Goal: Task Accomplishment & Management: Manage account settings

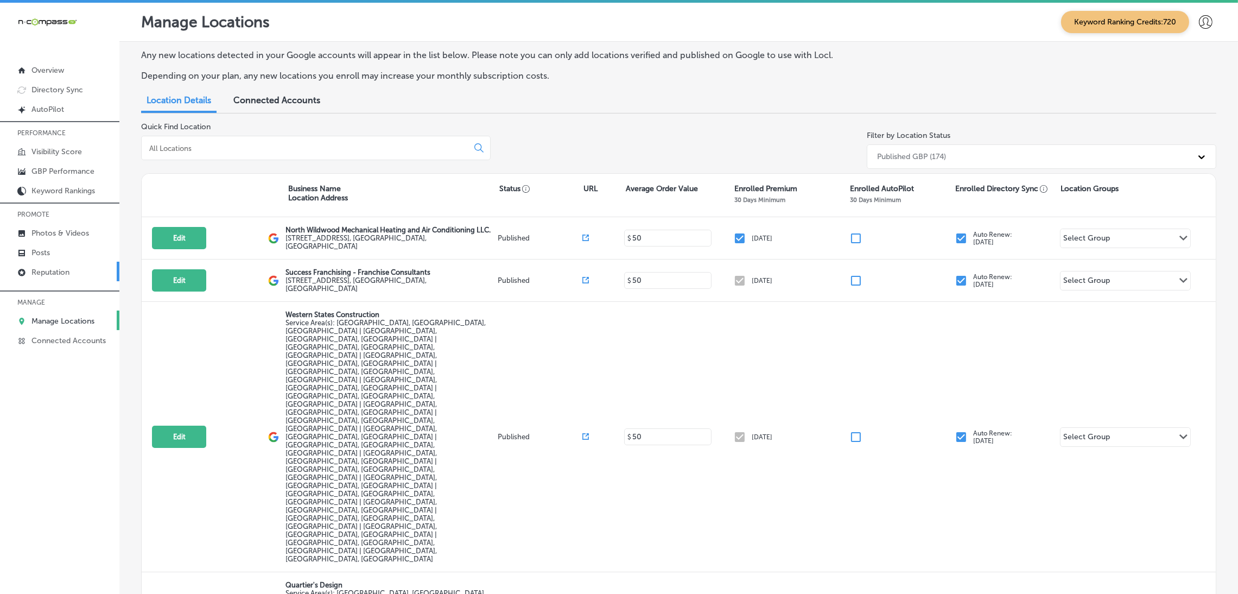
click at [39, 271] on p "Reputation" at bounding box center [50, 271] width 38 height 9
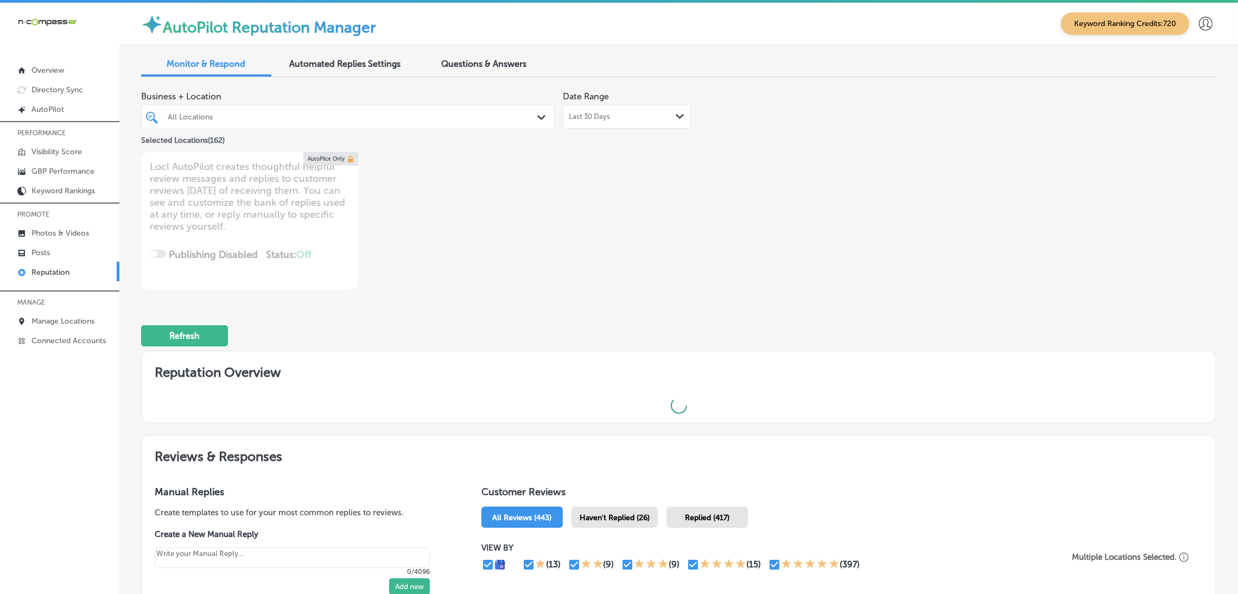
type textarea "x"
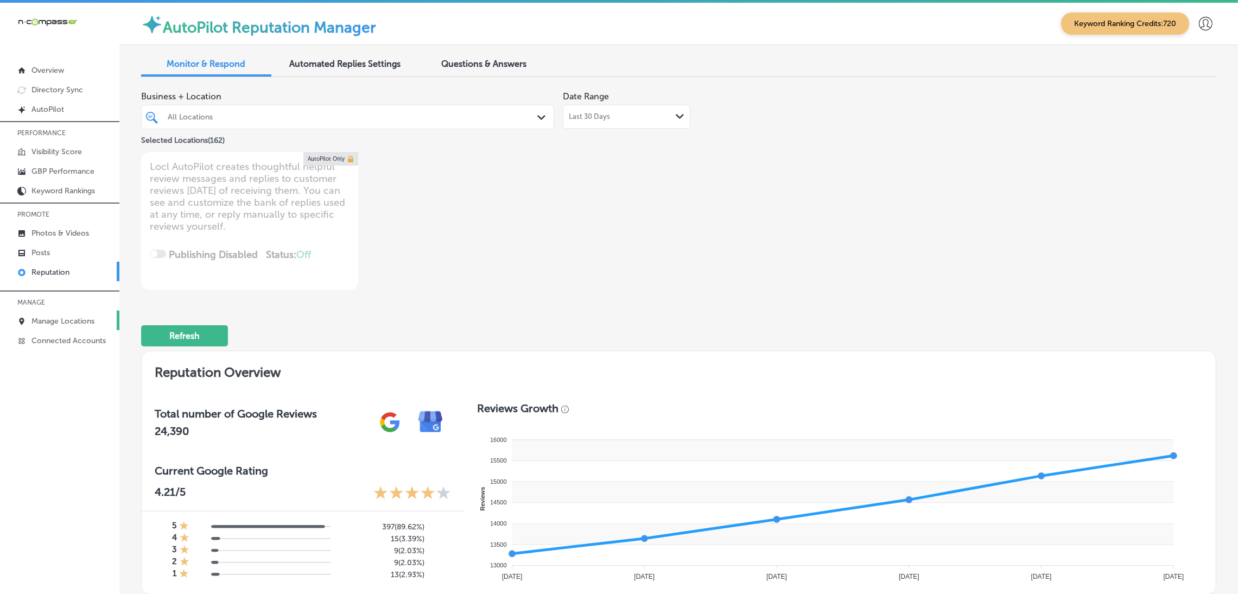
click at [56, 316] on p "Manage Locations" at bounding box center [62, 320] width 63 height 9
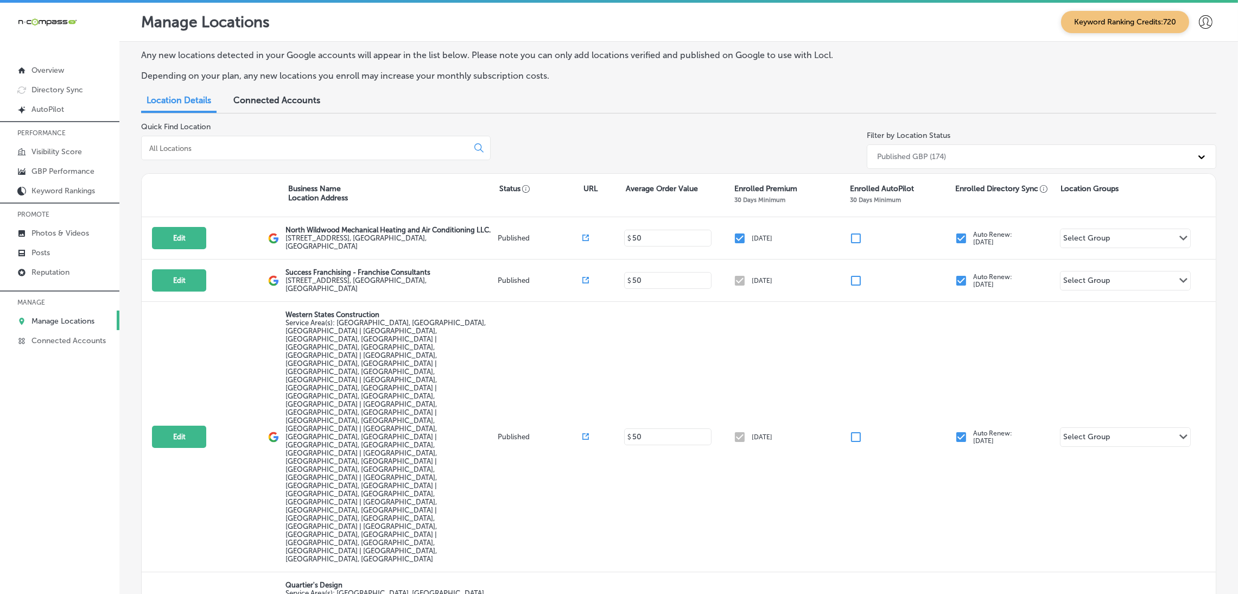
click at [289, 144] on input at bounding box center [306, 148] width 317 height 10
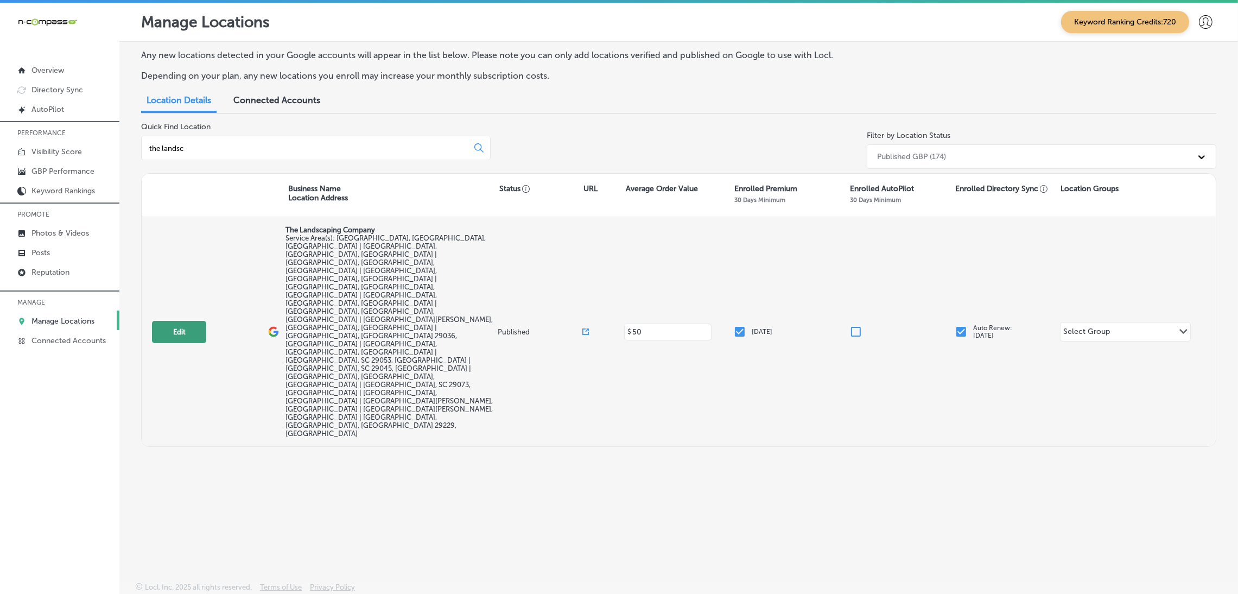
type input "the landsc"
click at [189, 321] on button "Edit" at bounding box center [179, 332] width 54 height 22
select select "US"
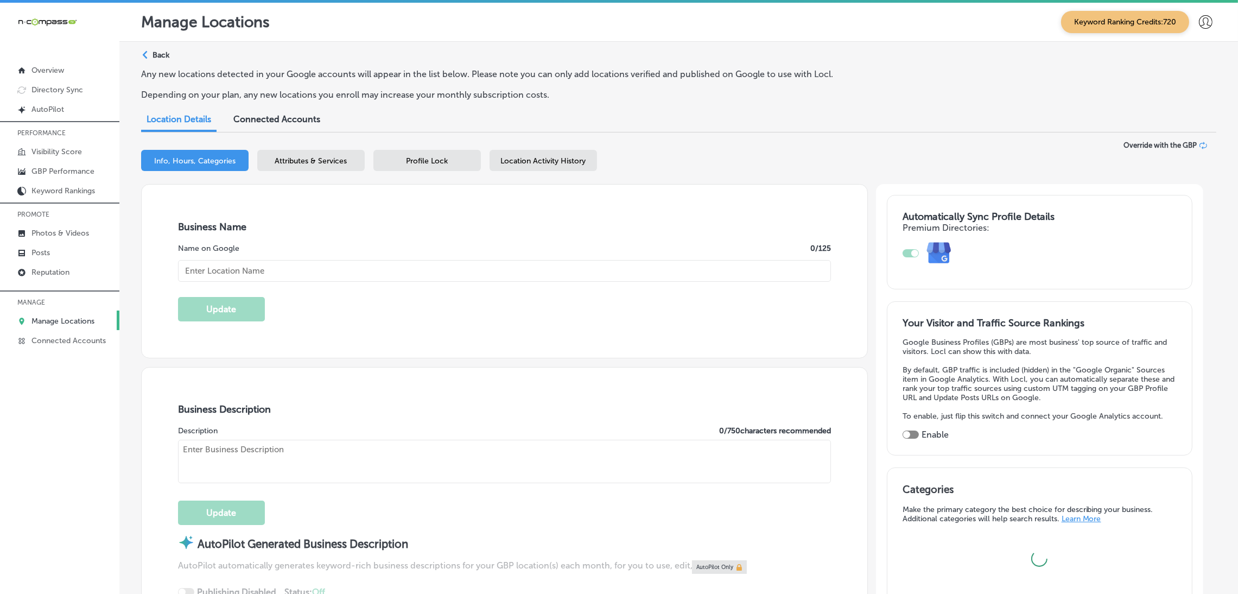
type input "The Landscaping Company"
checkbox input "false"
type input "[STREET_ADDRESS]"
type input "[GEOGRAPHIC_DATA]"
type input "29073"
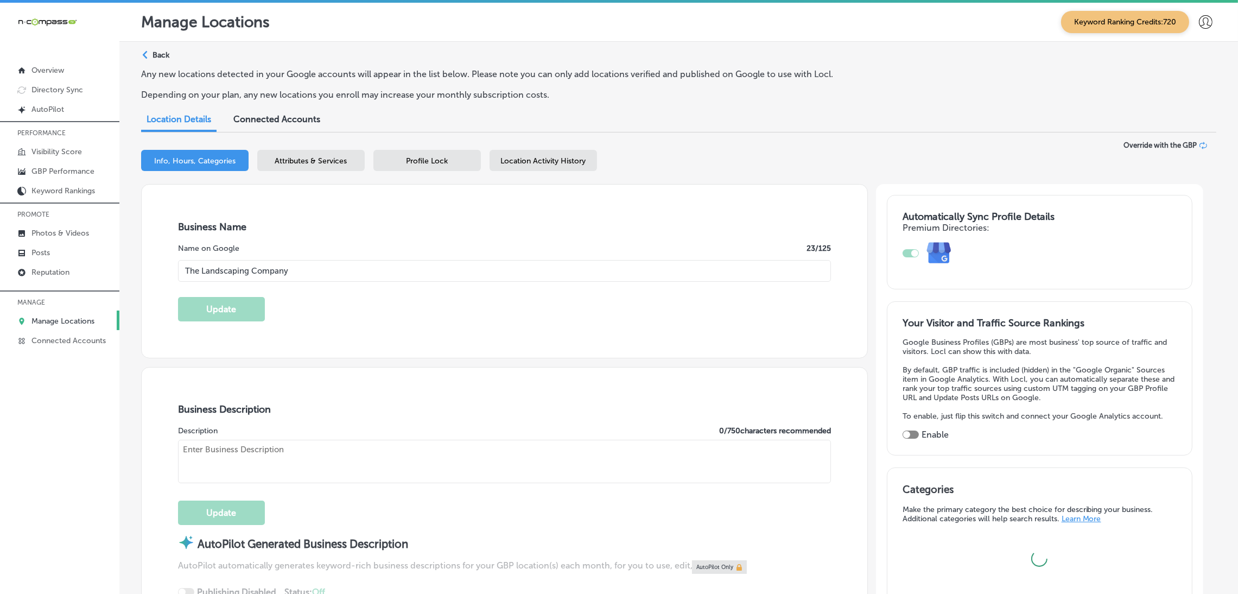
type input "US"
type input "[URL][DOMAIN_NAME]"
checkbox input "true"
type textarea "The Landscaping Company (TLC) is your trusted partner for high-quality landscap…"
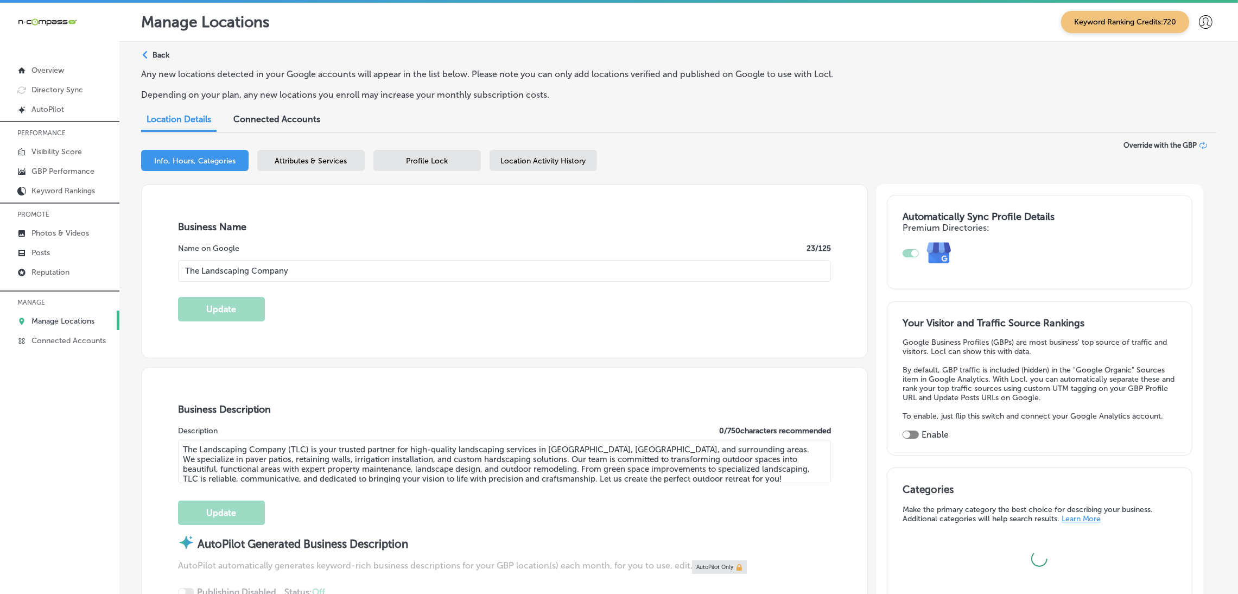
type input "[PHONE_NUMBER]"
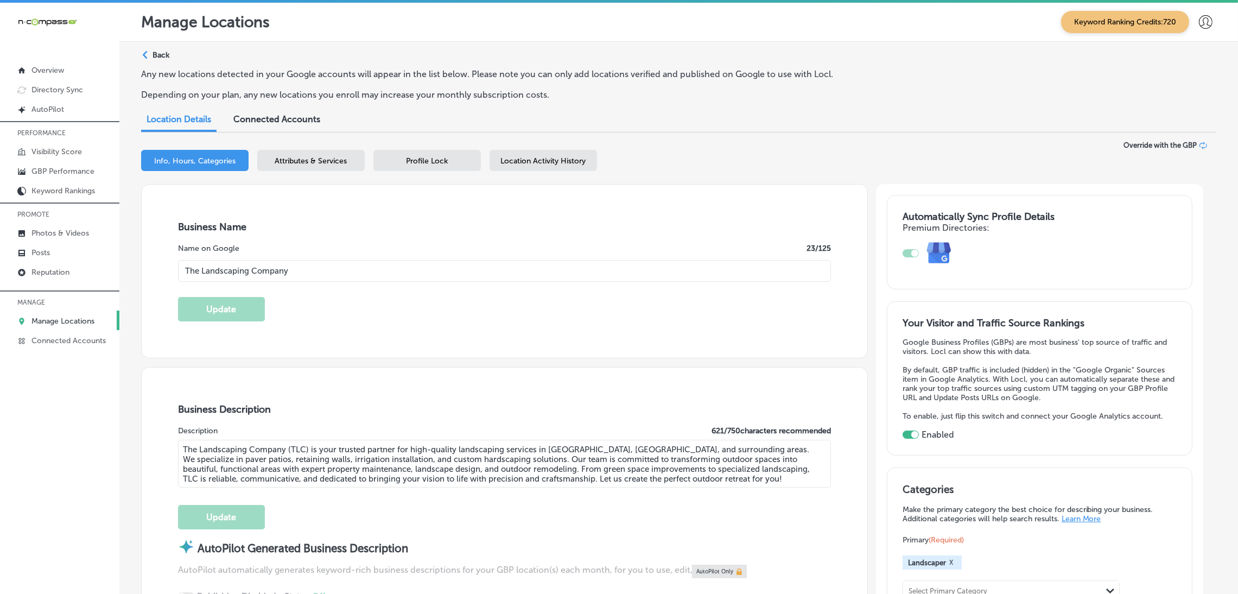
click at [46, 323] on p "Manage Locations" at bounding box center [62, 320] width 63 height 9
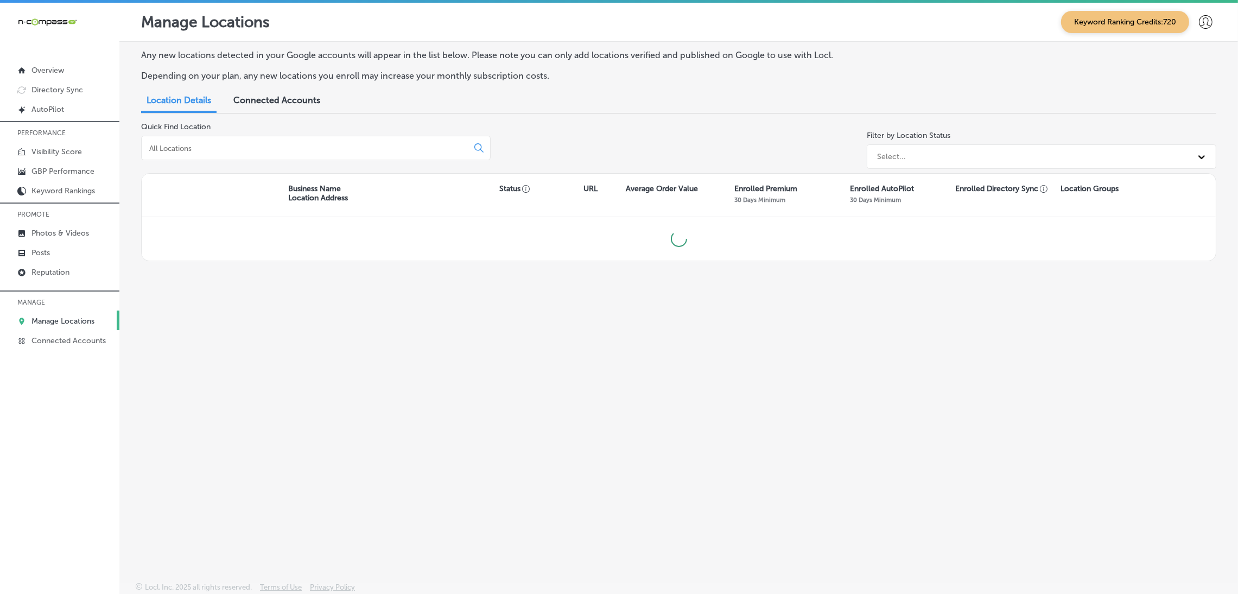
click at [259, 154] on div at bounding box center [315, 148] width 349 height 24
click at [256, 148] on input at bounding box center [306, 148] width 317 height 10
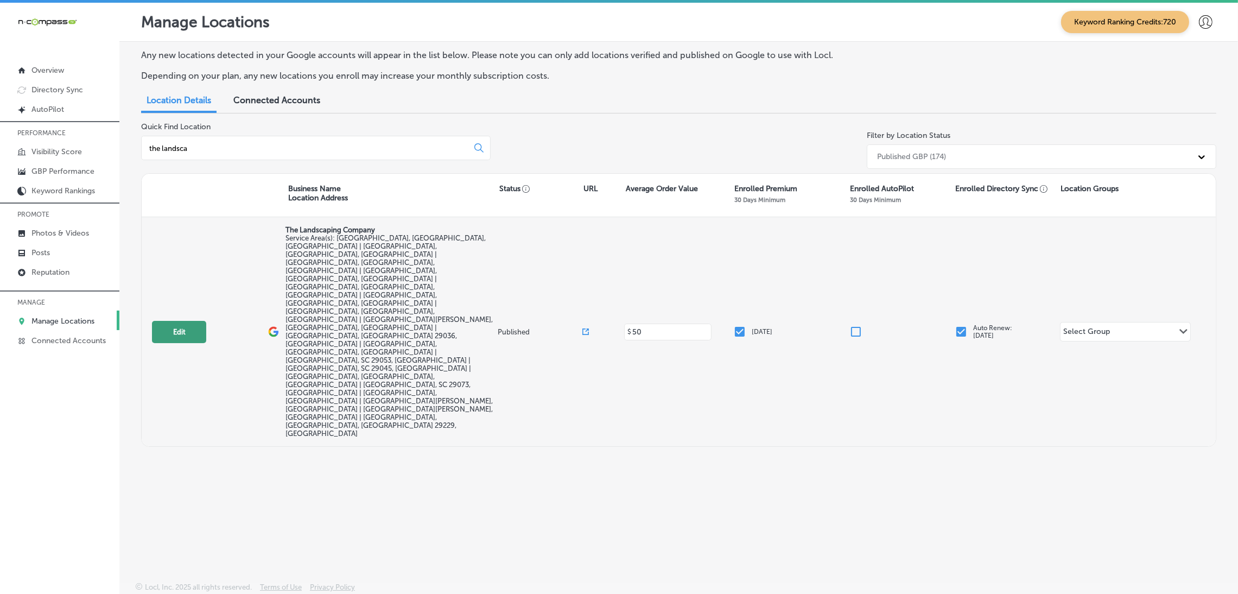
type input "the landsca"
click at [196, 321] on button "Edit" at bounding box center [179, 332] width 54 height 22
select select "US"
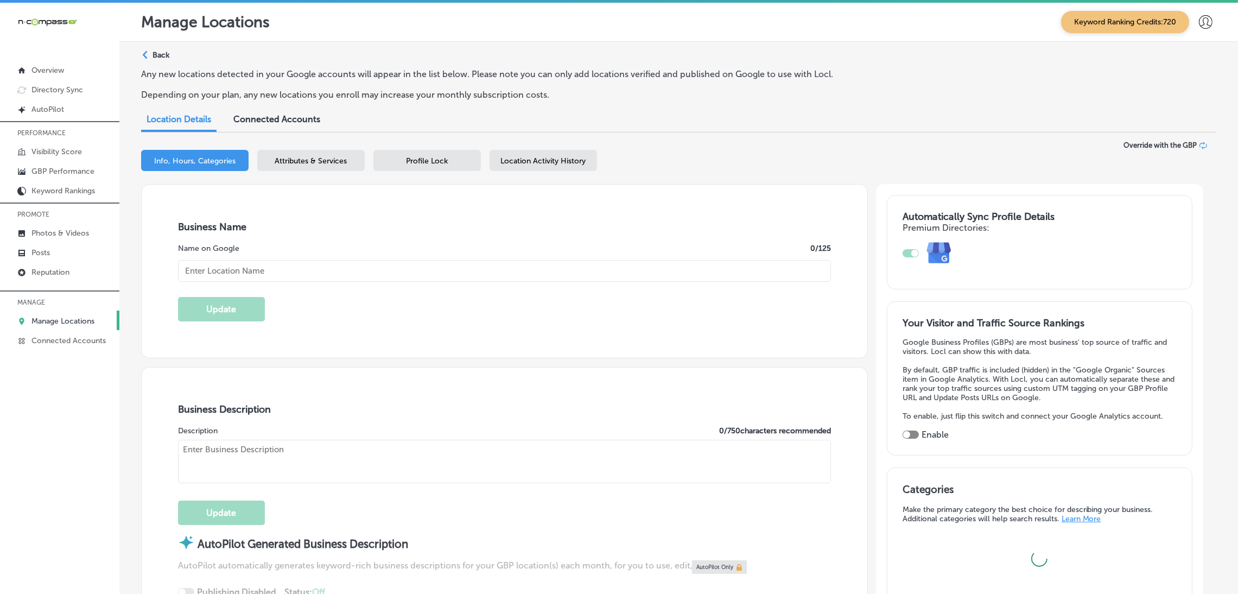
type textarea "The Landscaping Company (TLC) is your trusted partner for high-quality landscap…"
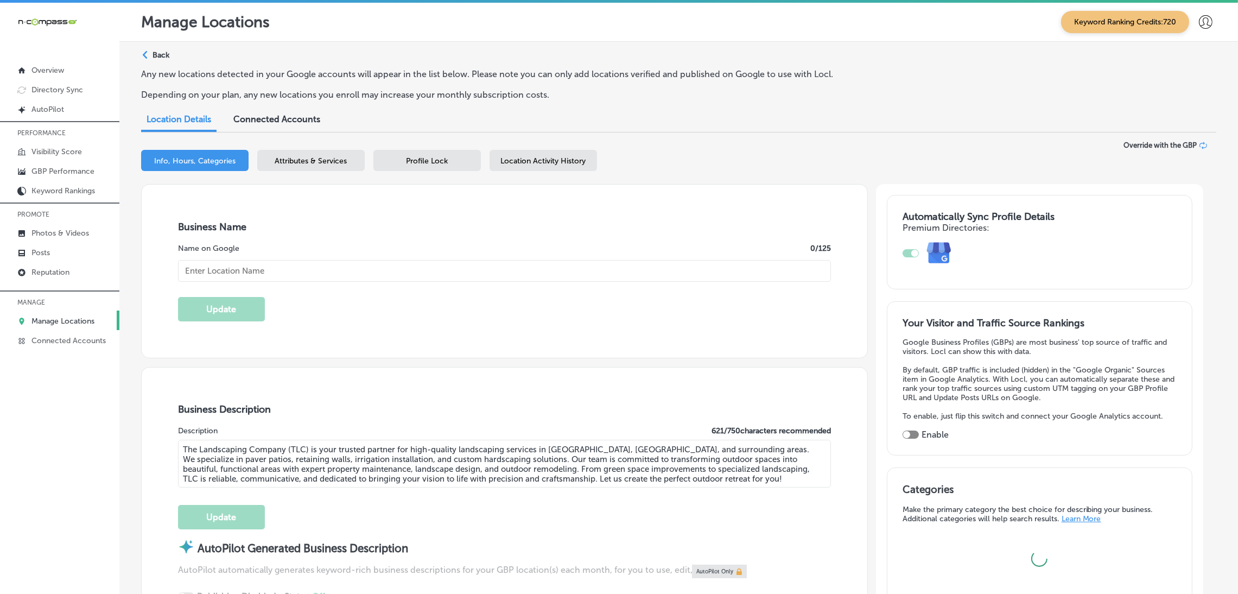
checkbox input "false"
type input "[STREET_ADDRESS]"
type input "[GEOGRAPHIC_DATA]"
type input "29073"
type input "US"
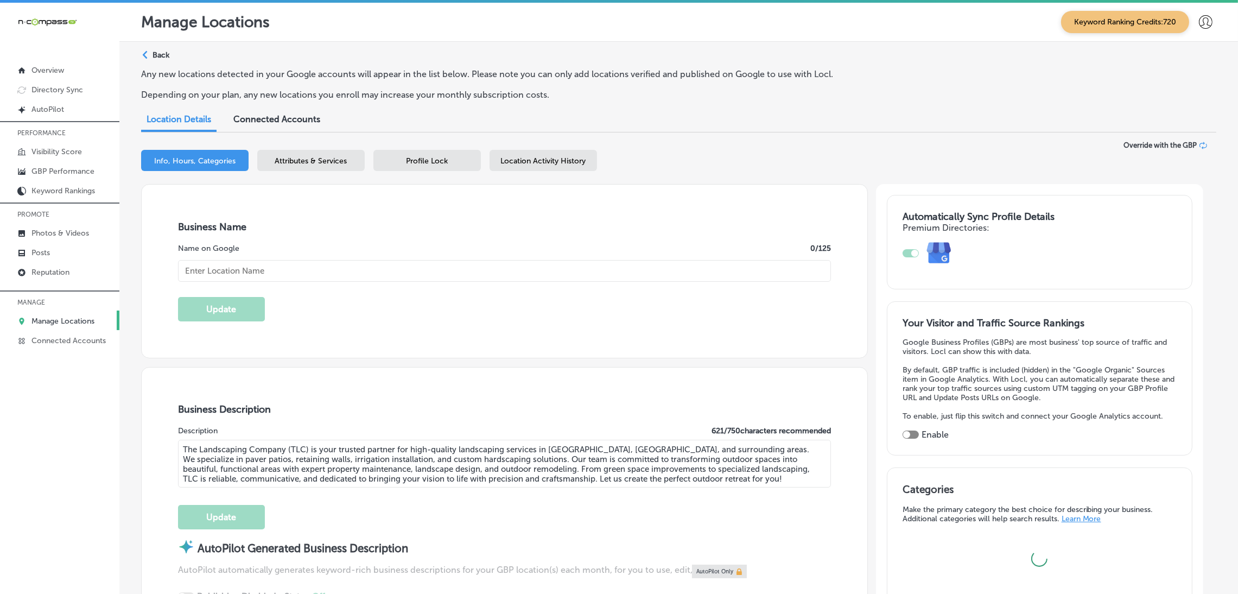
type input "[URL][DOMAIN_NAME]"
checkbox input "true"
type input "The Landscaping Company"
type input "[PHONE_NUMBER]"
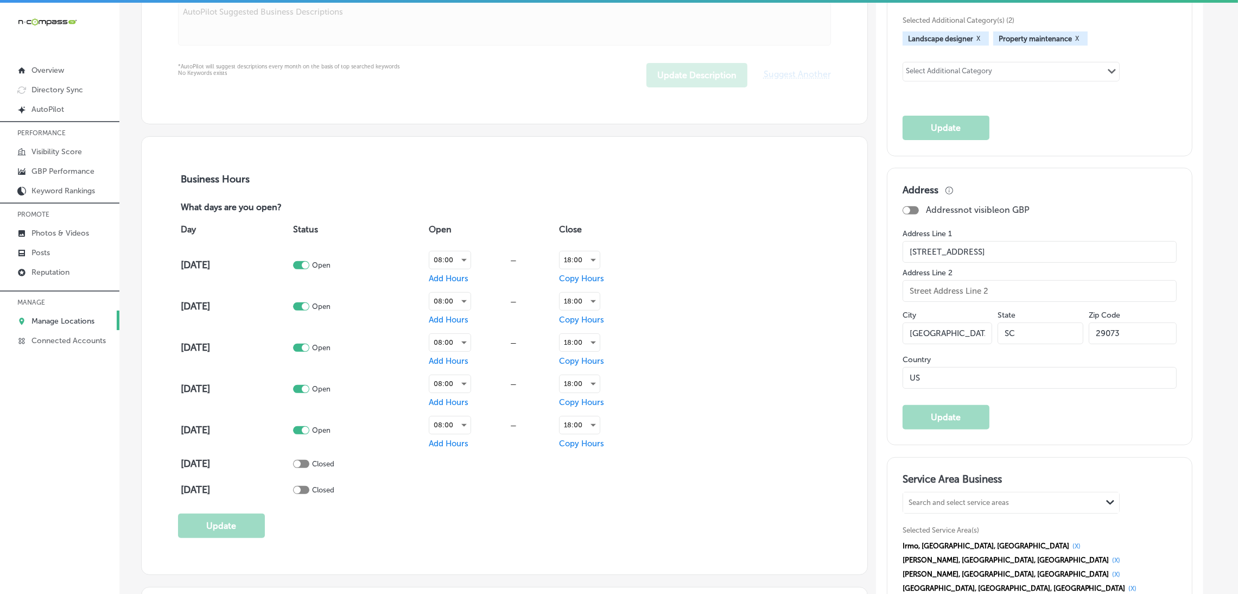
scroll to position [570, 0]
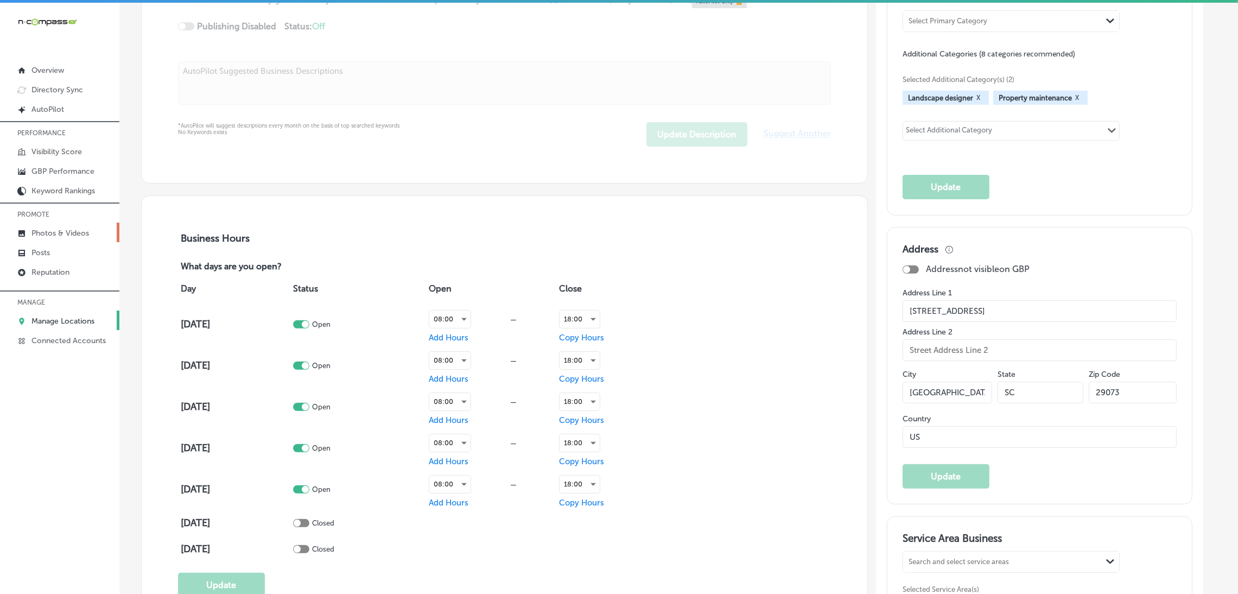
click at [85, 231] on p "Photos & Videos" at bounding box center [60, 232] width 58 height 9
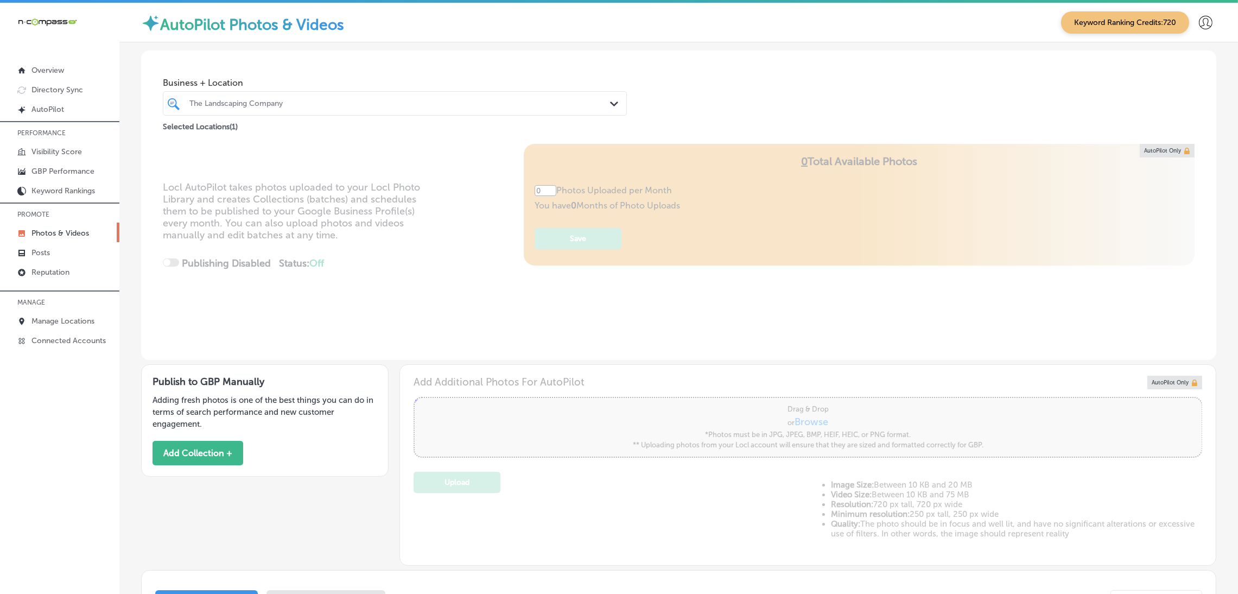
type input "5"
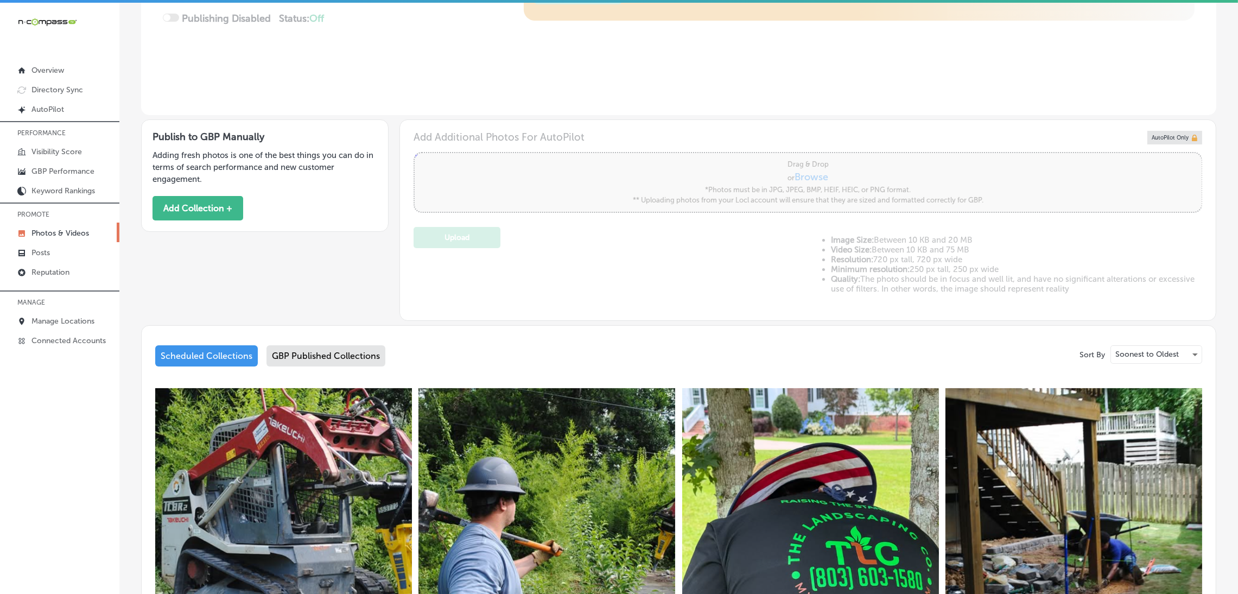
scroll to position [326, 0]
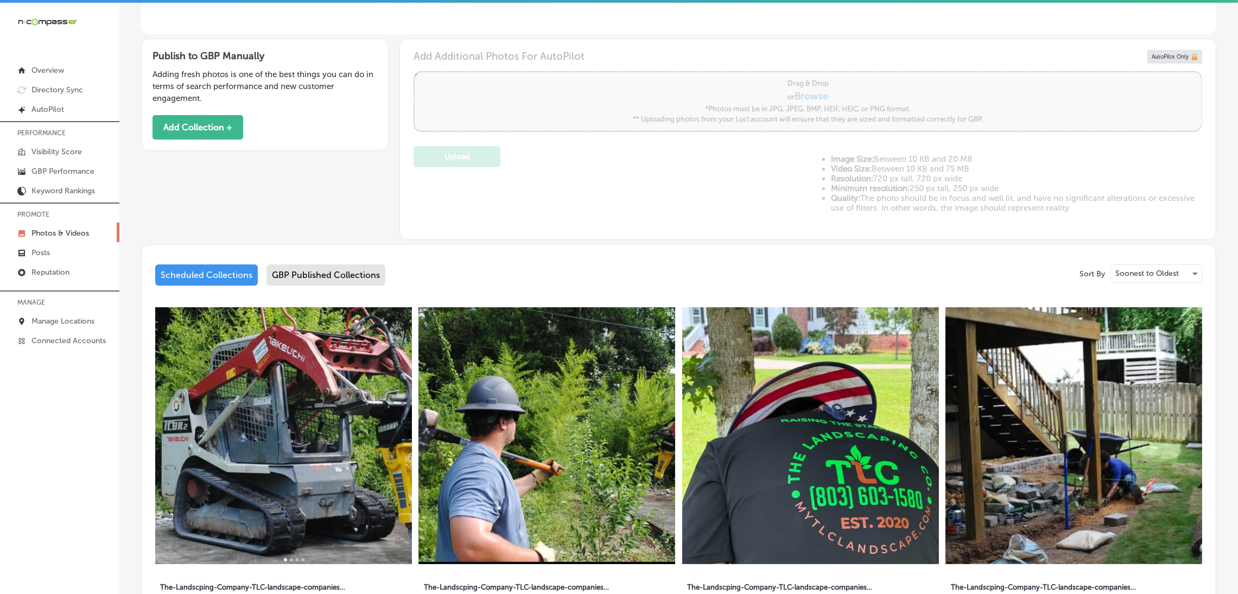
click at [288, 275] on div "GBP Published Collections" at bounding box center [325, 274] width 119 height 21
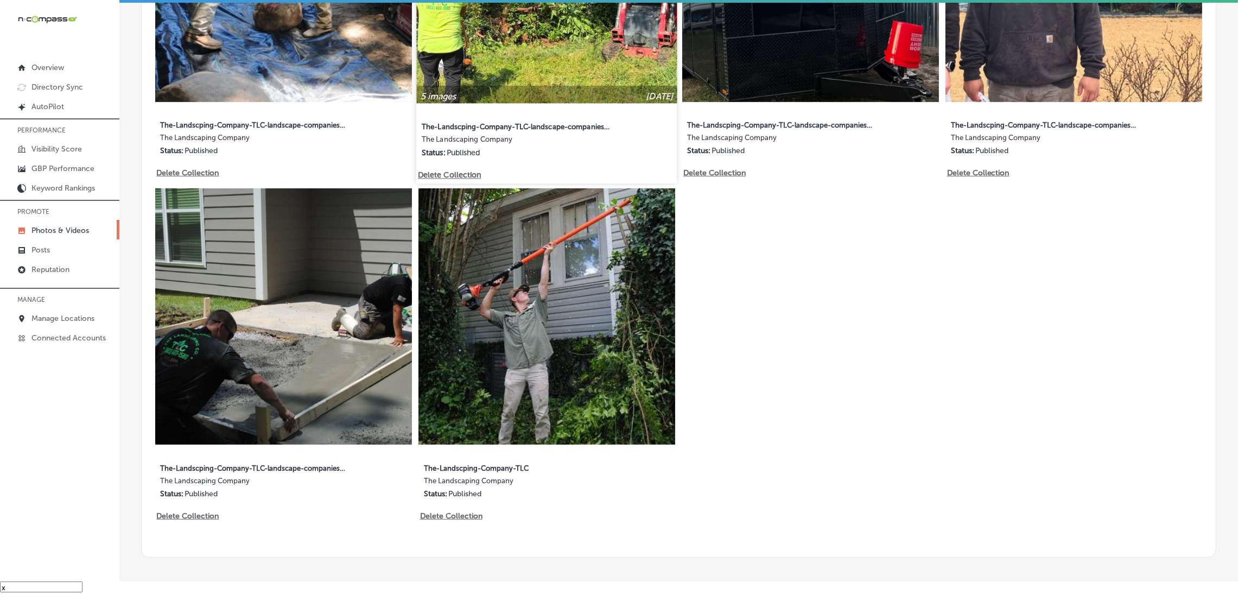
scroll to position [815, 0]
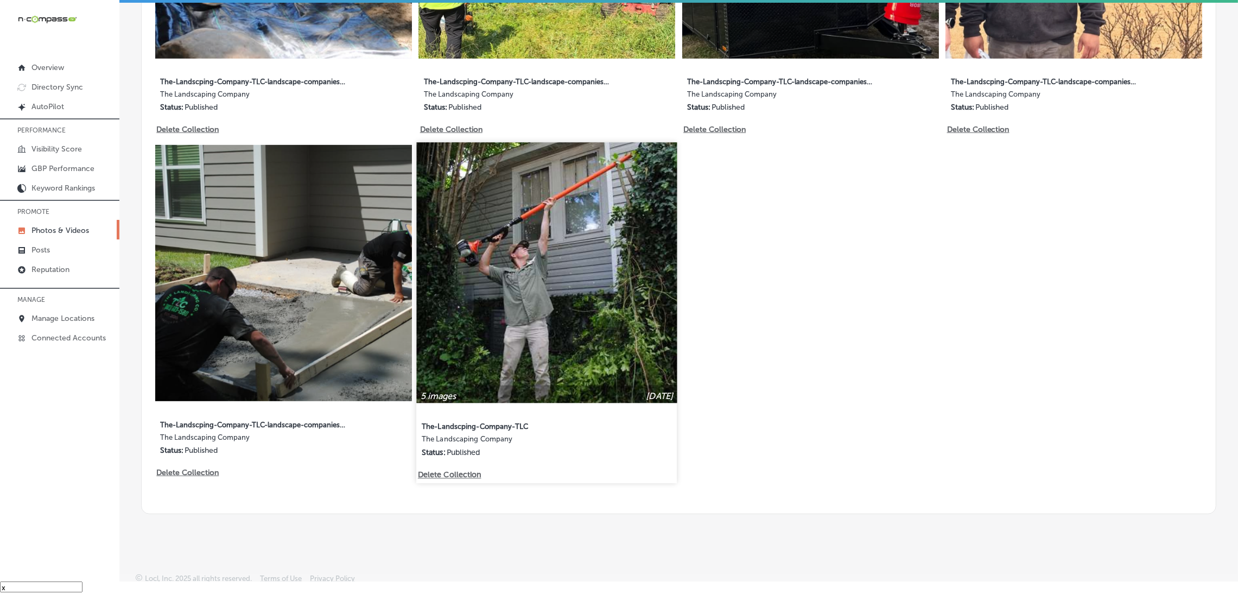
click at [539, 327] on img at bounding box center [547, 272] width 260 height 260
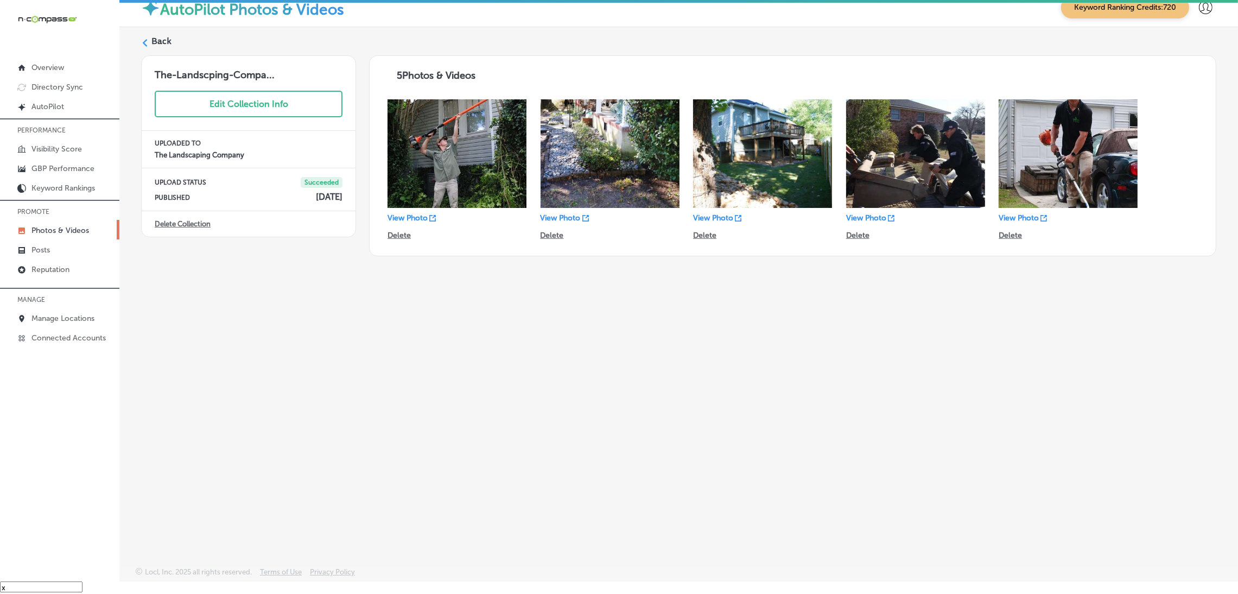
click at [1034, 303] on div "Back The-Landscping-Compa... Edit Collection Info UPLOADED TO The Landscaping C…" at bounding box center [678, 271] width 1118 height 488
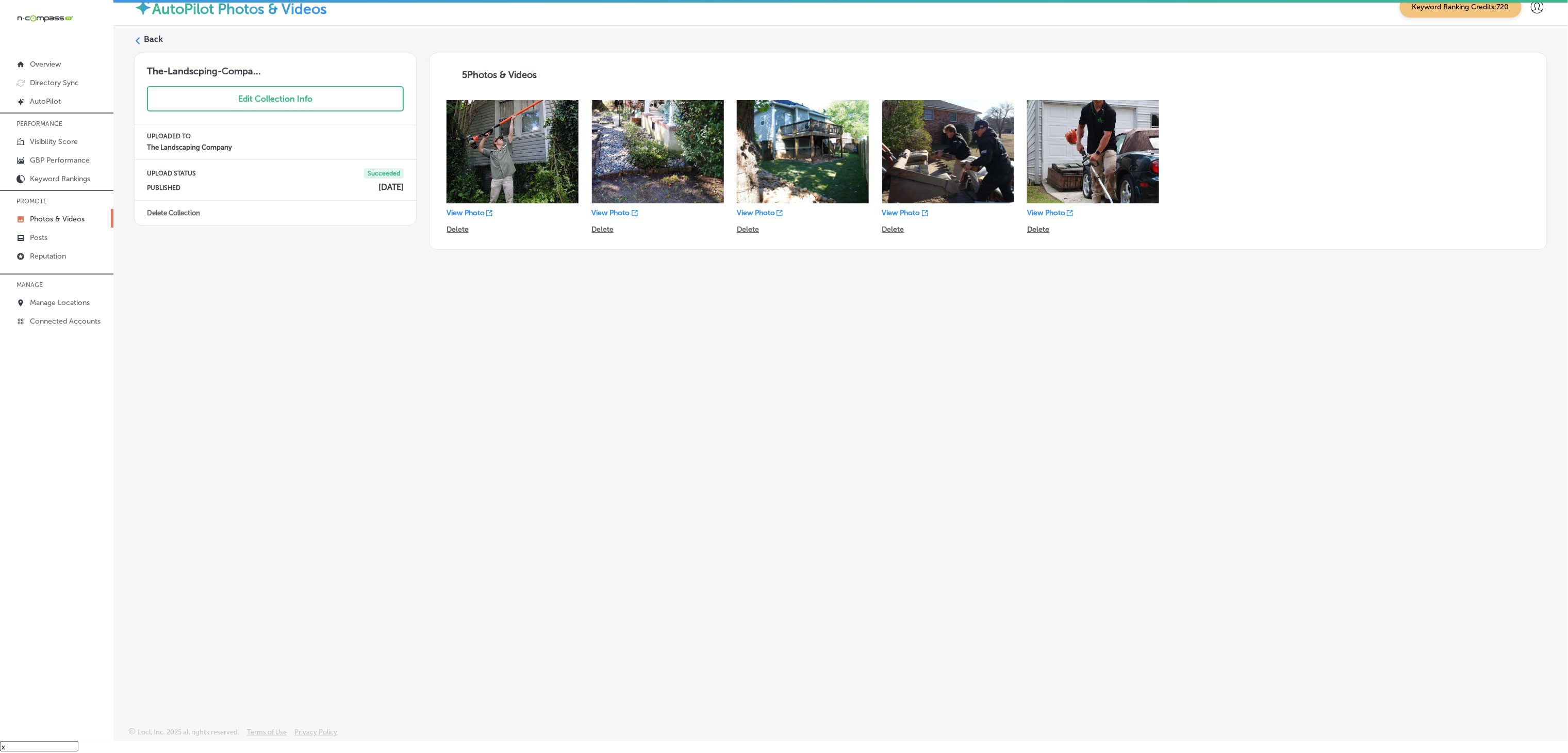
click at [143, 46] on div "Back" at bounding box center [840, 43] width 1413 height 19
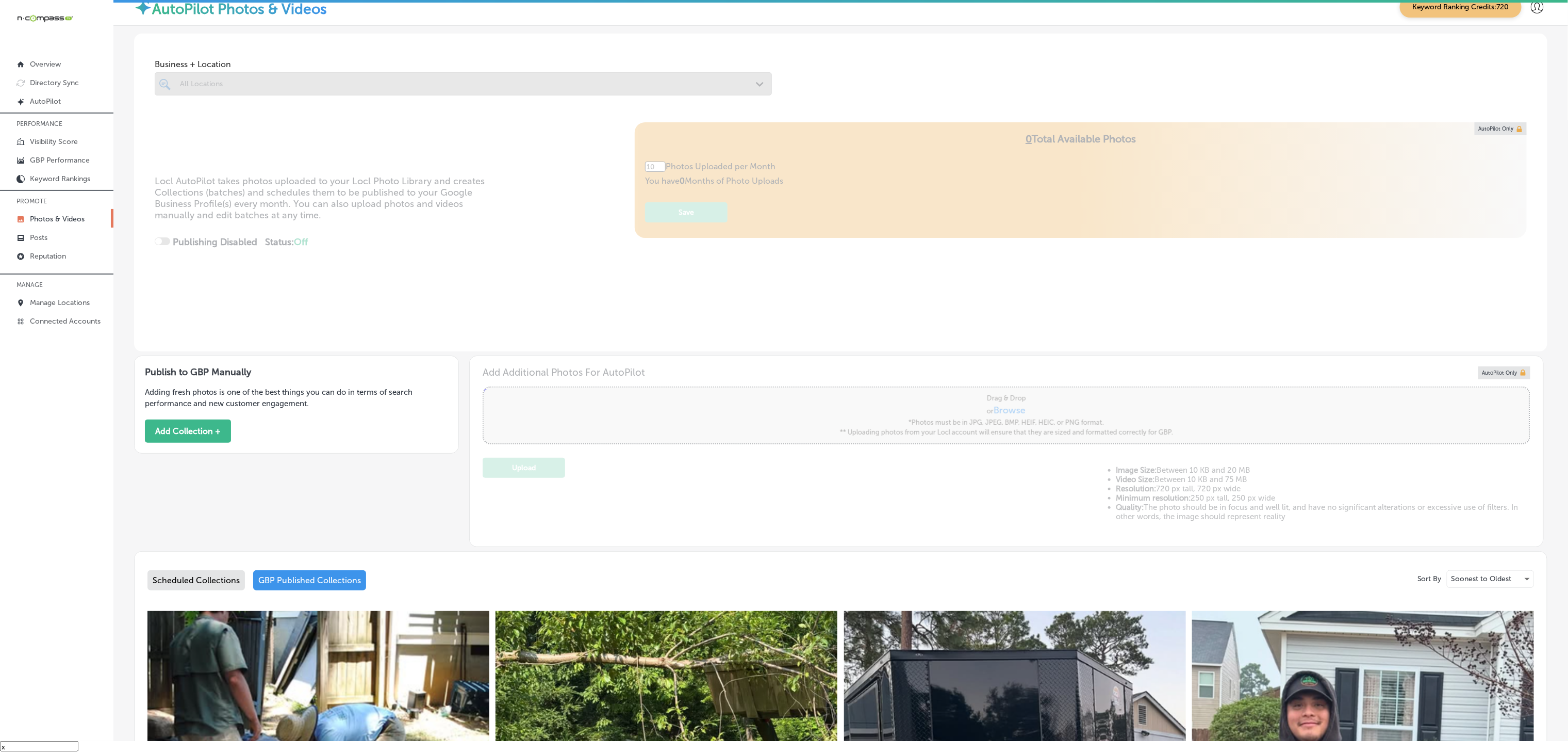
type input "5"
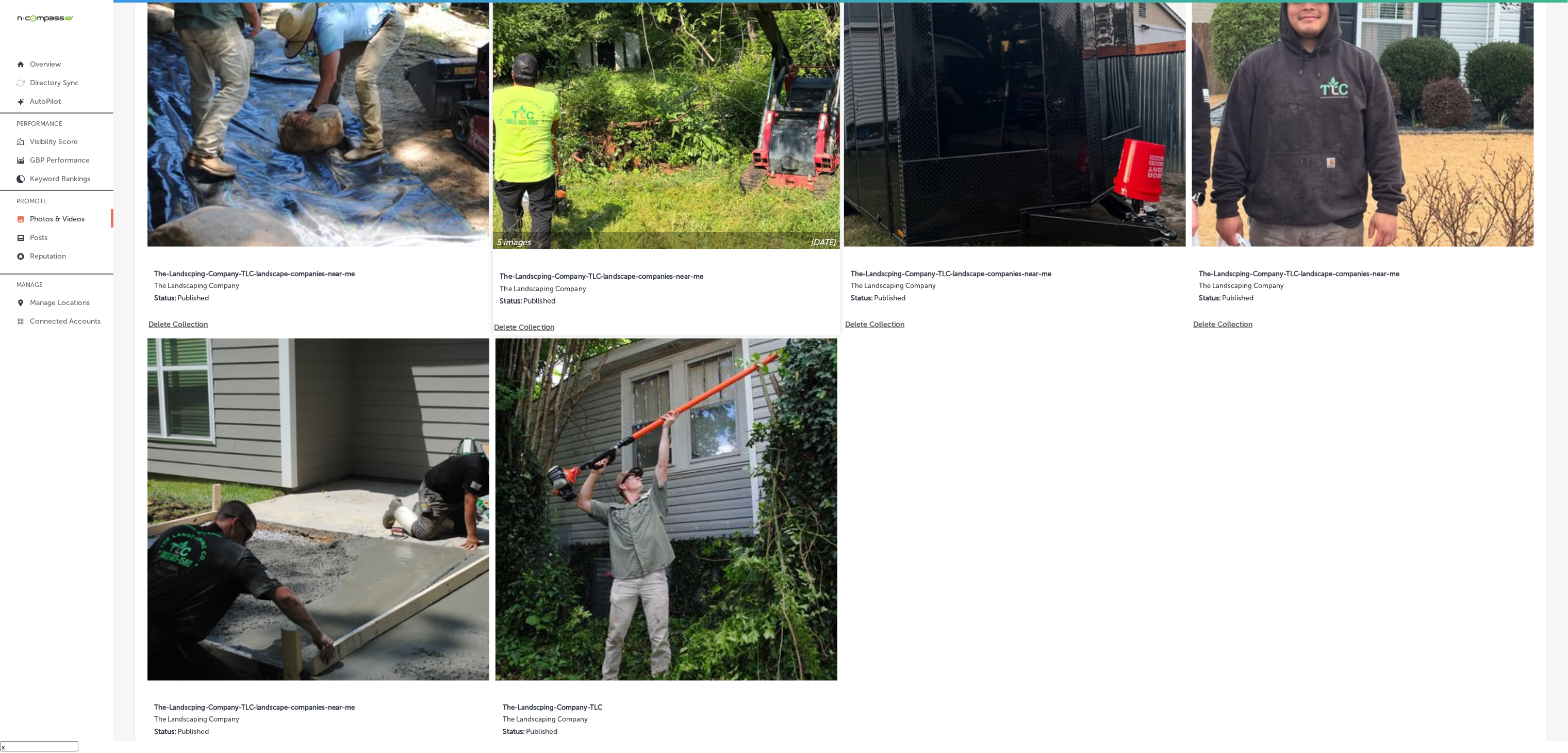
scroll to position [617, 0]
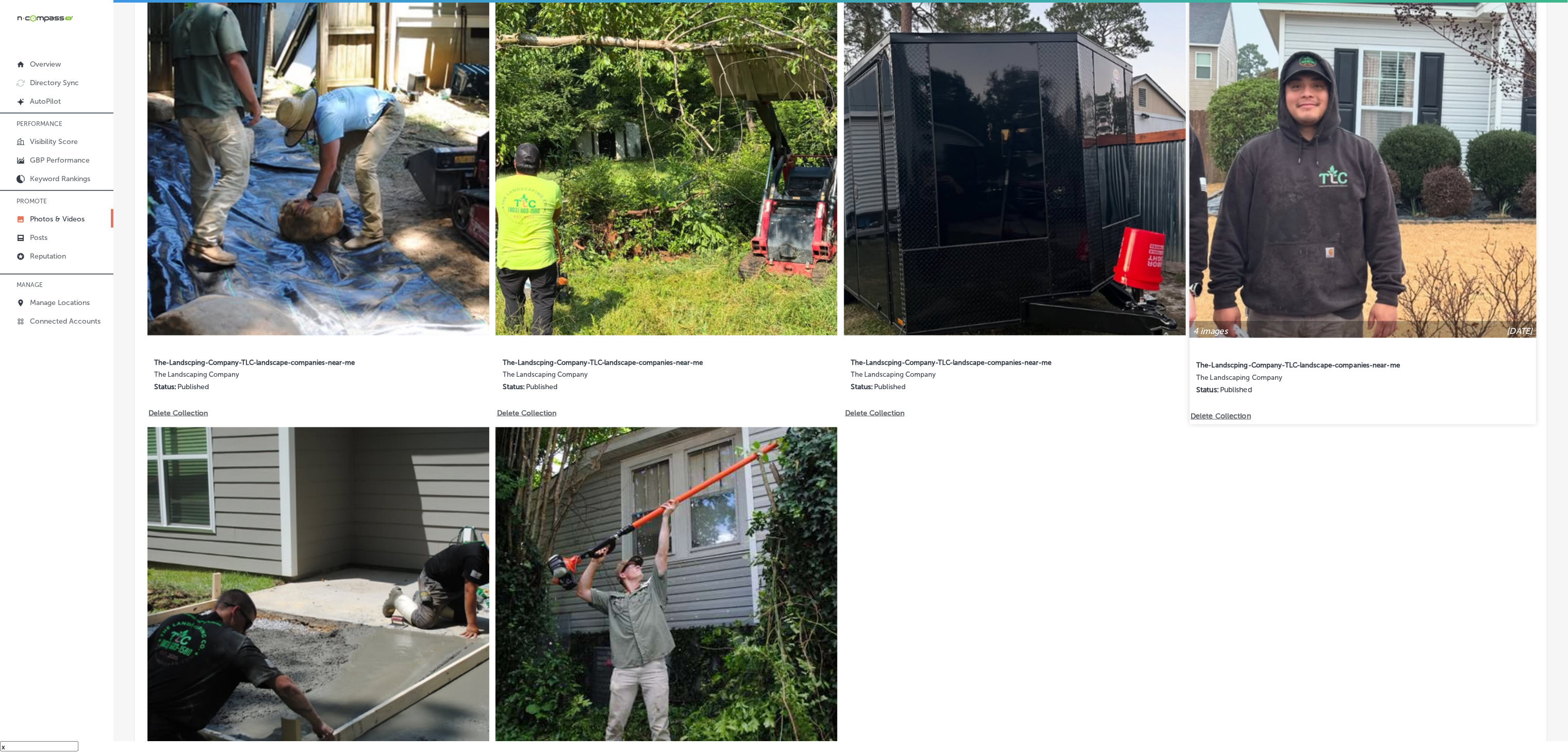
click at [1188, 235] on img at bounding box center [1363, 164] width 347 height 347
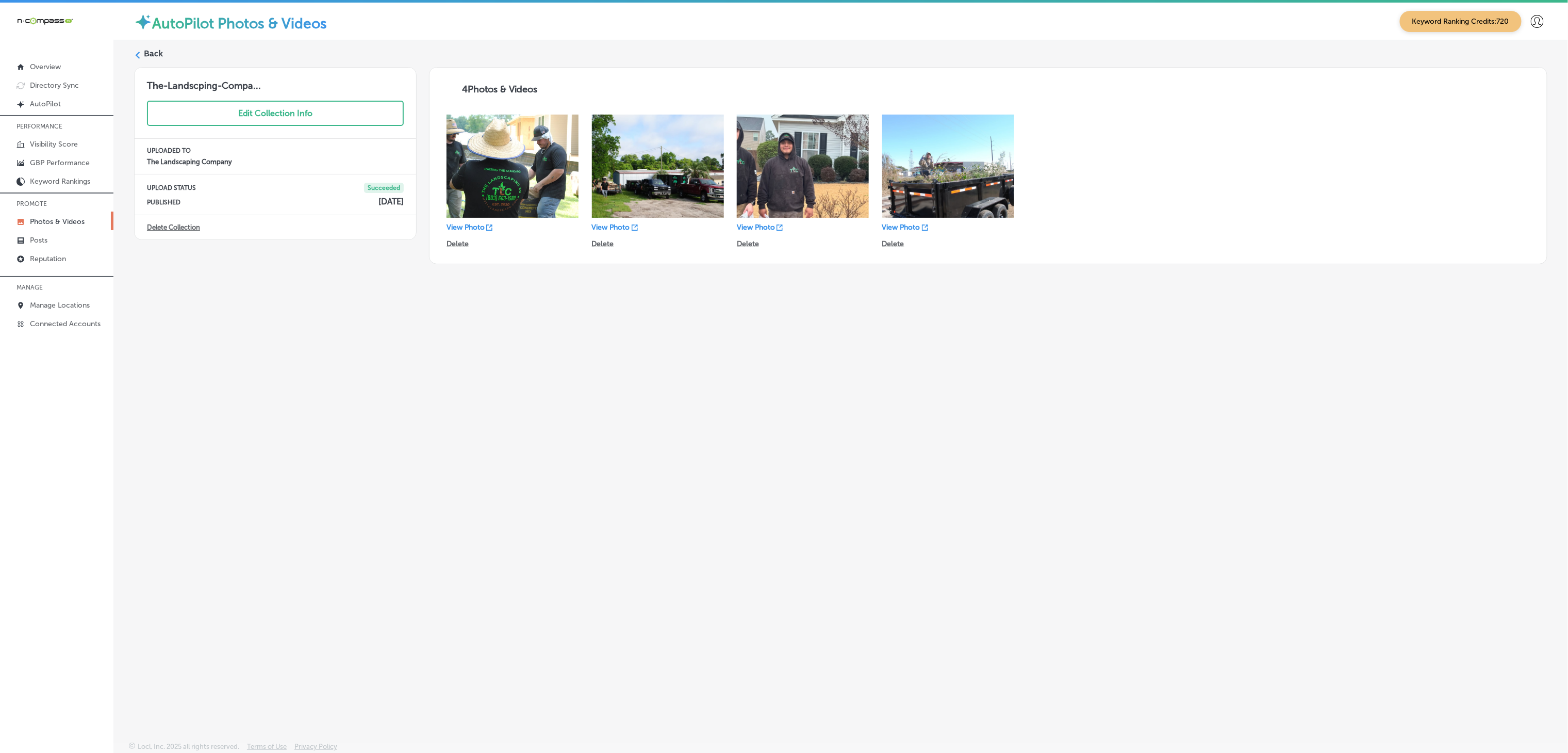
click at [149, 49] on label "Back" at bounding box center [153, 53] width 19 height 11
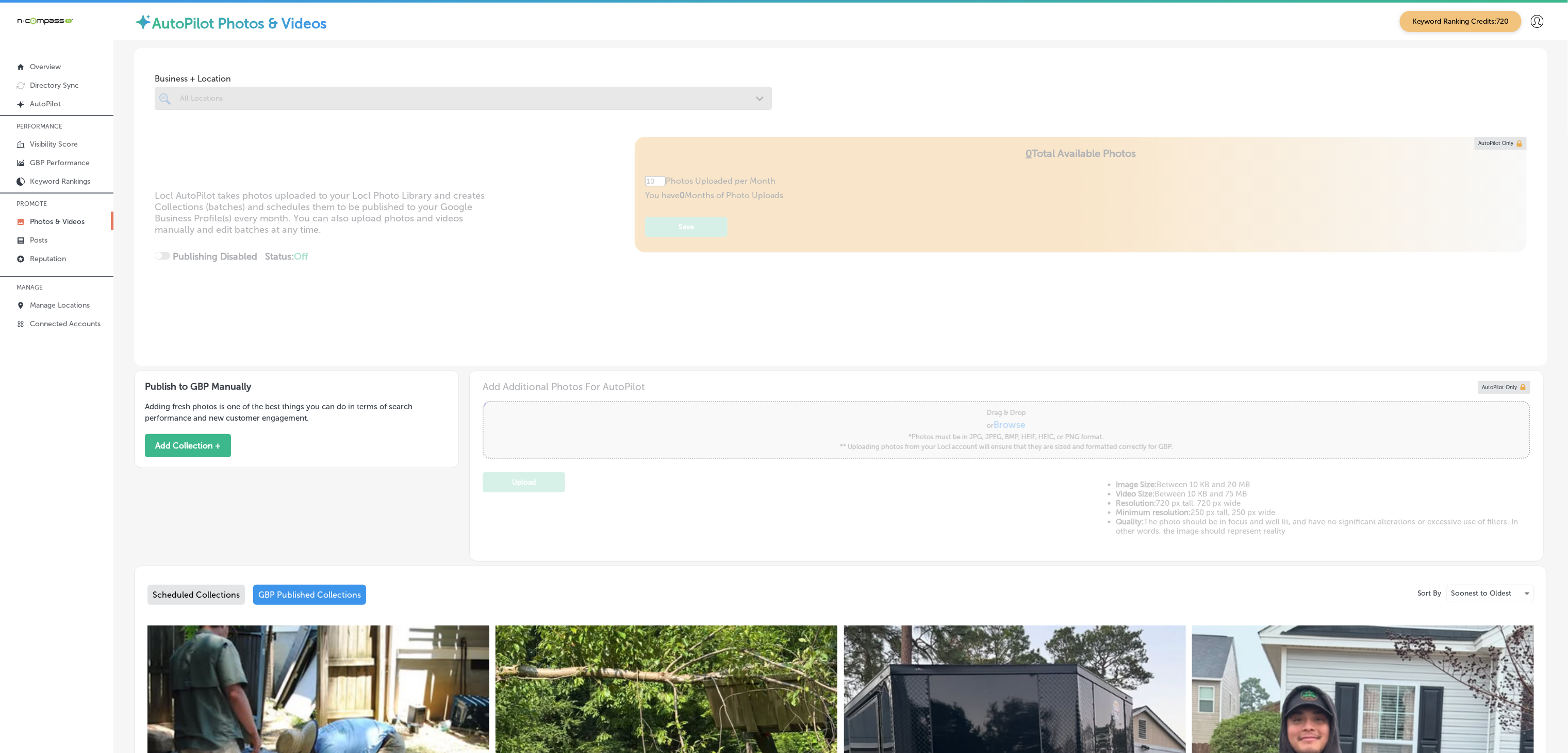
type input "5"
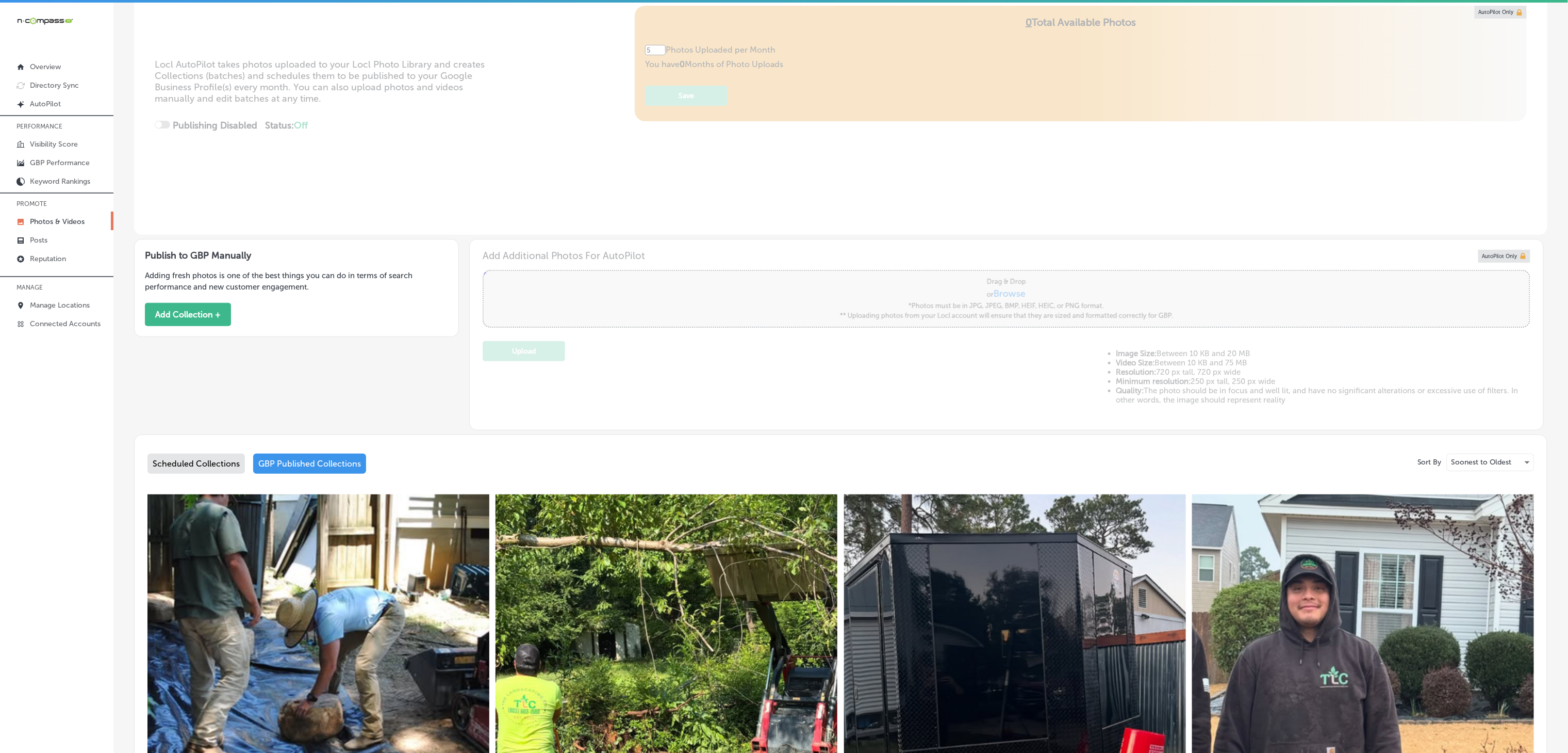
scroll to position [206, 0]
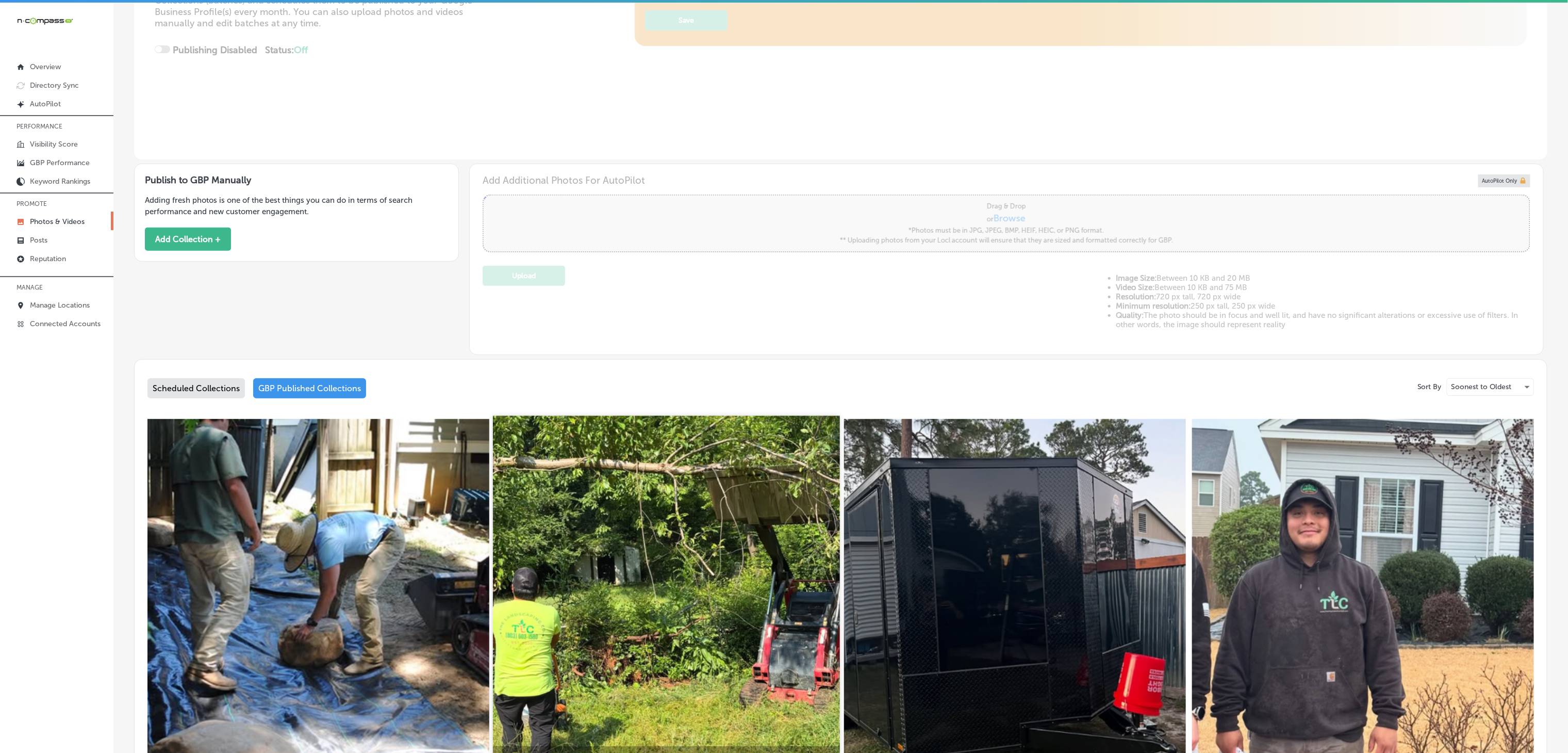
click at [627, 463] on img at bounding box center [666, 589] width 347 height 347
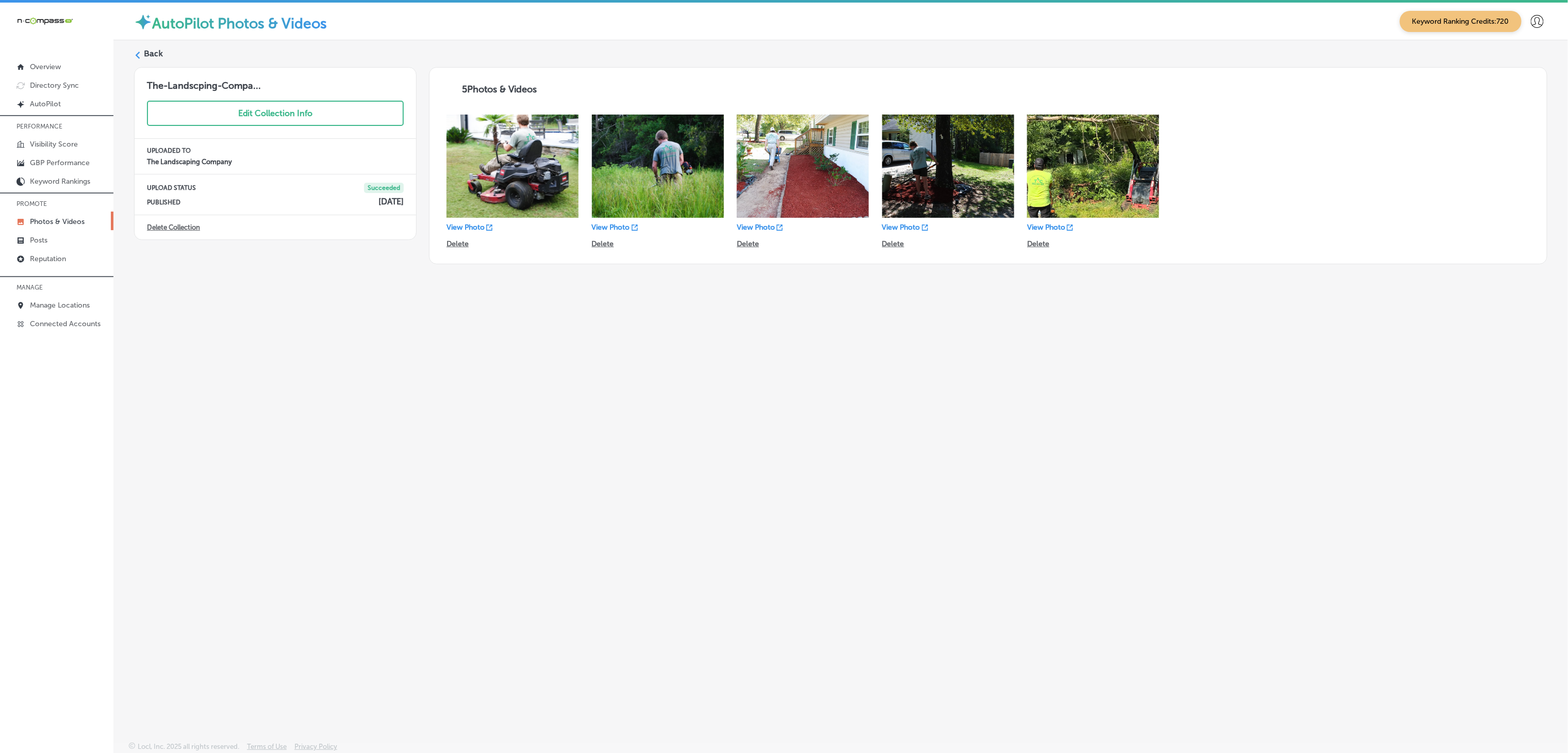
click at [147, 51] on label "Back" at bounding box center [153, 53] width 19 height 11
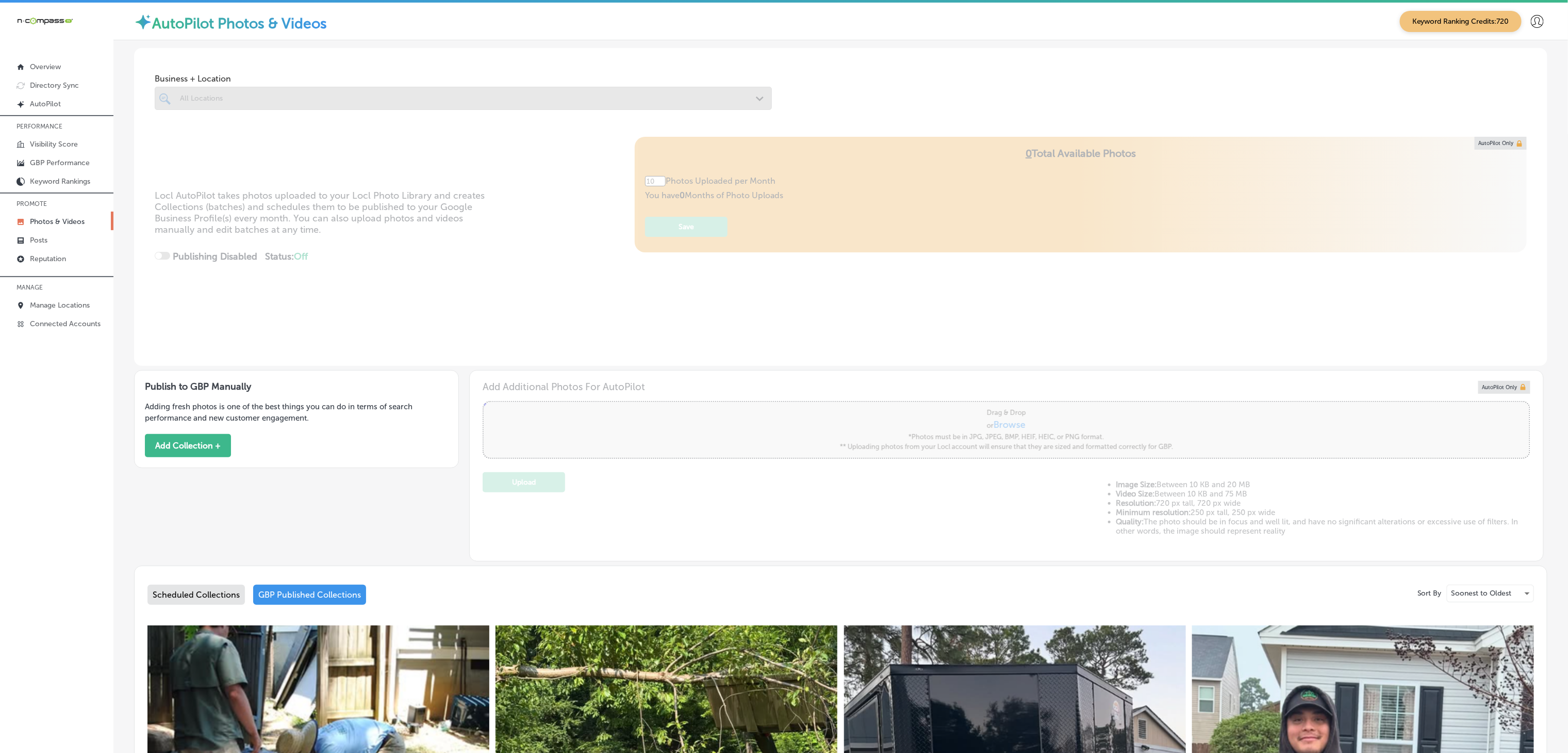
type input "5"
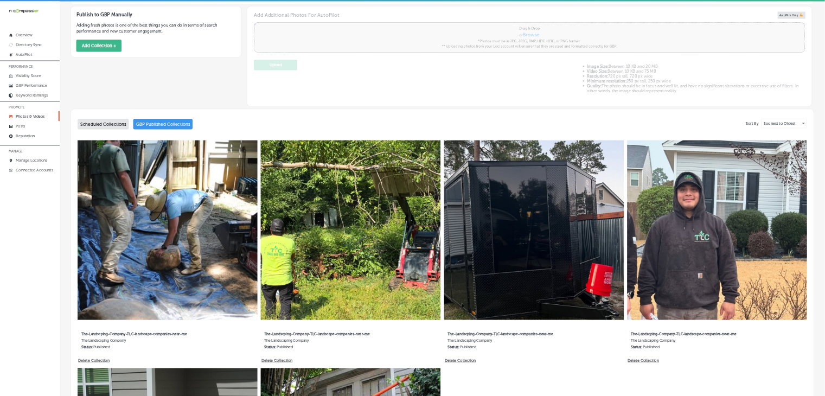
scroll to position [434, 0]
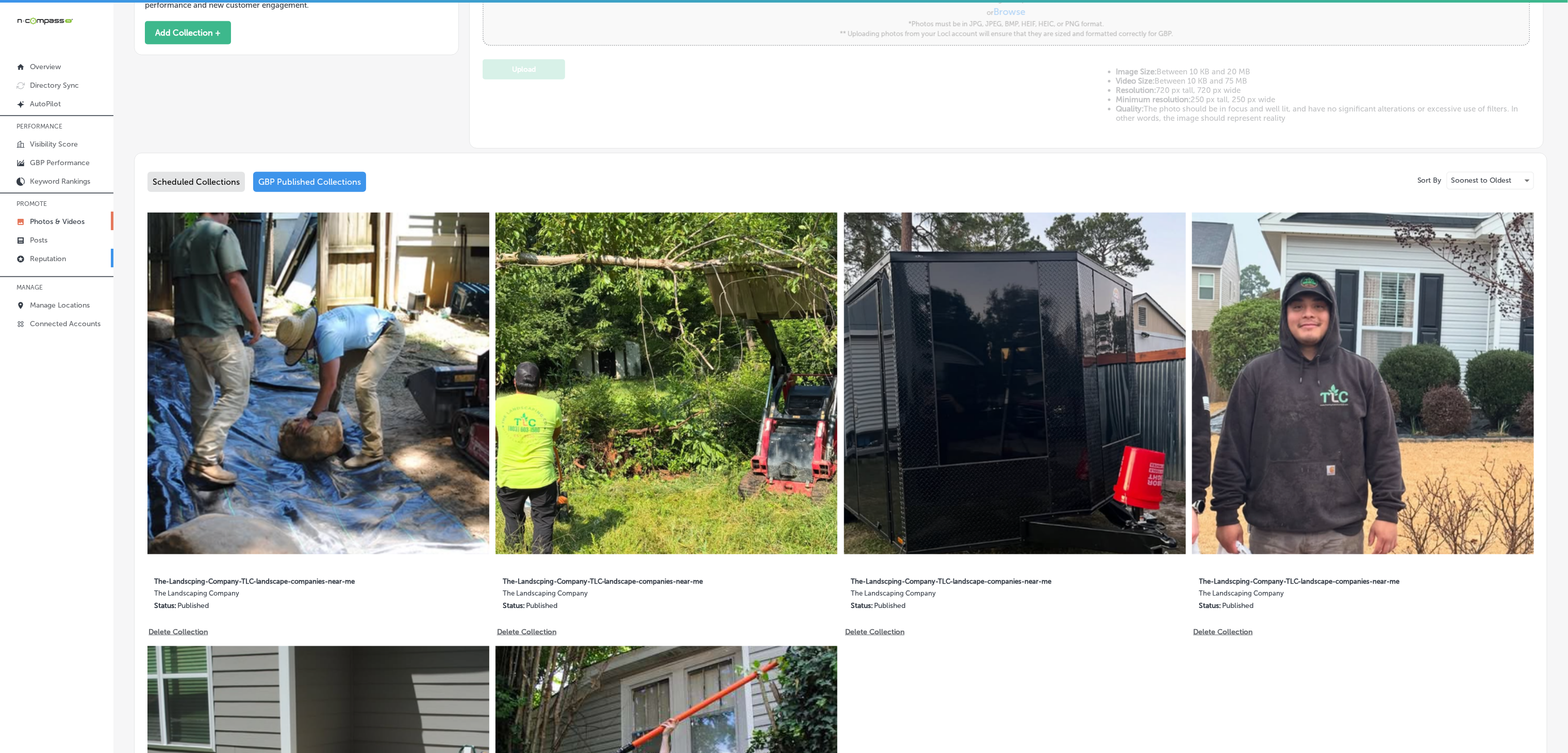
click at [77, 255] on link "Reputation" at bounding box center [56, 259] width 113 height 19
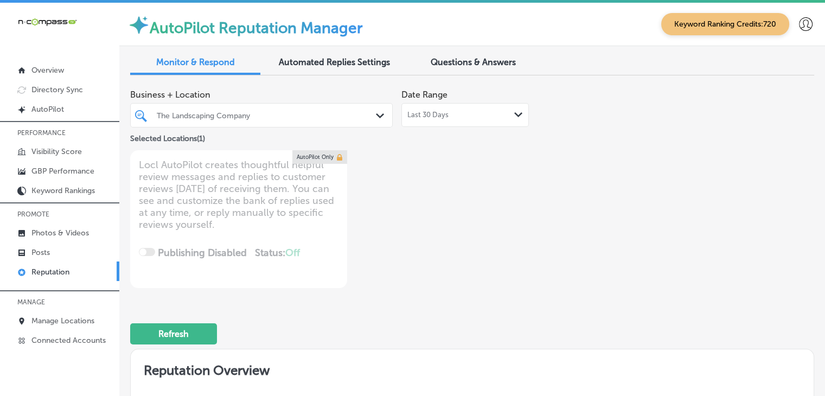
click at [299, 114] on div "The Landscaping Company" at bounding box center [267, 115] width 220 height 9
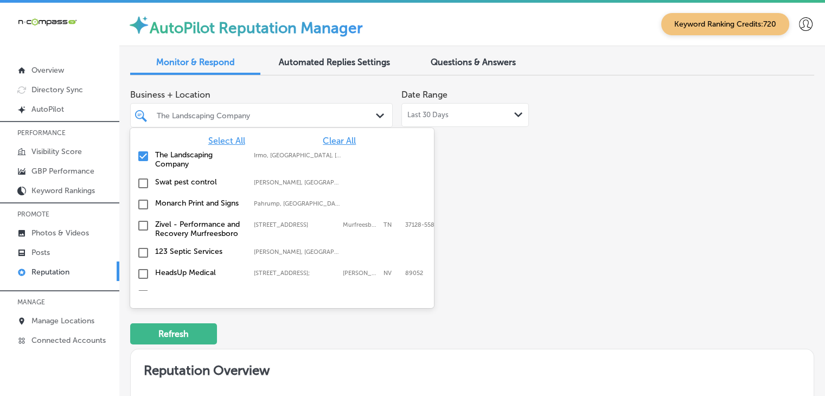
click at [325, 139] on span "Clear All" at bounding box center [339, 141] width 33 height 10
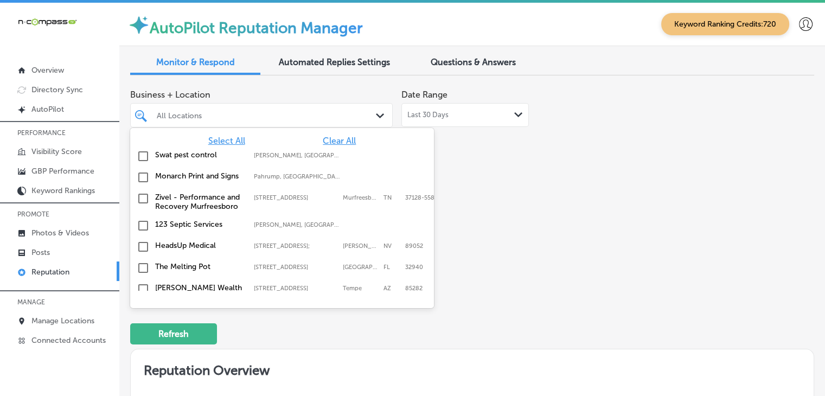
click at [230, 144] on span "Select All" at bounding box center [226, 141] width 37 height 10
click at [510, 176] on div "Business + Location option focused, 2 of 163. 163 results available. Use Up and…" at bounding box center [335, 186] width 411 height 204
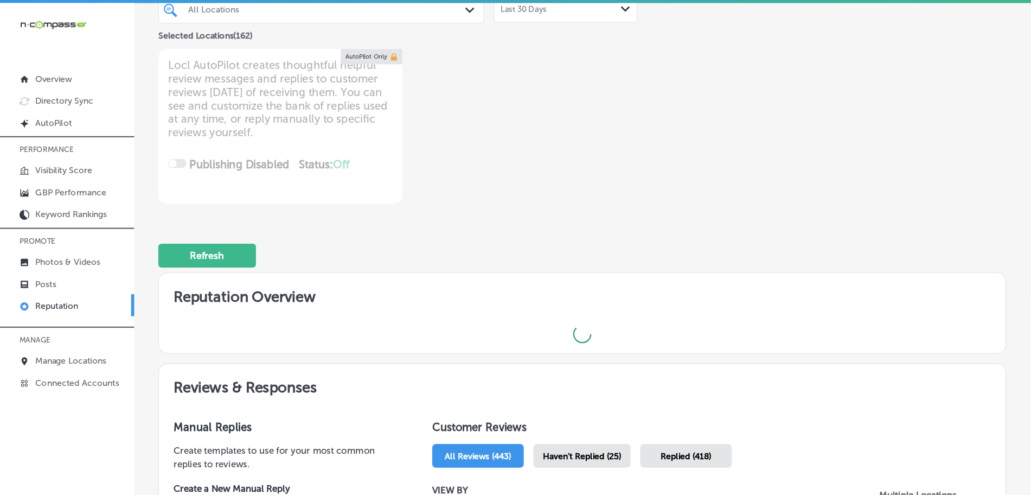
scroll to position [109, 0]
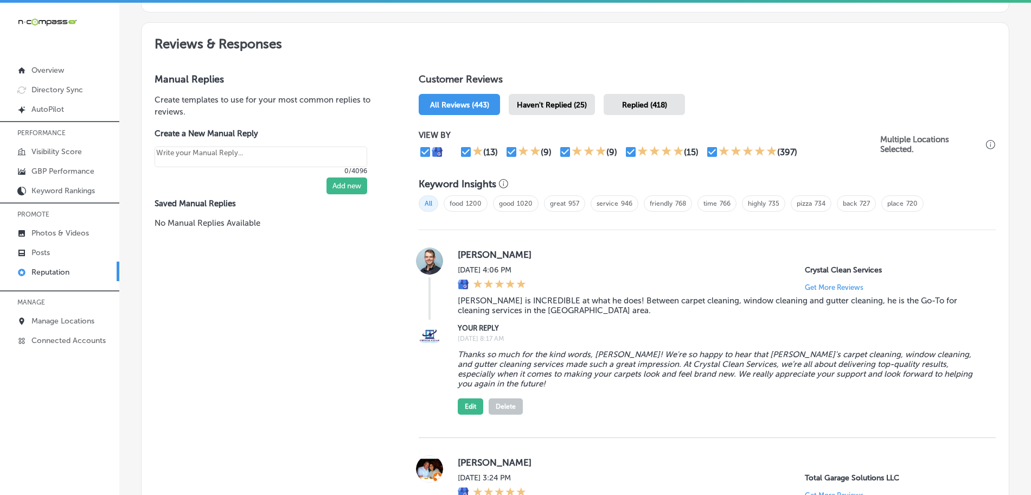
click at [551, 103] on span "Haven't Replied (25)" at bounding box center [552, 104] width 70 height 9
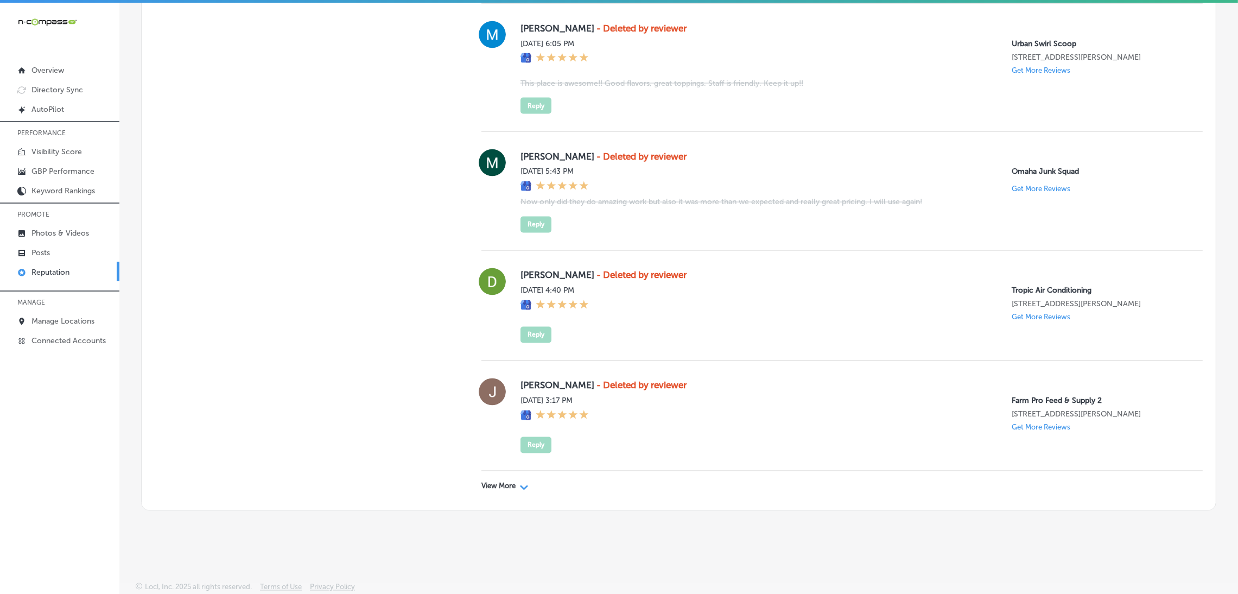
scroll to position [2981, 0]
click at [509, 480] on div "View More Path Created with Sketch." at bounding box center [841, 486] width 721 height 30
click at [506, 485] on p "View More" at bounding box center [498, 486] width 34 height 9
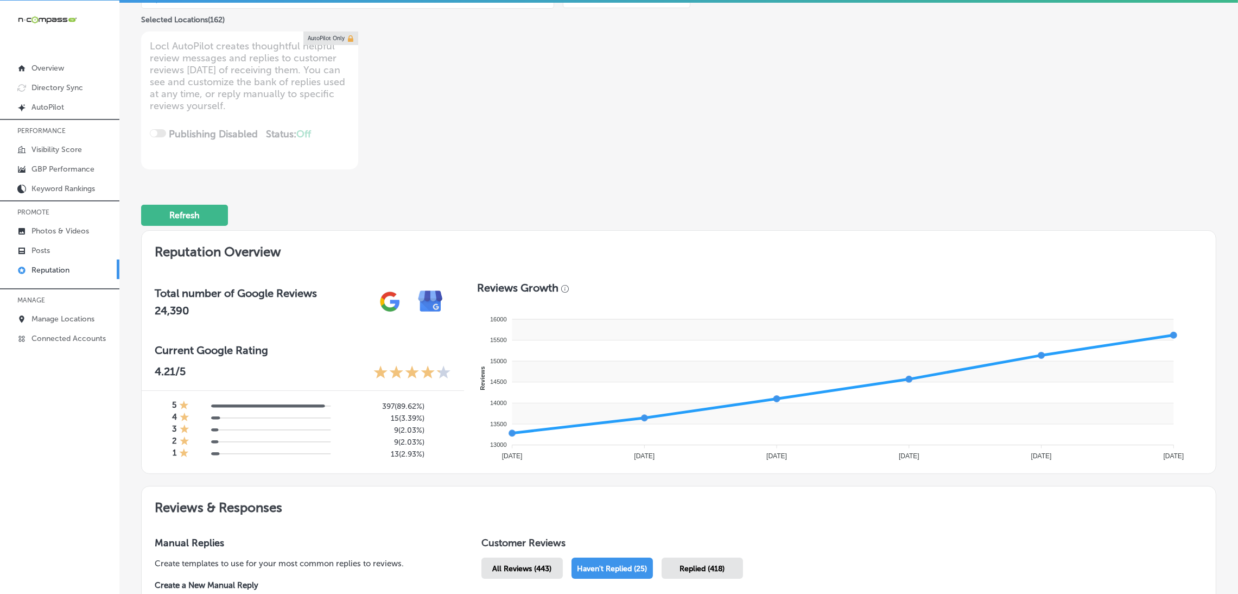
scroll to position [0, 0]
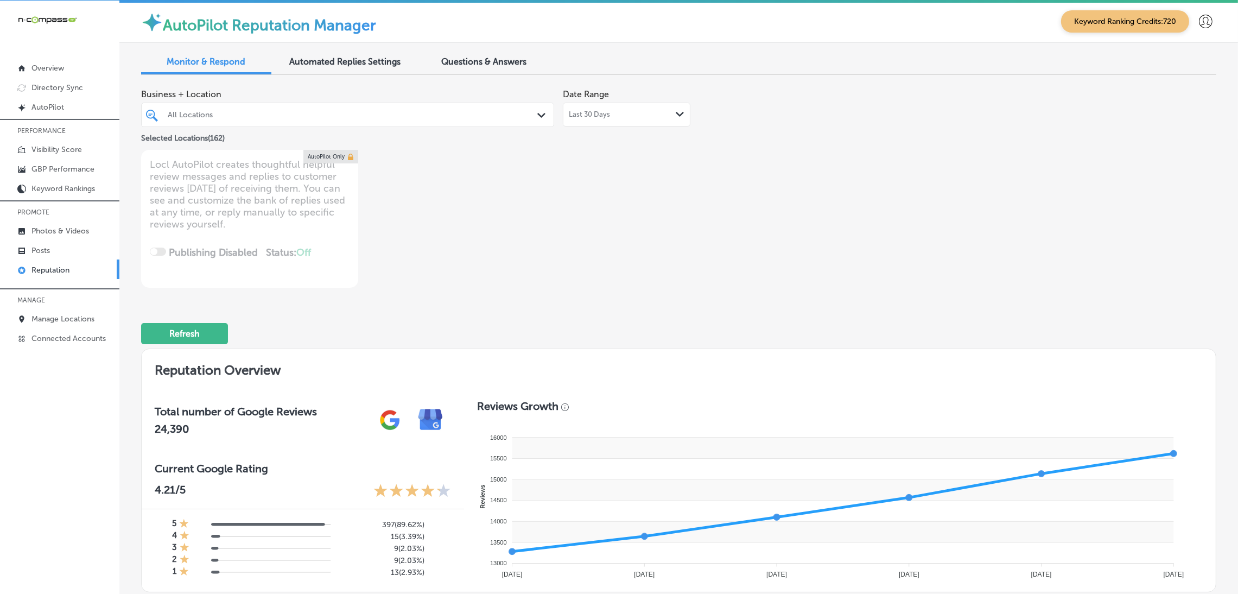
click at [367, 109] on div at bounding box center [330, 114] width 326 height 15
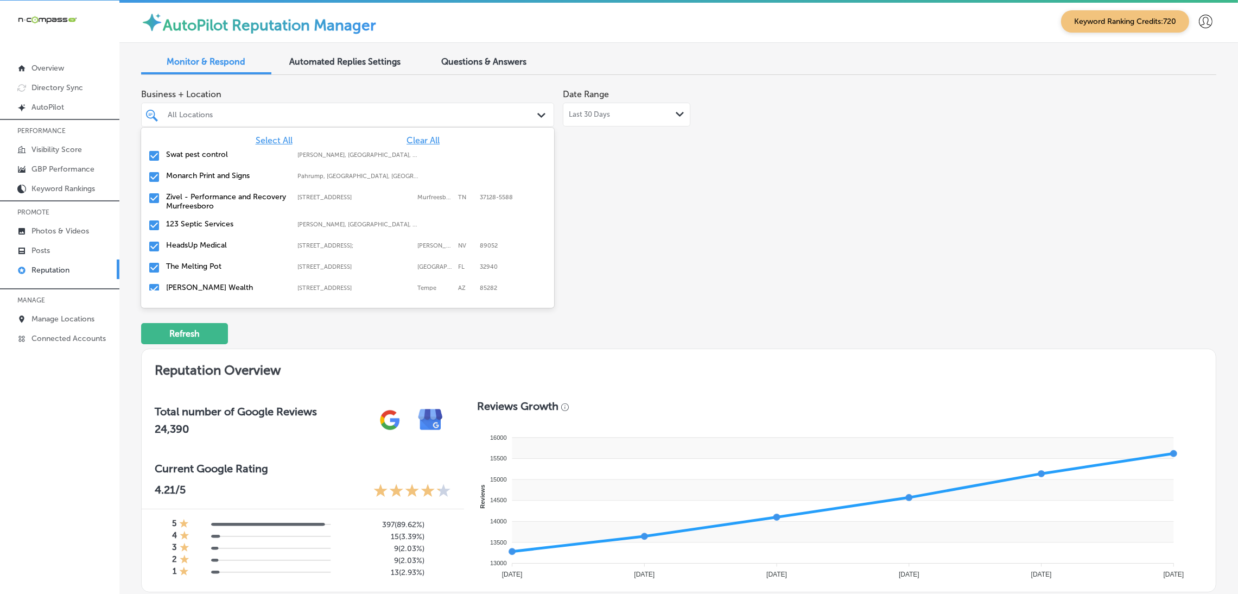
click at [406, 141] on span "Clear All" at bounding box center [422, 140] width 33 height 10
type textarea "x"
type input "papa"
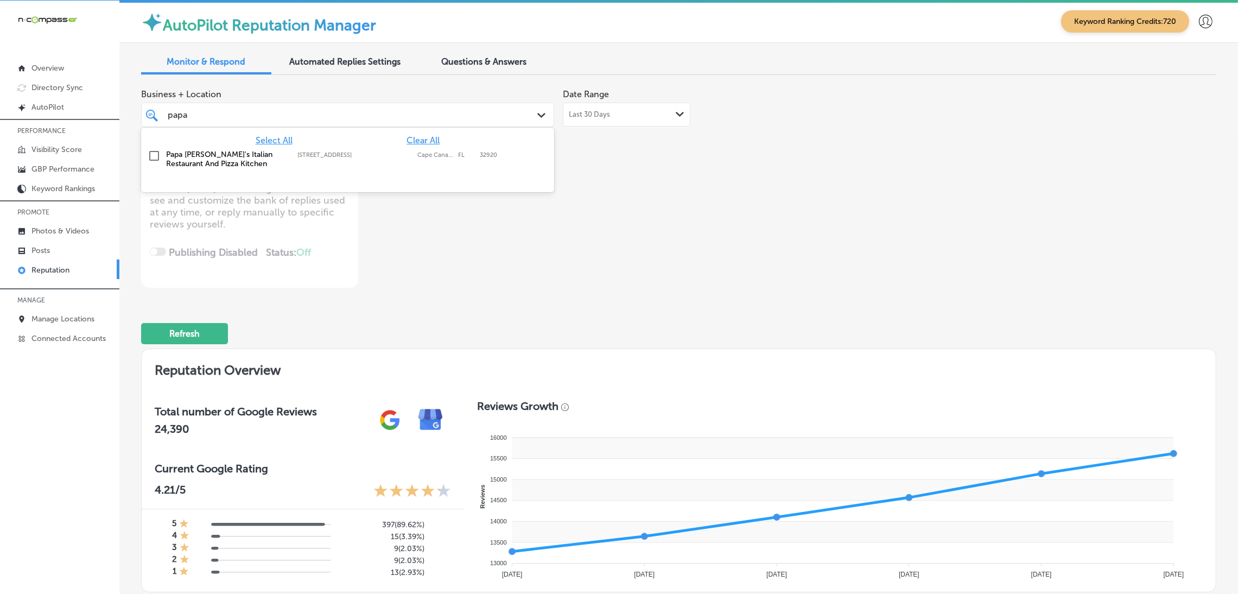
click at [394, 157] on label "[STREET_ADDRESS]" at bounding box center [354, 154] width 114 height 7
type textarea "x"
type input "papa"
click at [890, 212] on div "Business + Location option [STREET_ADDRESS]. option [STREET_ADDRESS]. 2 results…" at bounding box center [678, 186] width 1075 height 204
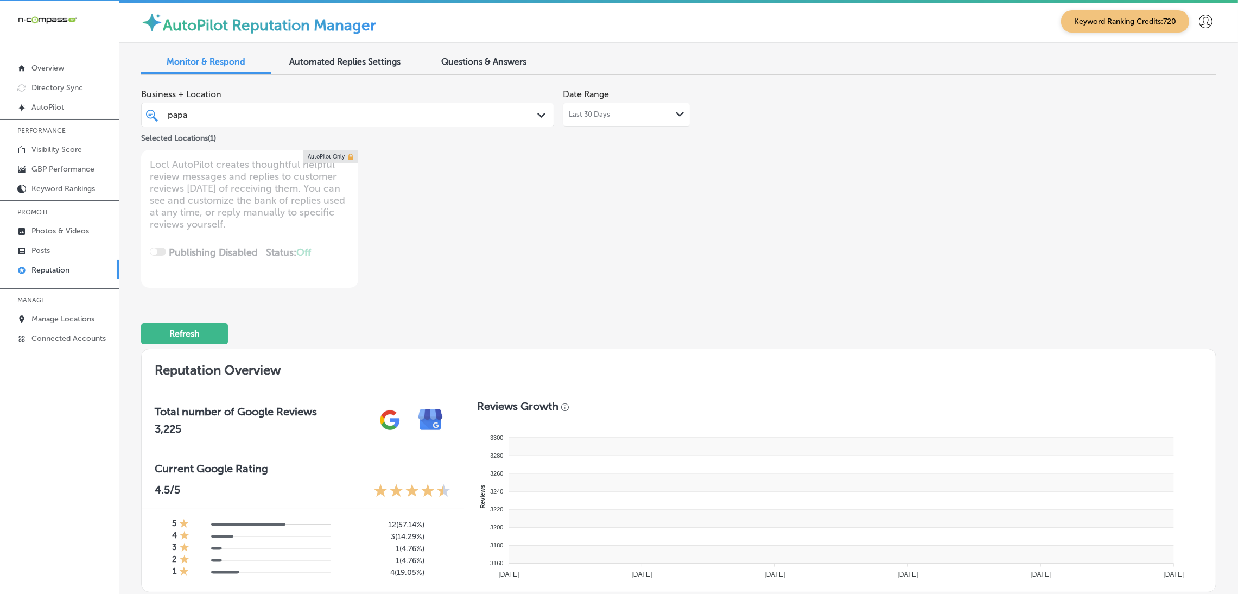
type textarea "x"
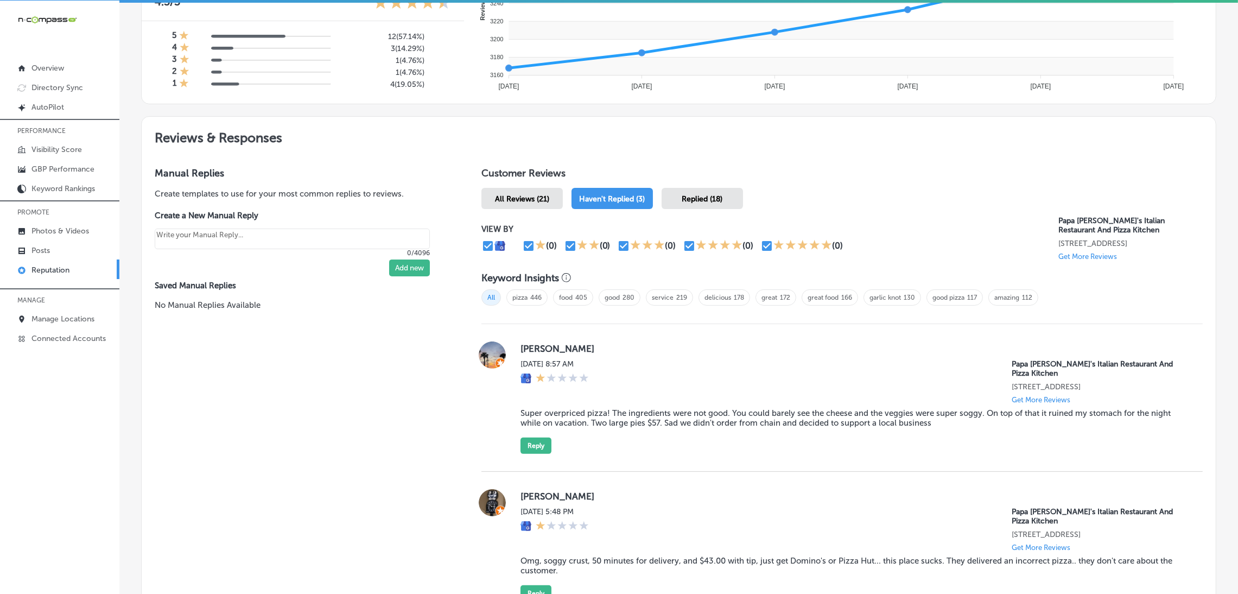
scroll to position [732, 0]
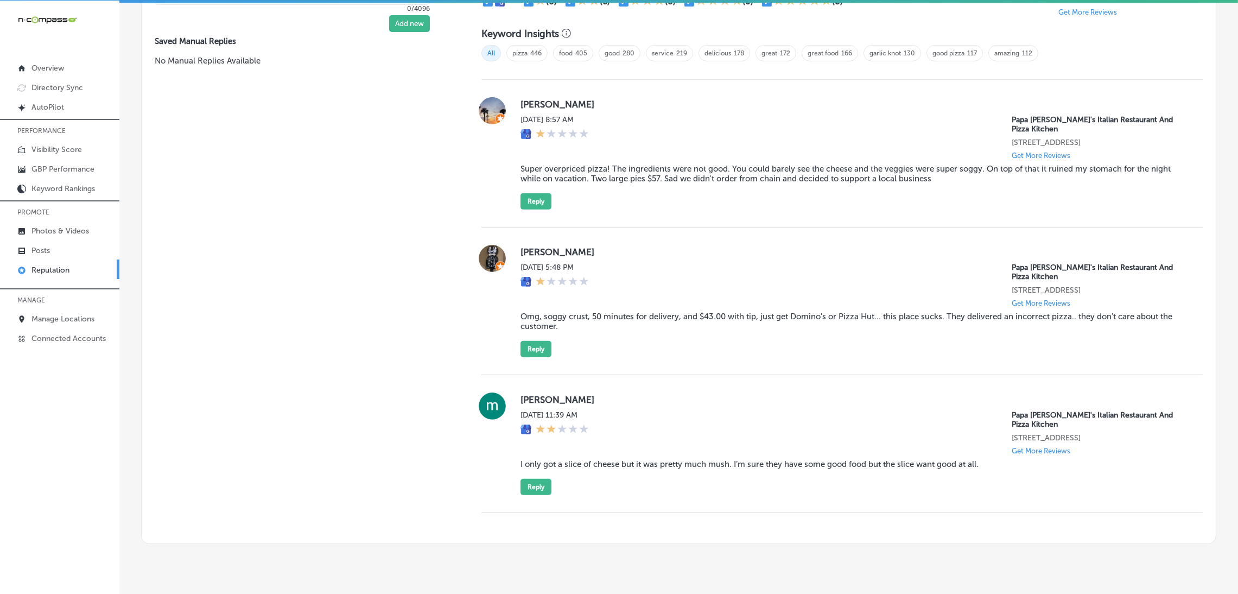
click at [646, 170] on blockquote "Super overpriced pizza! The ingredients were not good. You could barely see the…" at bounding box center [852, 174] width 665 height 20
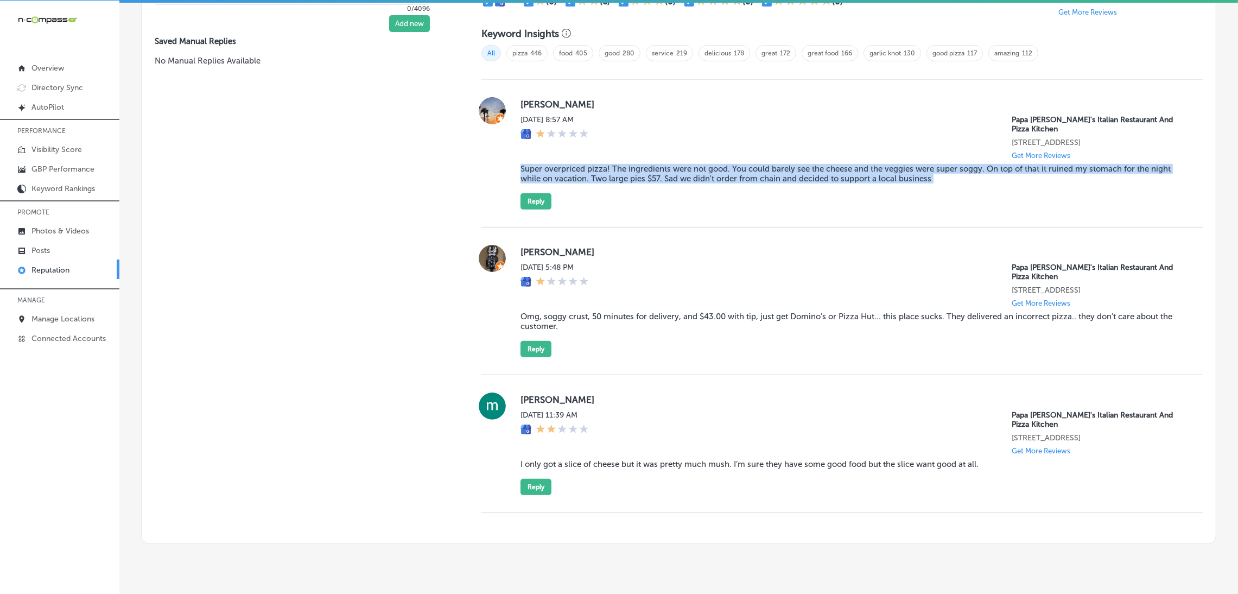
click at [646, 170] on blockquote "Super overpriced pizza! The ingredients were not good. You could barely see the…" at bounding box center [852, 174] width 665 height 20
copy blockquote "Super overpriced pizza! The ingredients were not good. You could barely see the…"
click at [773, 205] on div "[PERSON_NAME][DATE] 8:57 AM Papa [PERSON_NAME]'s Italian Restaurant And Pizza K…" at bounding box center [852, 153] width 665 height 112
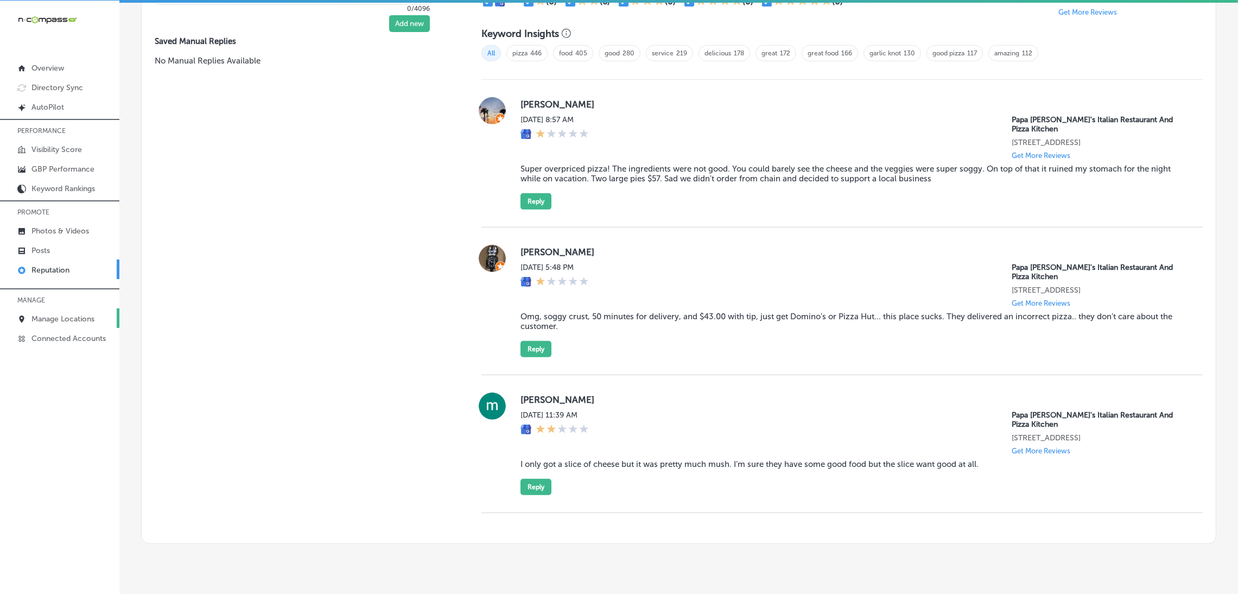
click at [67, 320] on p "Manage Locations" at bounding box center [62, 318] width 63 height 9
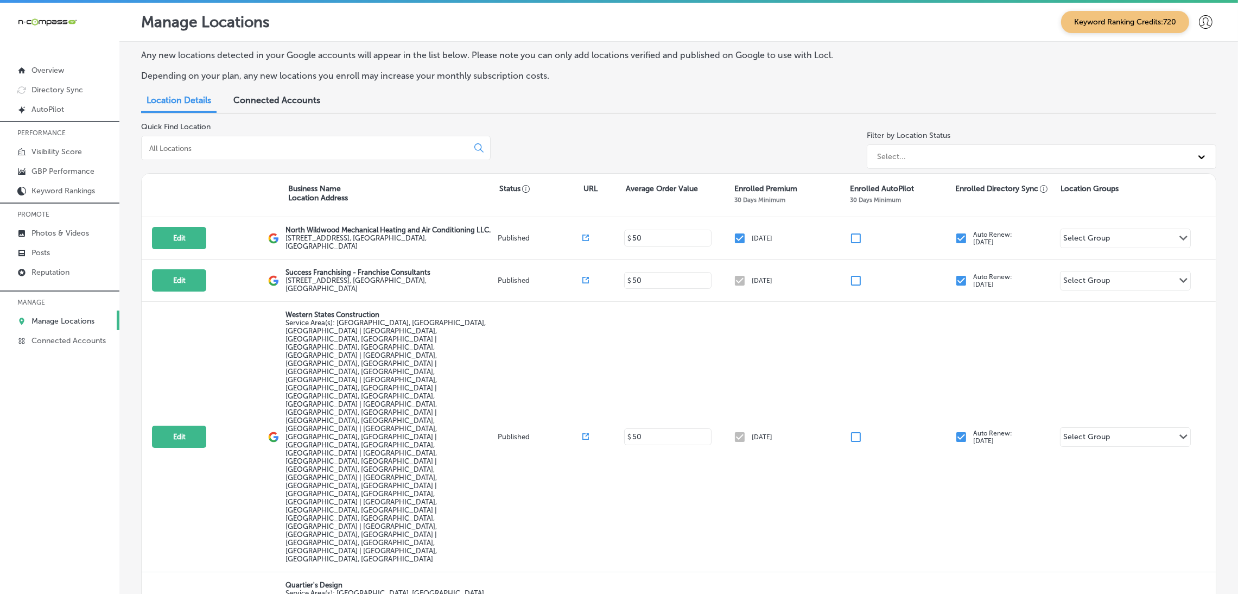
click at [281, 151] on input at bounding box center [306, 148] width 317 height 10
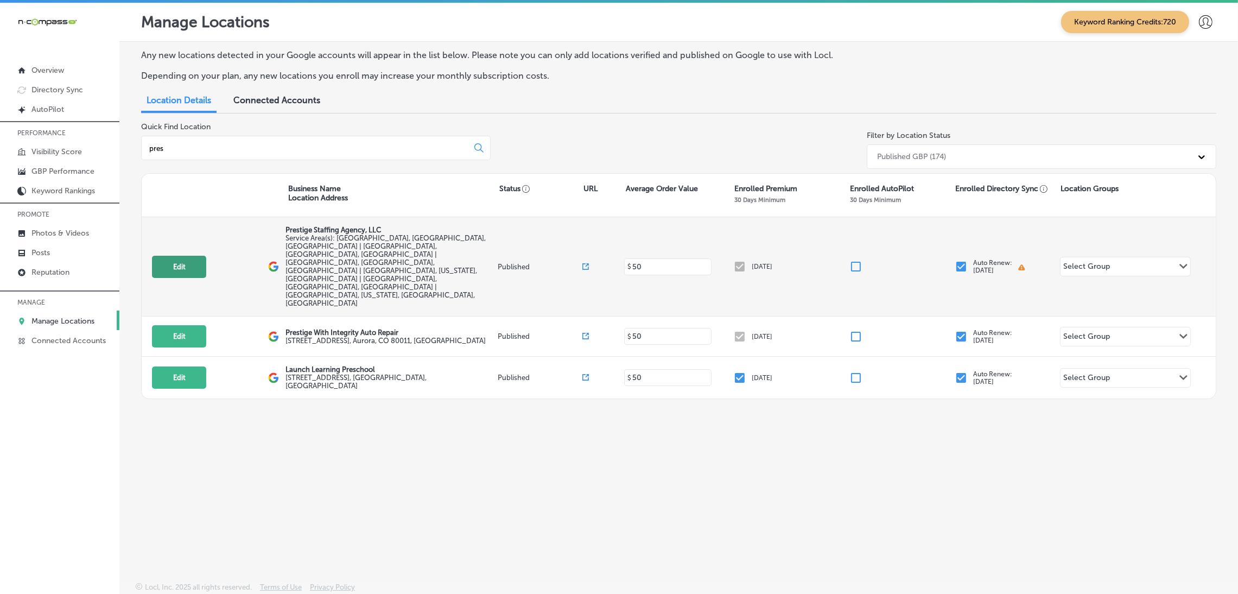
type input "pres"
click at [174, 256] on button "Edit" at bounding box center [179, 267] width 54 height 22
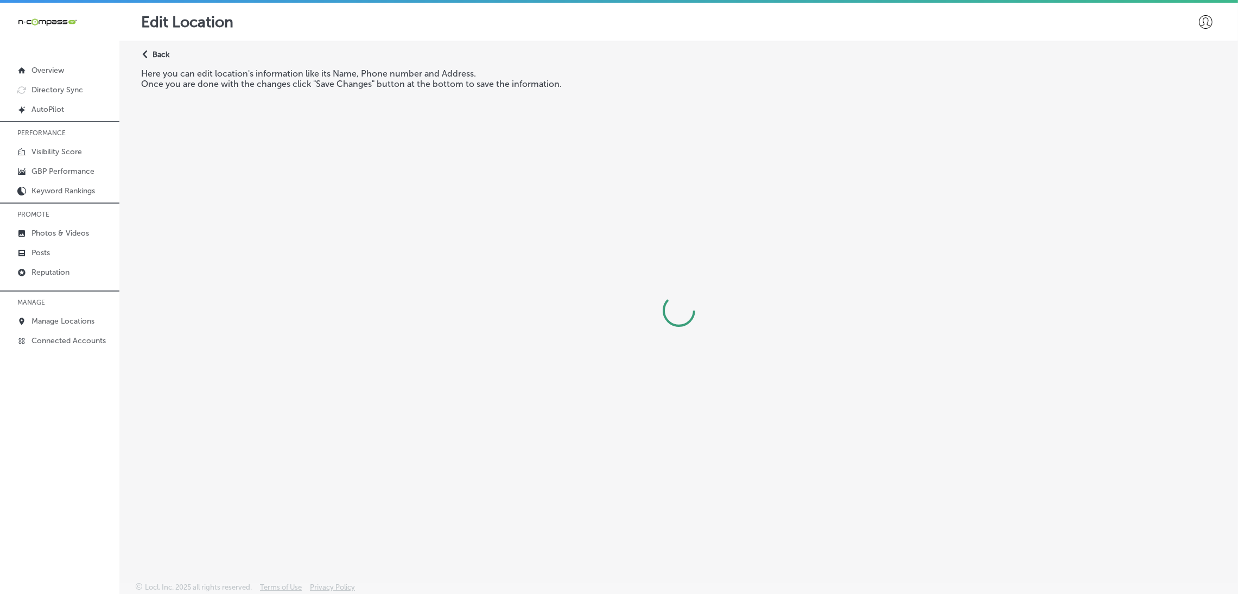
select select "US"
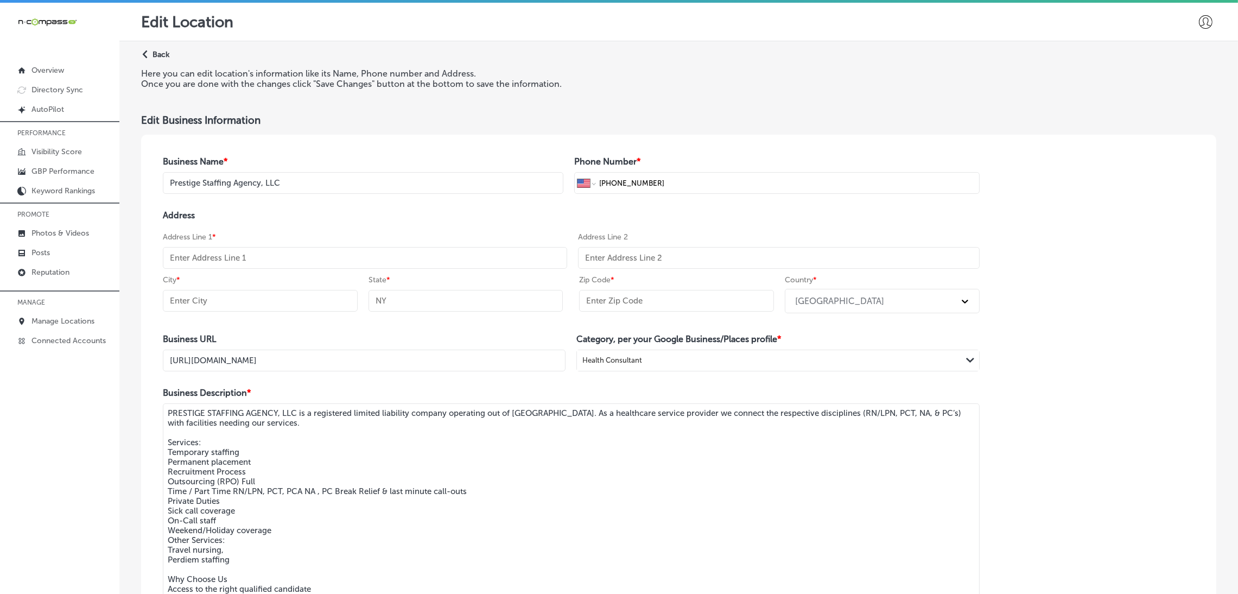
click at [152, 52] on p "Back" at bounding box center [160, 54] width 17 height 9
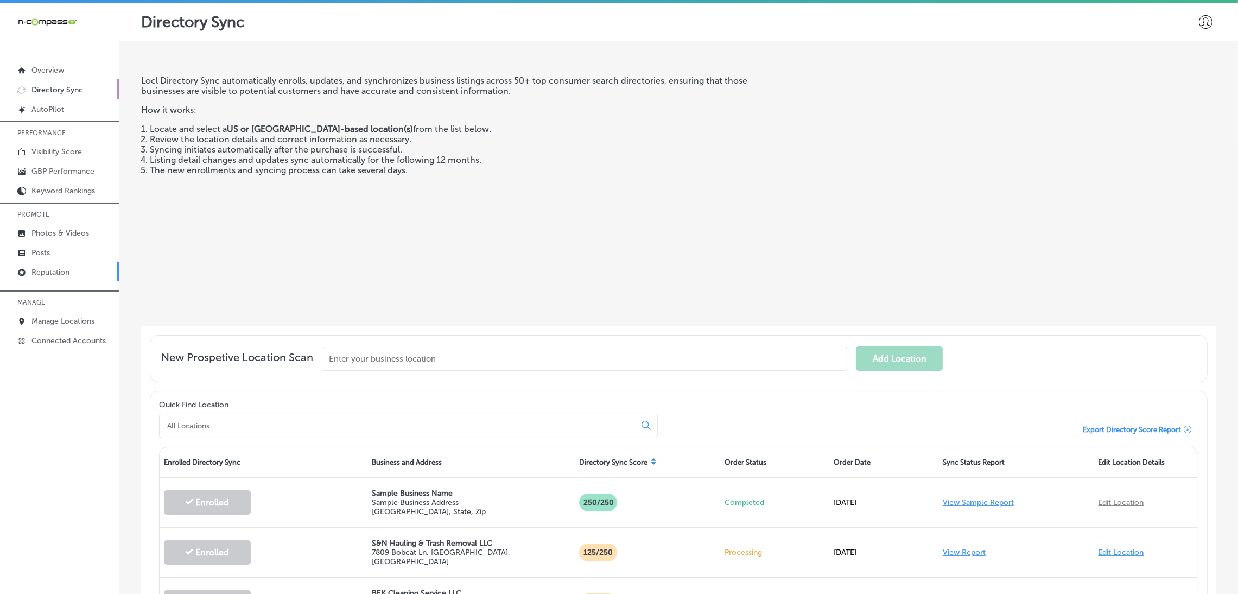
drag, startPoint x: 44, startPoint y: 287, endPoint x: 55, endPoint y: 268, distance: 21.6
click at [44, 287] on div "PERFORMANCE Visibility Score GBP Performance Keyword Rankings PROMOTE Photos & …" at bounding box center [59, 235] width 119 height 228
click at [55, 268] on p "Reputation" at bounding box center [50, 271] width 38 height 9
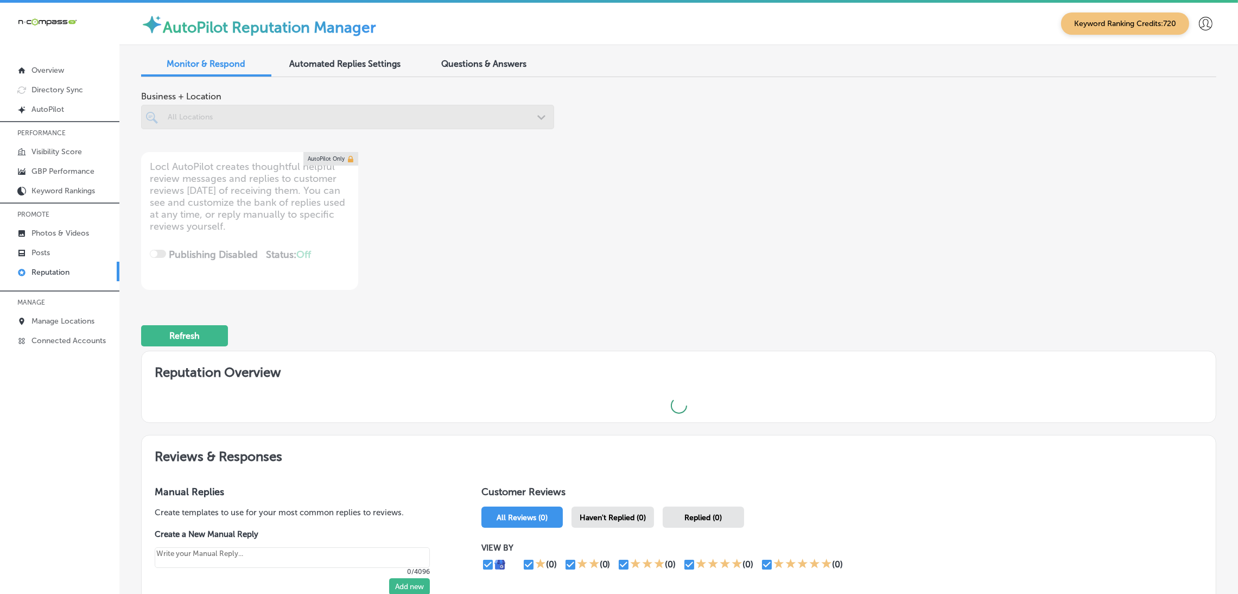
click at [213, 111] on div at bounding box center [347, 117] width 413 height 24
click at [389, 116] on div at bounding box center [347, 117] width 413 height 24
click at [444, 117] on div at bounding box center [347, 117] width 413 height 24
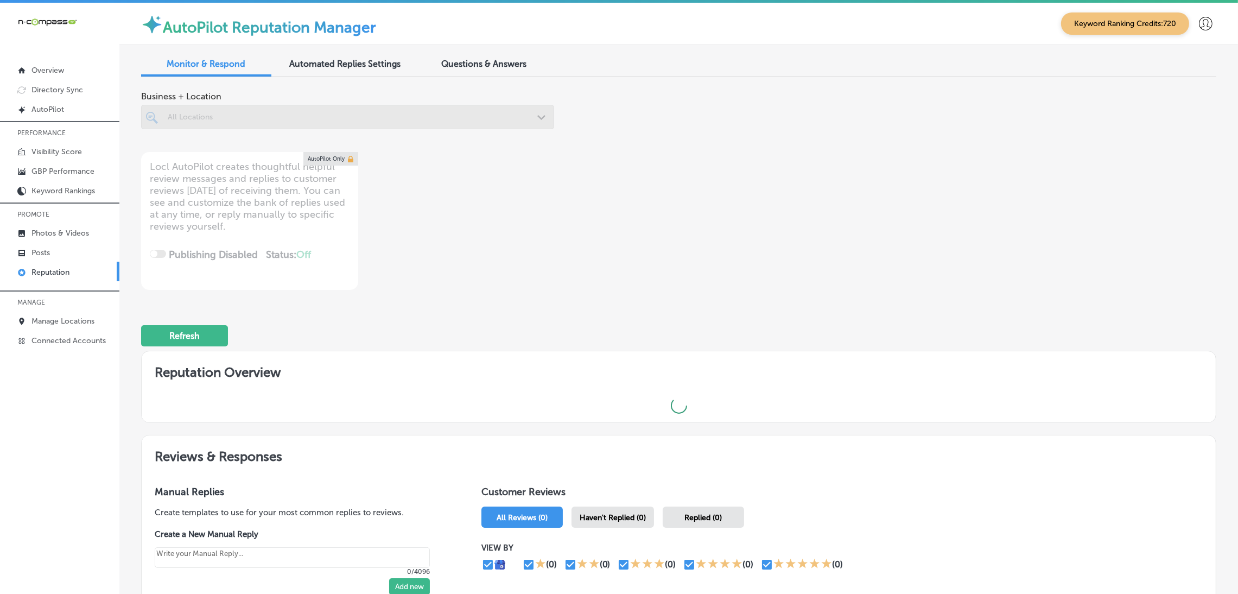
click at [707, 161] on div "Business + Location All Locations Path Created with Sketch. Locl AutoPilot crea…" at bounding box center [463, 188] width 645 height 204
click at [517, 125] on div at bounding box center [347, 117] width 413 height 24
click at [532, 186] on div "Business + Location All Locations Path Created with Sketch. Locl AutoPilot crea…" at bounding box center [463, 188] width 645 height 204
click at [533, 115] on div at bounding box center [347, 117] width 413 height 24
click at [513, 127] on div at bounding box center [347, 117] width 413 height 24
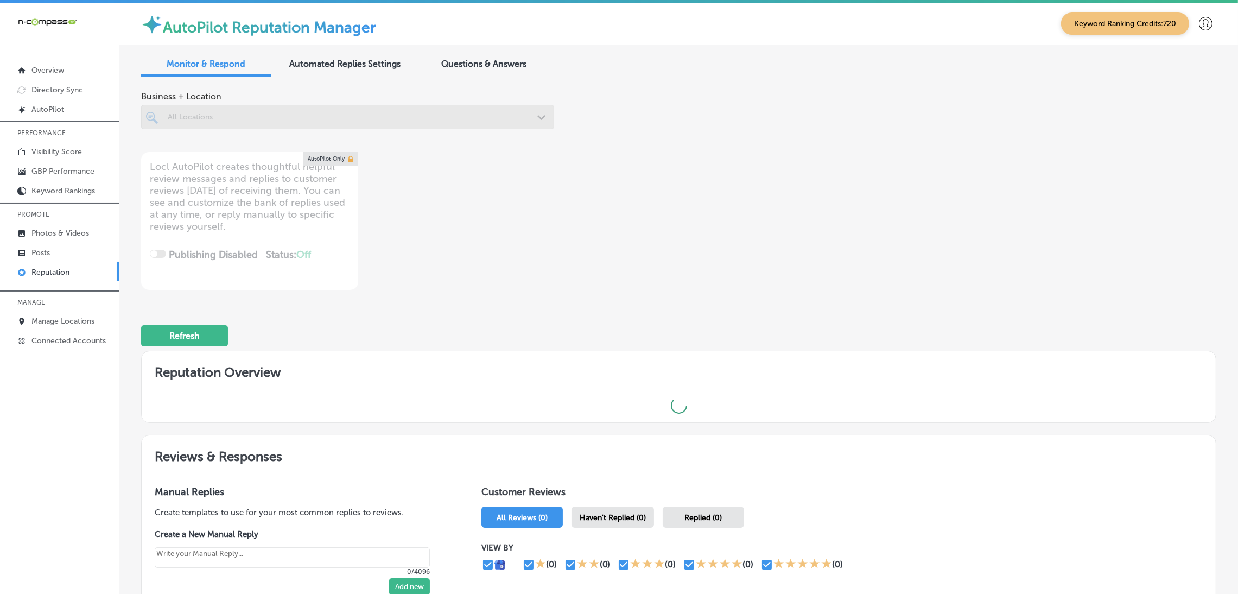
click at [529, 251] on div "Business + Location All Locations Path Created with Sketch. Locl AutoPilot crea…" at bounding box center [463, 188] width 645 height 204
click at [369, 131] on div at bounding box center [347, 137] width 413 height 17
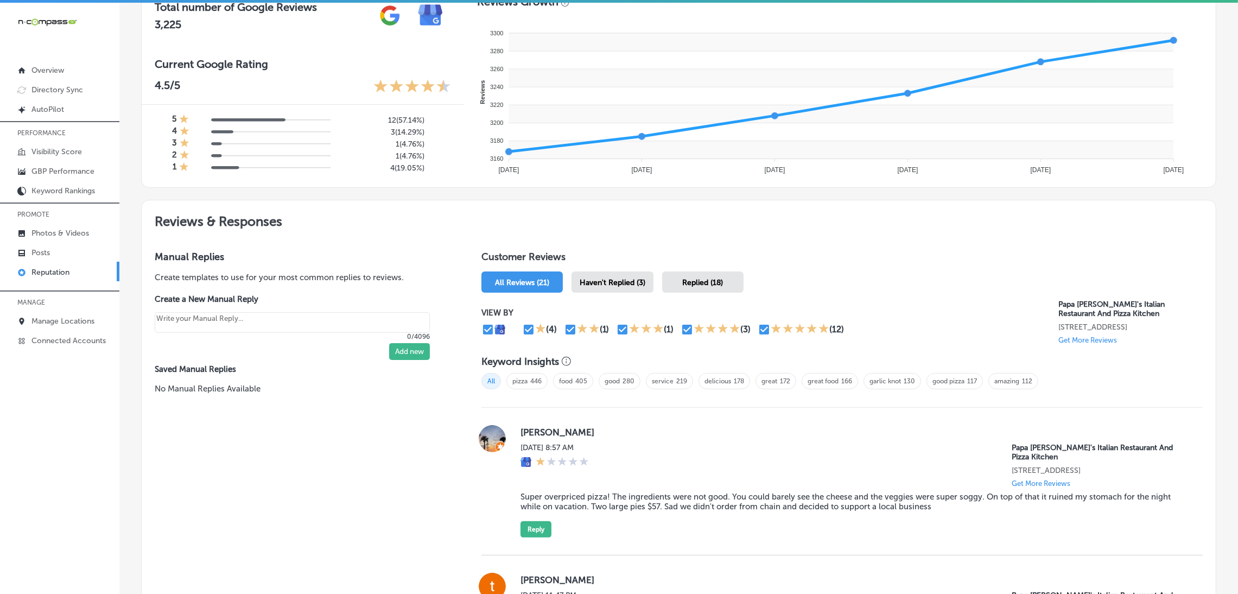
click at [631, 278] on span "Haven't Replied (3)" at bounding box center [612, 282] width 66 height 9
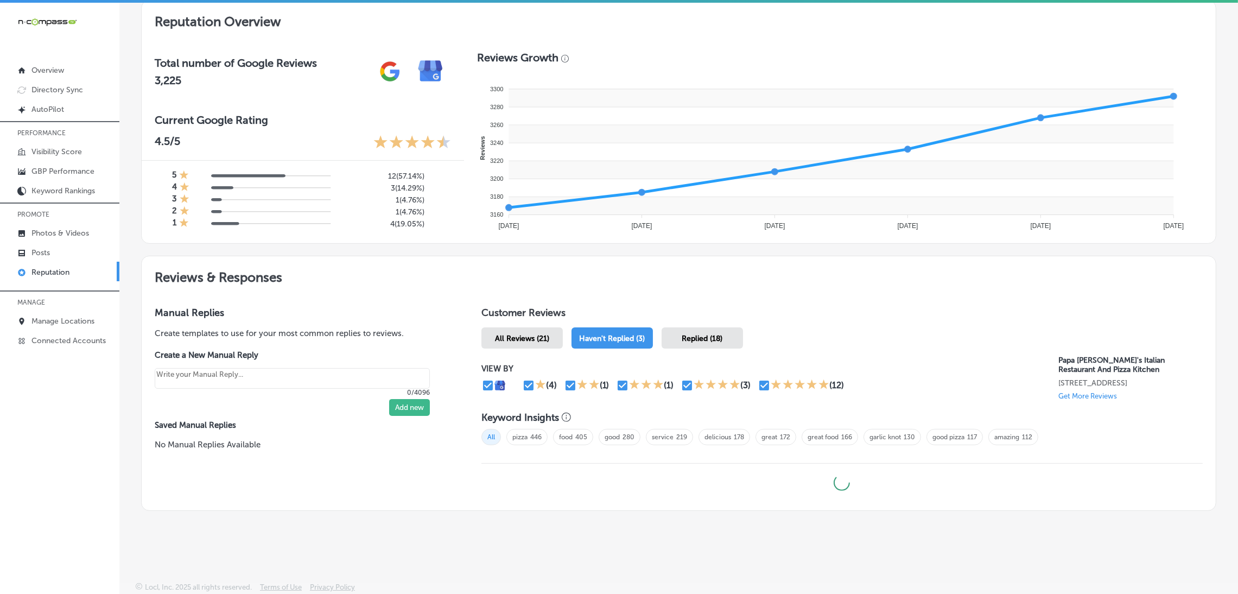
type textarea "x"
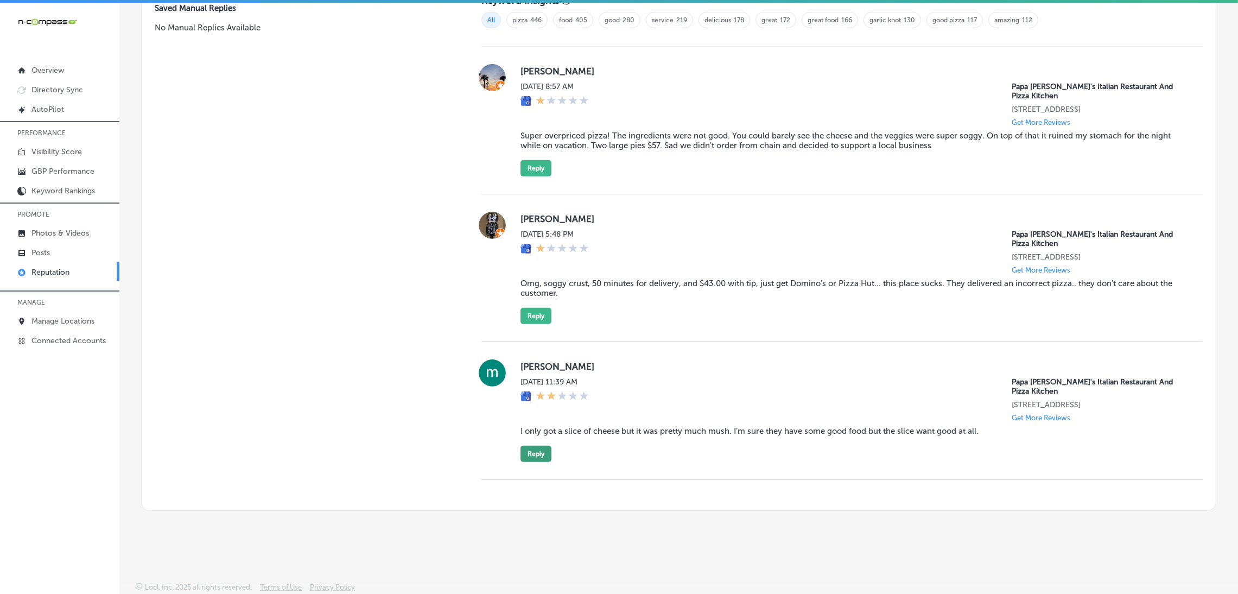
click at [532, 450] on button "Reply" at bounding box center [535, 453] width 31 height 16
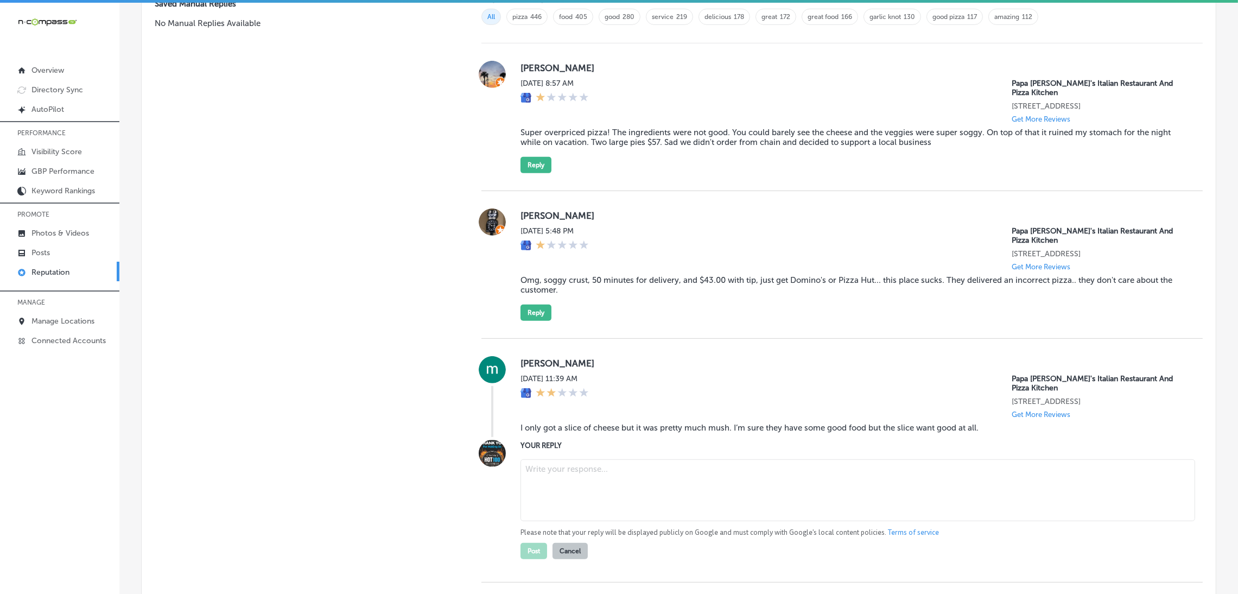
scroll to position [769, 0]
click at [585, 488] on textarea at bounding box center [857, 491] width 674 height 62
paste textarea "We’re sorry to hear about your experience at Papa [PERSON_NAME]’s in [GEOGRAPHI…"
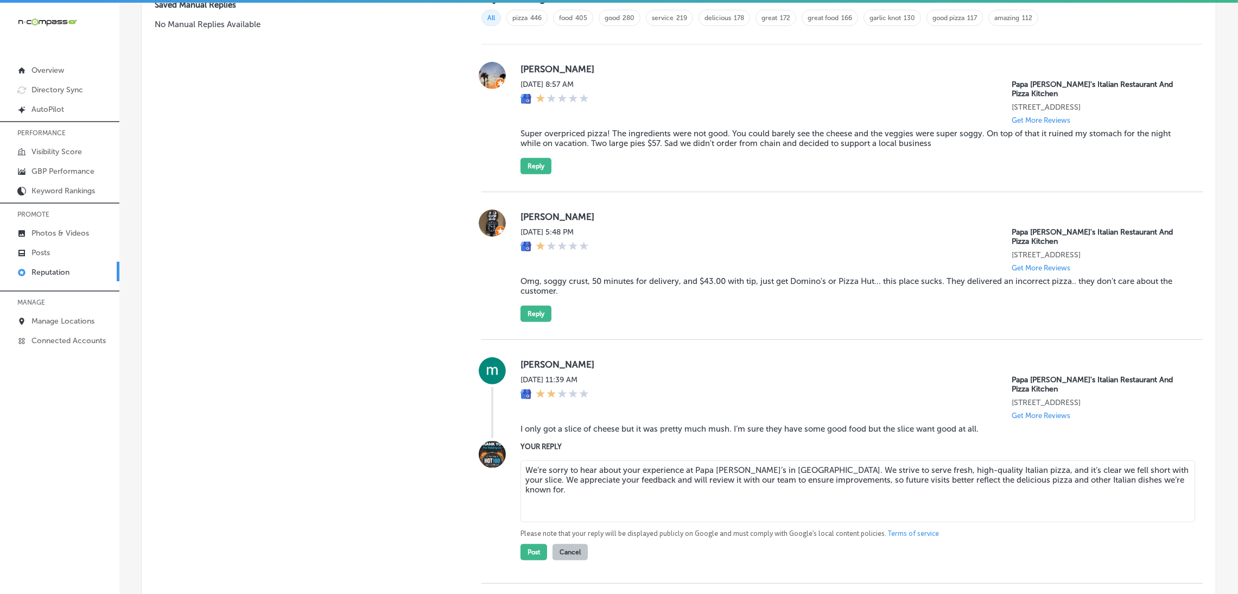
type textarea "We’re sorry to hear about your experience at Papa [PERSON_NAME]’s in [GEOGRAPHI…"
click at [401, 424] on div "Manual Replies Create templates to use for your most common replies to reviews.…" at bounding box center [301, 244] width 318 height 739
click at [819, 382] on div "[DATE] 11:39 AM Papa [PERSON_NAME]'s Italian Restaurant And Pizza Kitchen [STRE…" at bounding box center [852, 397] width 665 height 44
click at [530, 559] on button "Post" at bounding box center [533, 552] width 27 height 16
type textarea "x"
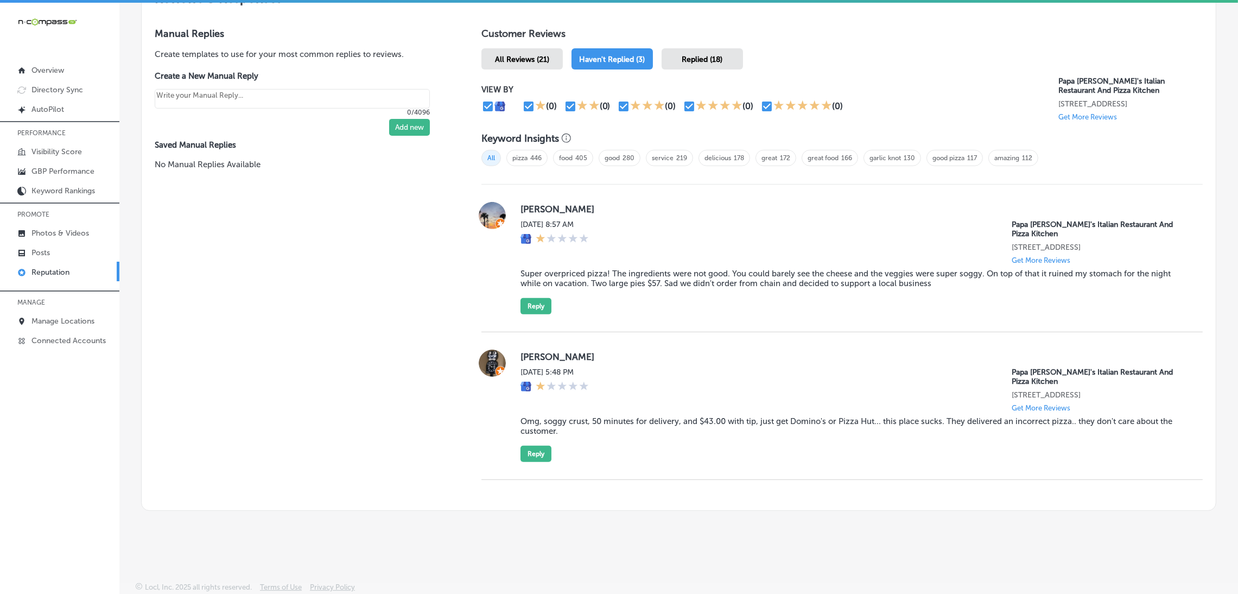
scroll to position [633, 0]
click at [534, 457] on button "Reply" at bounding box center [535, 453] width 31 height 16
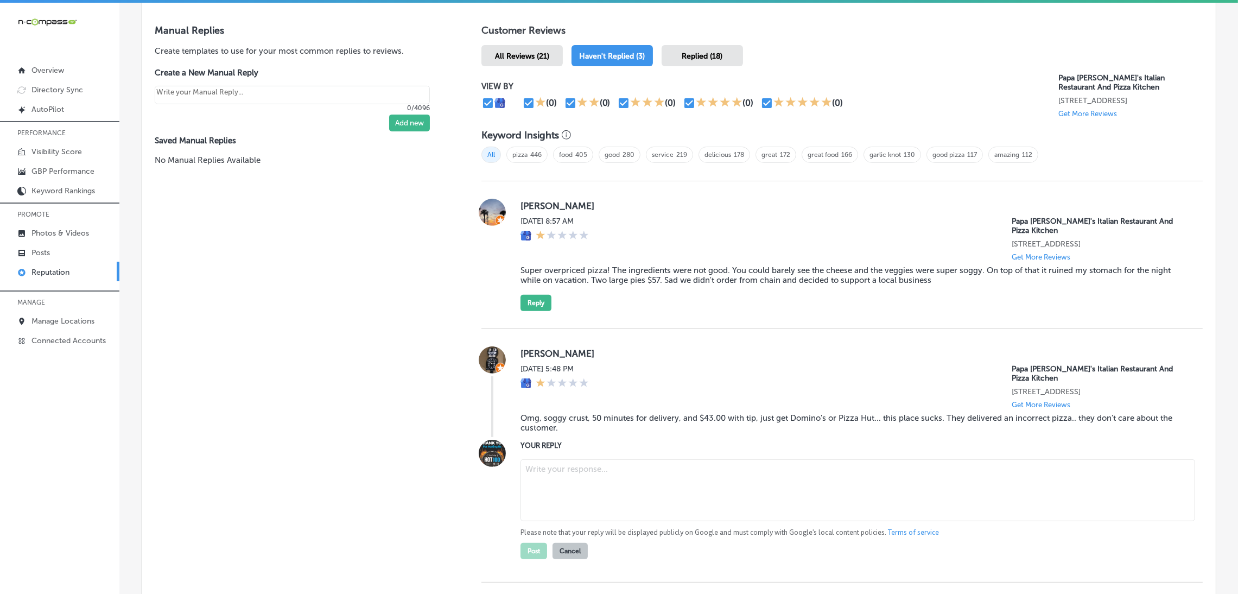
click at [590, 475] on textarea at bounding box center [857, 490] width 674 height 62
paste textarea "We’re very sorry to hear about your experience at Papa [PERSON_NAME]’s in [GEOG…"
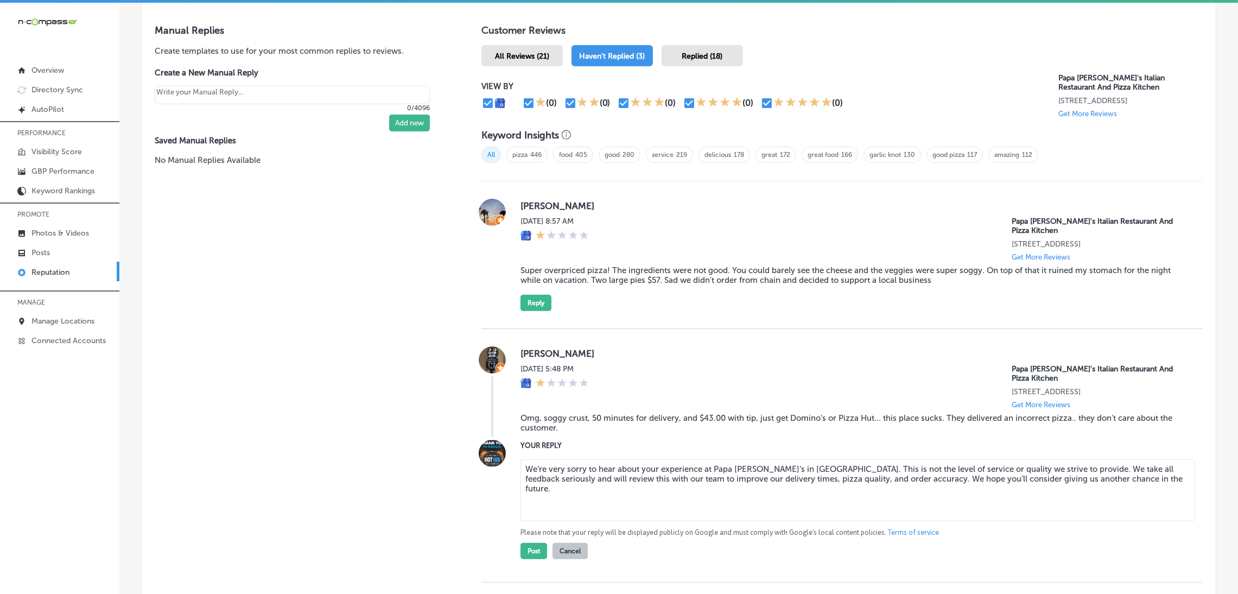
type textarea "We’re very sorry to hear about your experience at Papa [PERSON_NAME]’s in [GEOG…"
click at [732, 353] on label "[PERSON_NAME]" at bounding box center [852, 353] width 665 height 11
click at [618, 436] on div "[PERSON_NAME] [DATE] 5:48 PM Papa [PERSON_NAME]'s Italian Restaurant And Pizza …" at bounding box center [852, 391] width 665 height 91
click at [533, 558] on button "Post" at bounding box center [533, 551] width 27 height 16
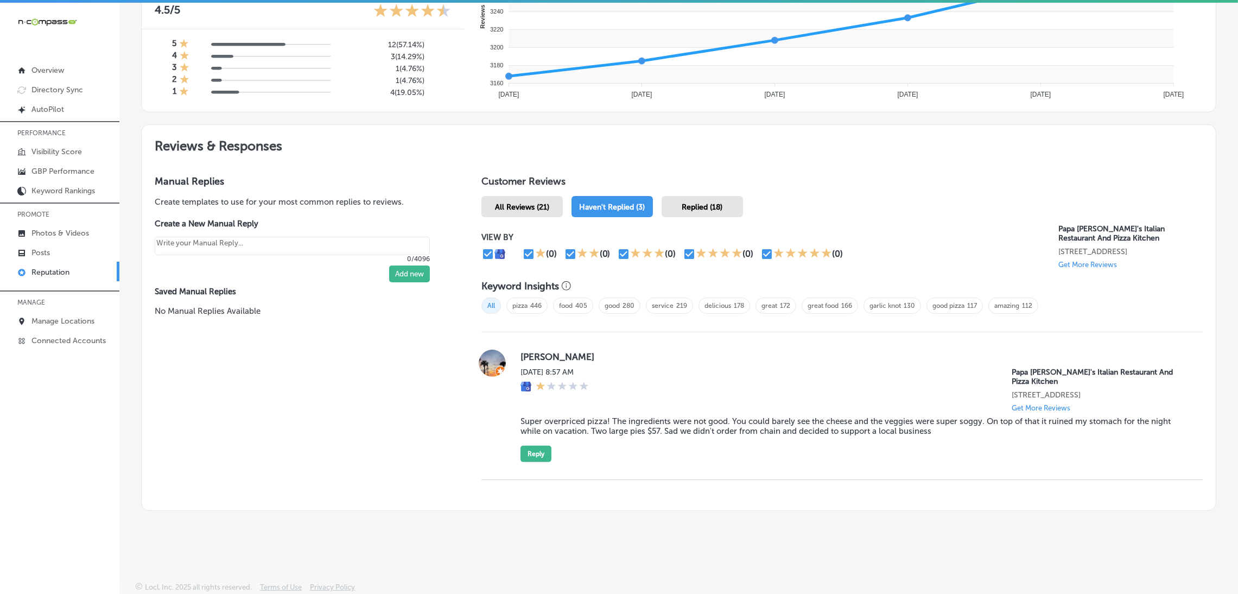
scroll to position [485, 0]
click at [337, 441] on div "Manual Replies Create templates to use for your most common replies to reviews.…" at bounding box center [301, 336] width 318 height 348
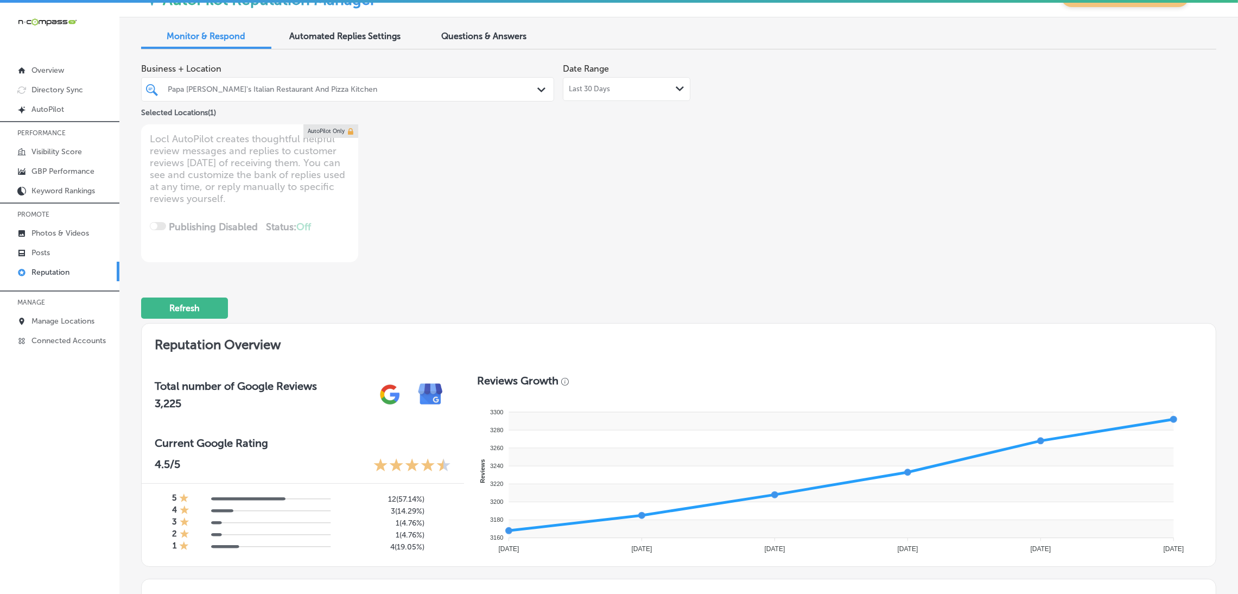
scroll to position [0, 0]
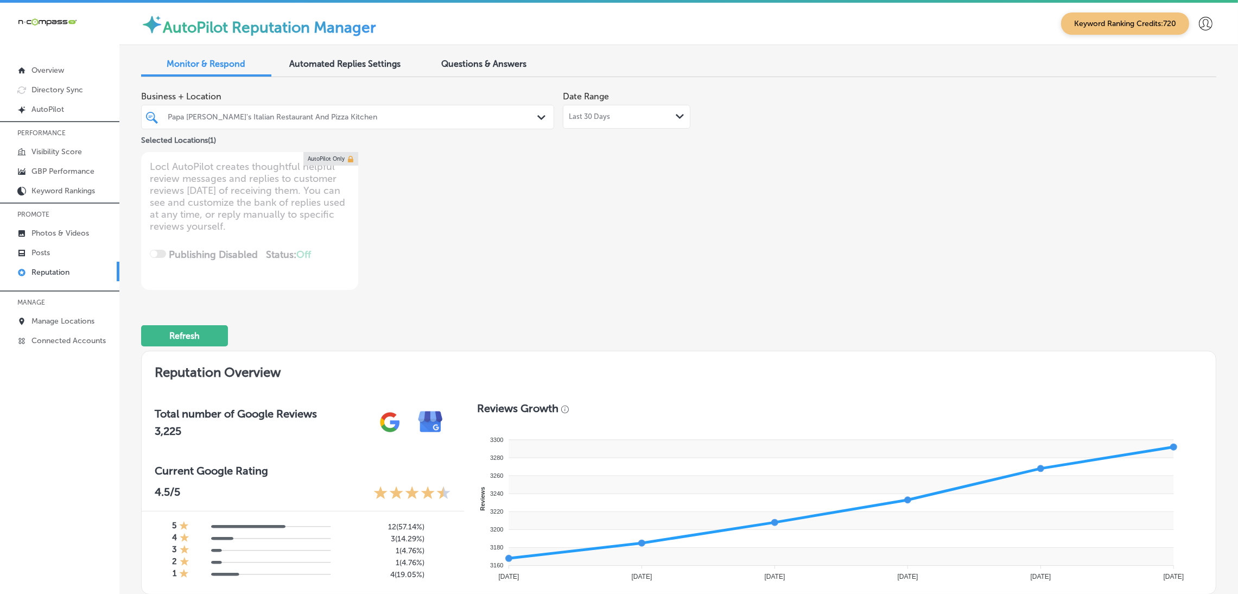
click at [298, 118] on div "Papa [PERSON_NAME]'s Italian Restaurant And Pizza Kitchen" at bounding box center [353, 116] width 371 height 9
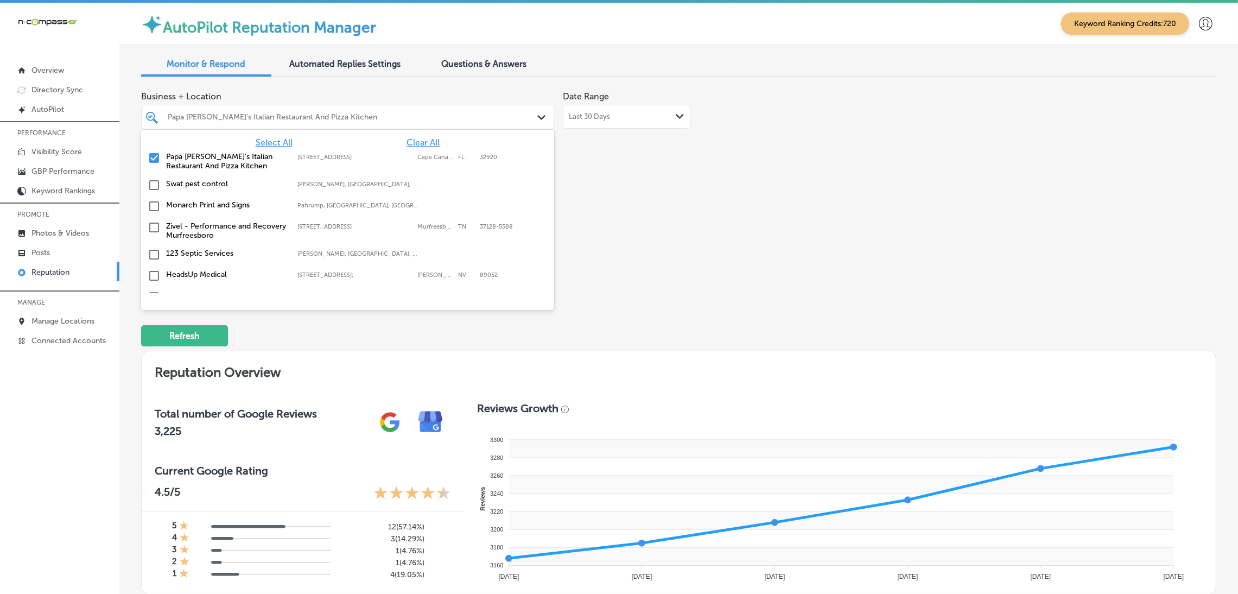
click at [268, 148] on div "Papa [PERSON_NAME]'s Italian Restaurant And Pizza Kitchen [STREET_ADDRESS] [STR…" at bounding box center [347, 161] width 413 height 27
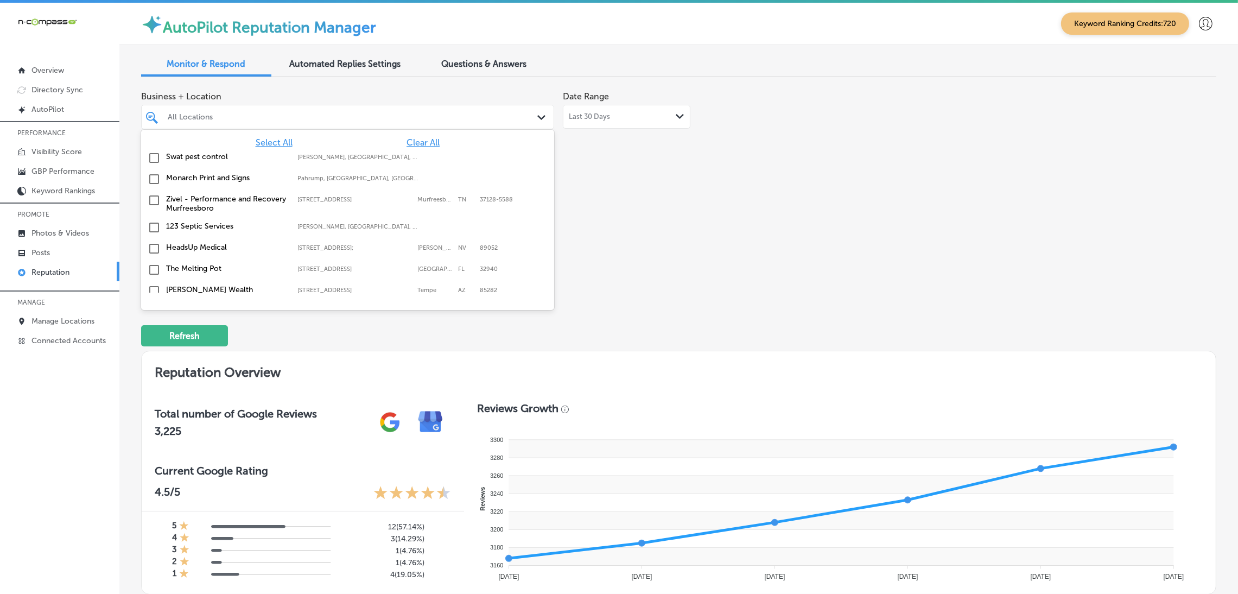
click at [269, 141] on span "Select All" at bounding box center [274, 142] width 37 height 10
click at [783, 259] on div "Business + Location option [STREET_ADDRESS]. option focused, 2 of 163. 163 resu…" at bounding box center [678, 188] width 1075 height 204
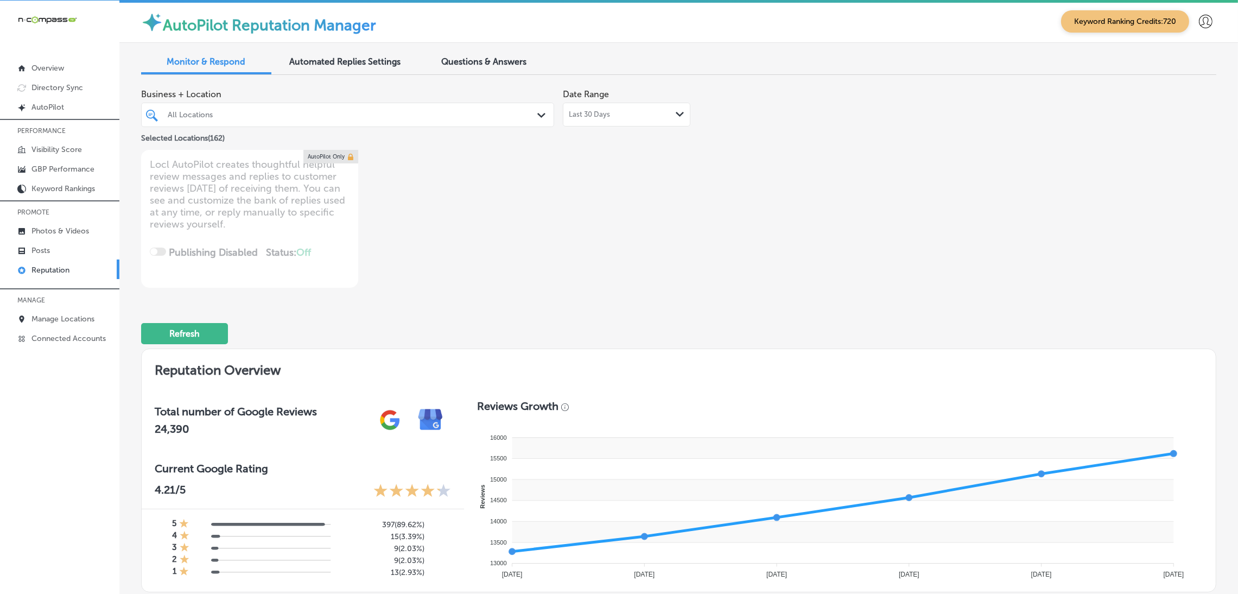
click at [258, 114] on div "All Locations" at bounding box center [353, 114] width 371 height 9
click at [757, 177] on div "Business + Location All Locations Path Created with Sketch. Selected Locations …" at bounding box center [463, 186] width 645 height 204
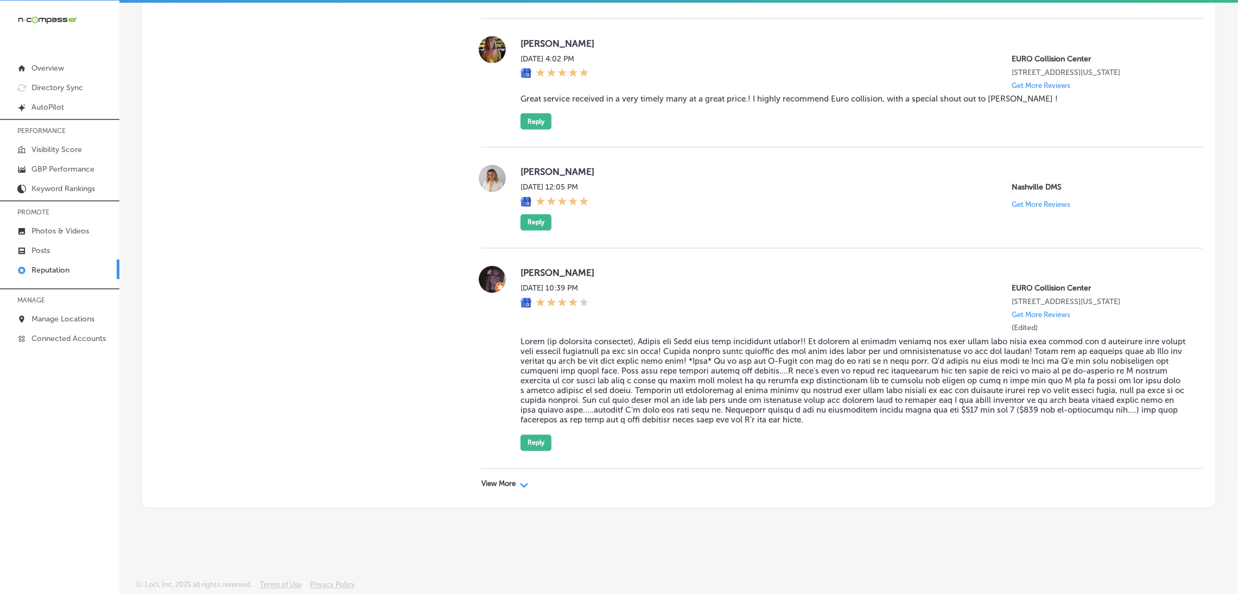
scroll to position [3038, 0]
click at [491, 483] on p "View More" at bounding box center [498, 484] width 34 height 9
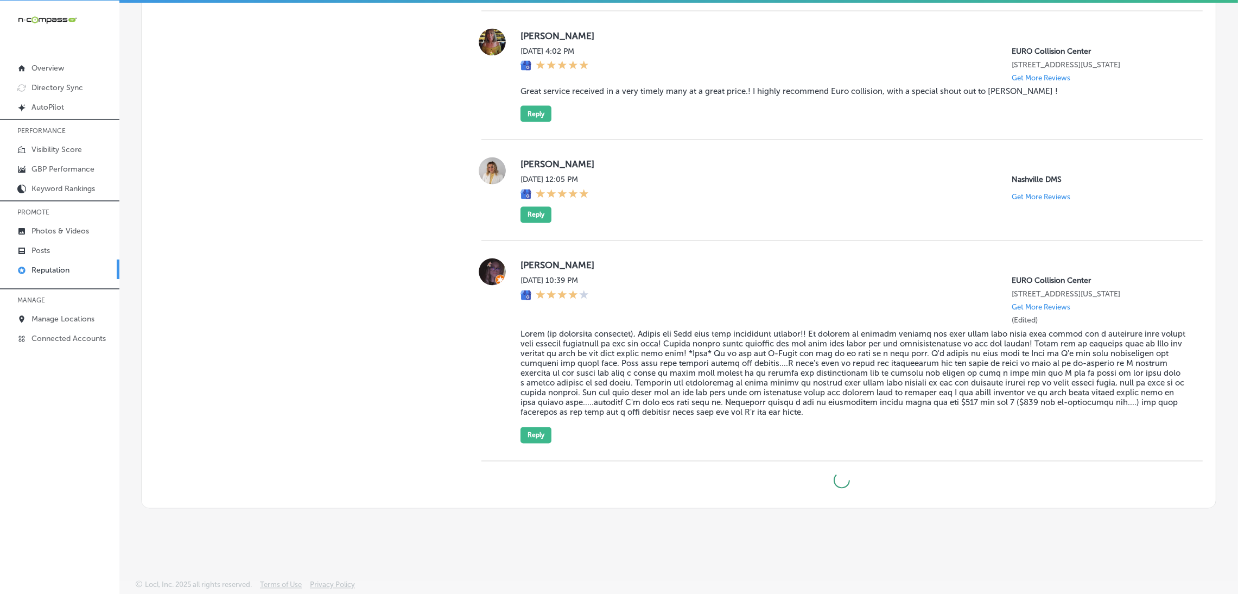
type textarea "x"
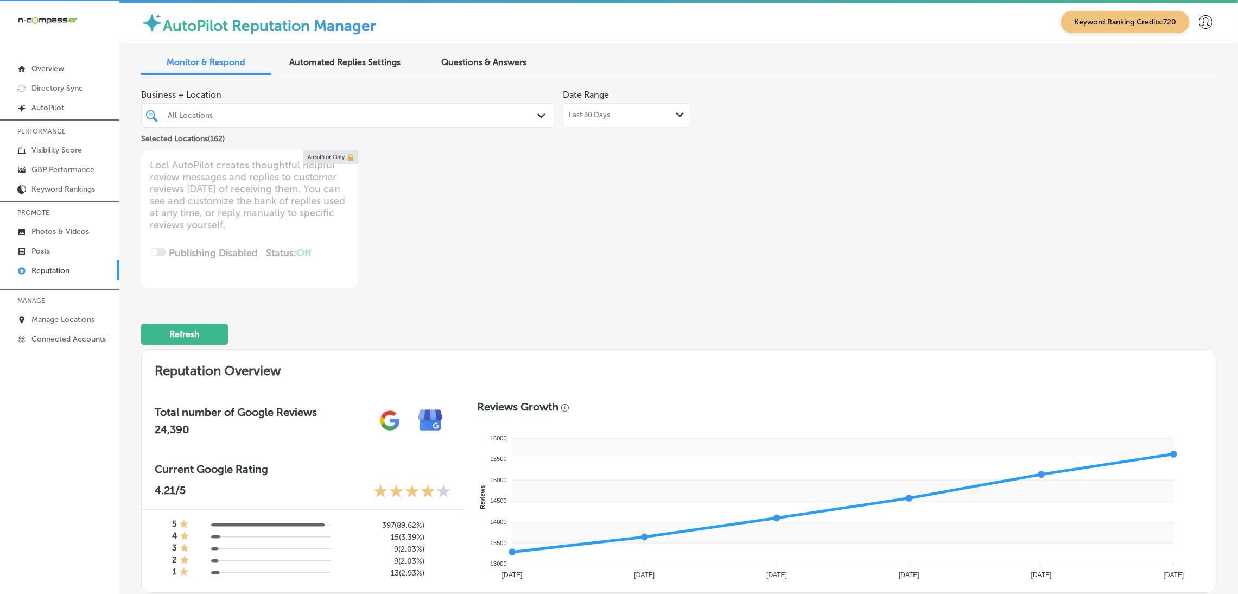
scroll to position [0, 0]
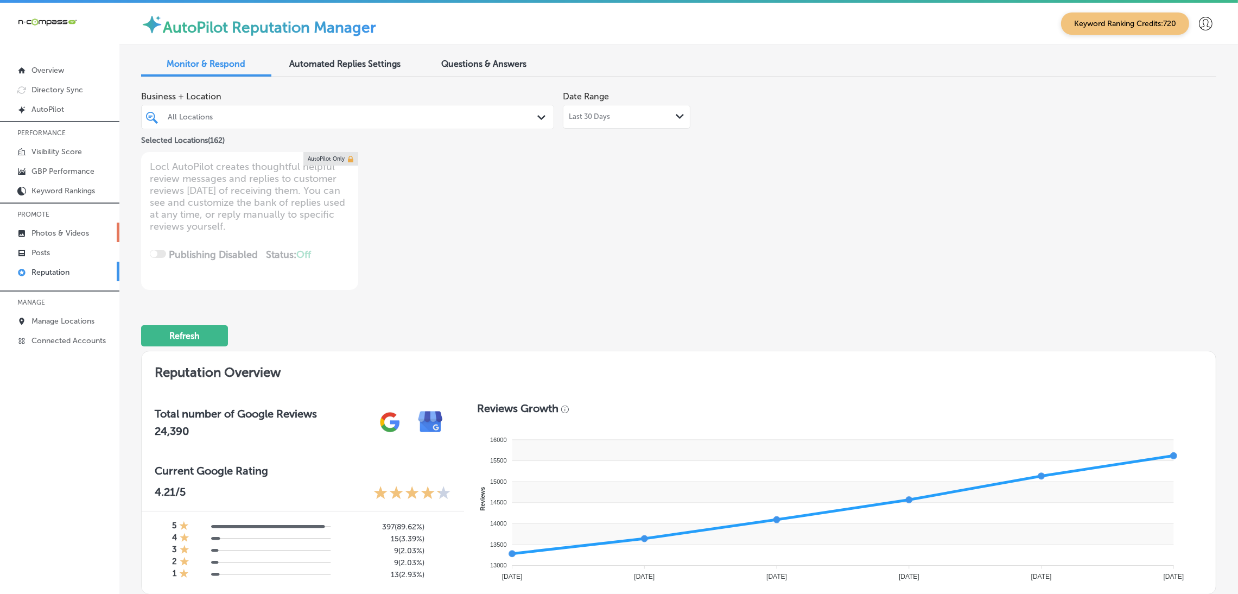
click at [82, 228] on p "Photos & Videos" at bounding box center [60, 232] width 58 height 9
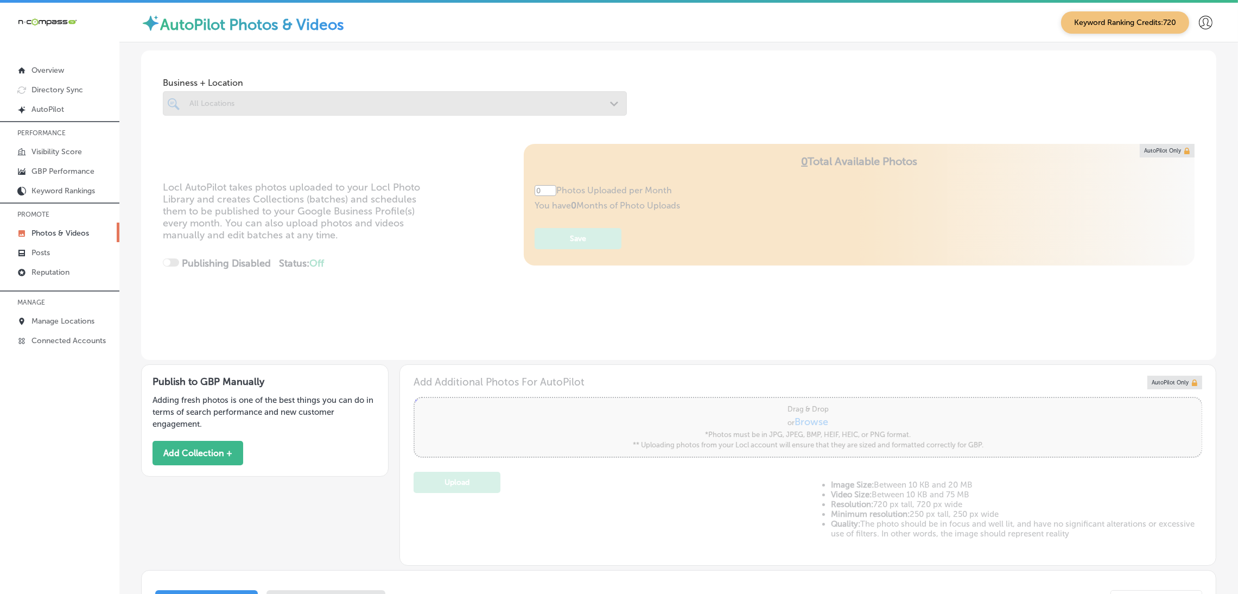
type input "5"
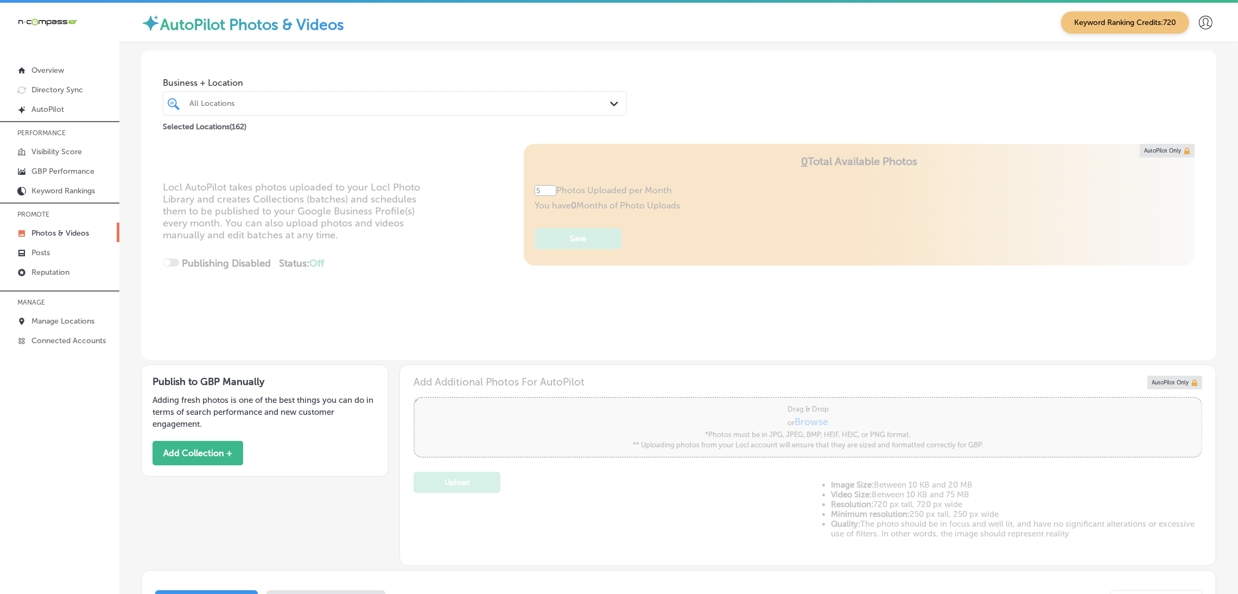
click at [269, 107] on div "All Locations" at bounding box center [400, 103] width 422 height 9
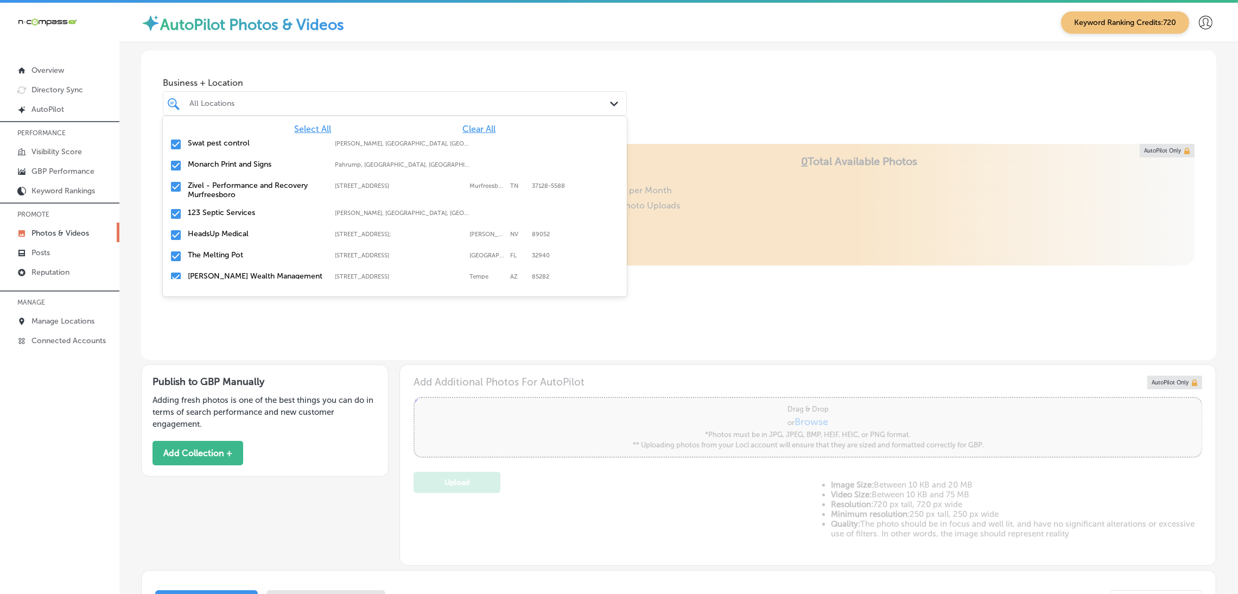
click at [462, 131] on span "Clear All" at bounding box center [478, 129] width 33 height 10
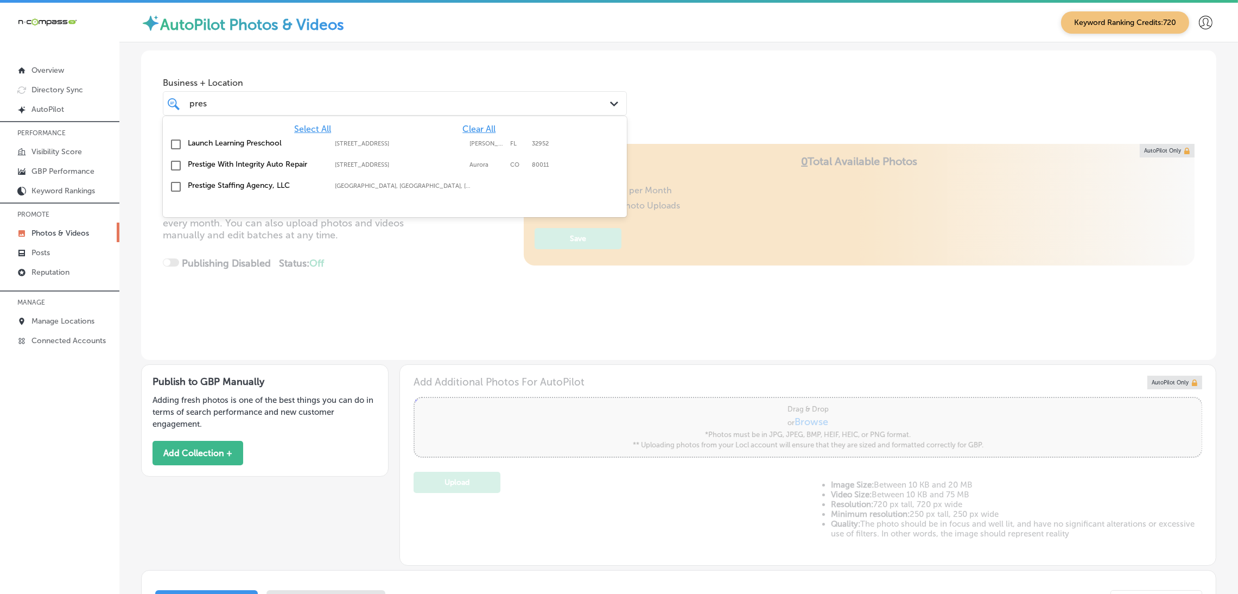
click at [361, 181] on div "Prestige Staffing Agency, LLC [GEOGRAPHIC_DATA], [GEOGRAPHIC_DATA], [GEOGRAPHIC…" at bounding box center [358, 185] width 340 height 9
type input "pres"
click at [714, 89] on div "Business + Location option focused, 2 of 163. 4 results available for search te…" at bounding box center [678, 91] width 1075 height 82
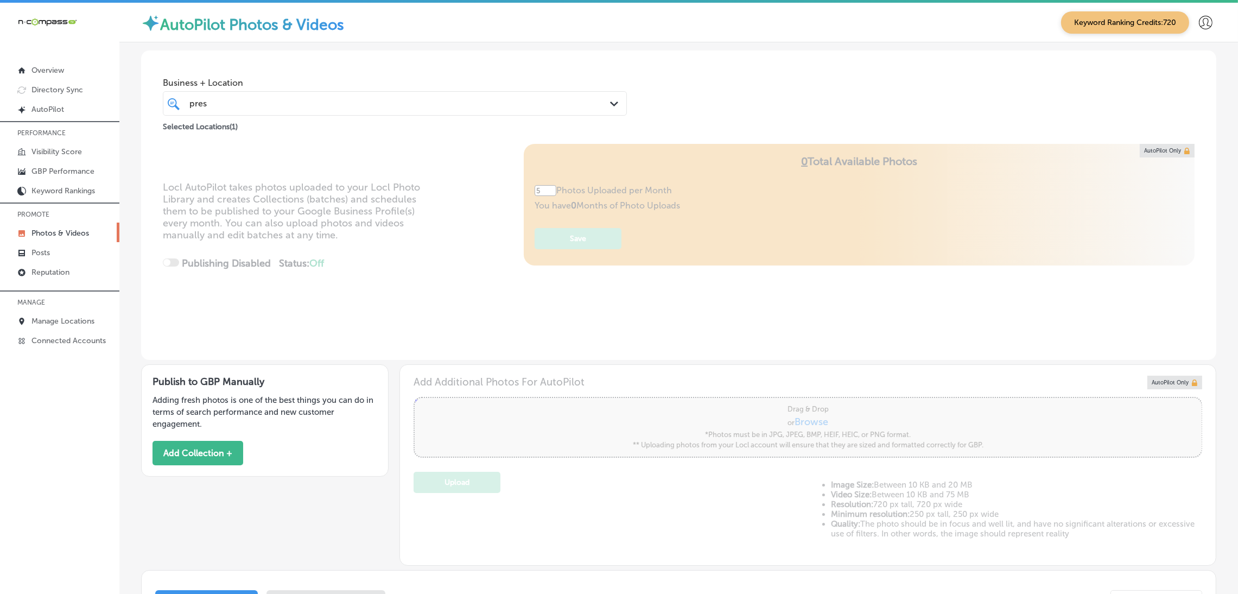
click at [714, 89] on div "Business + Location pres pres Path Created with Sketch. Selected Locations ( 1 )" at bounding box center [678, 91] width 1075 height 82
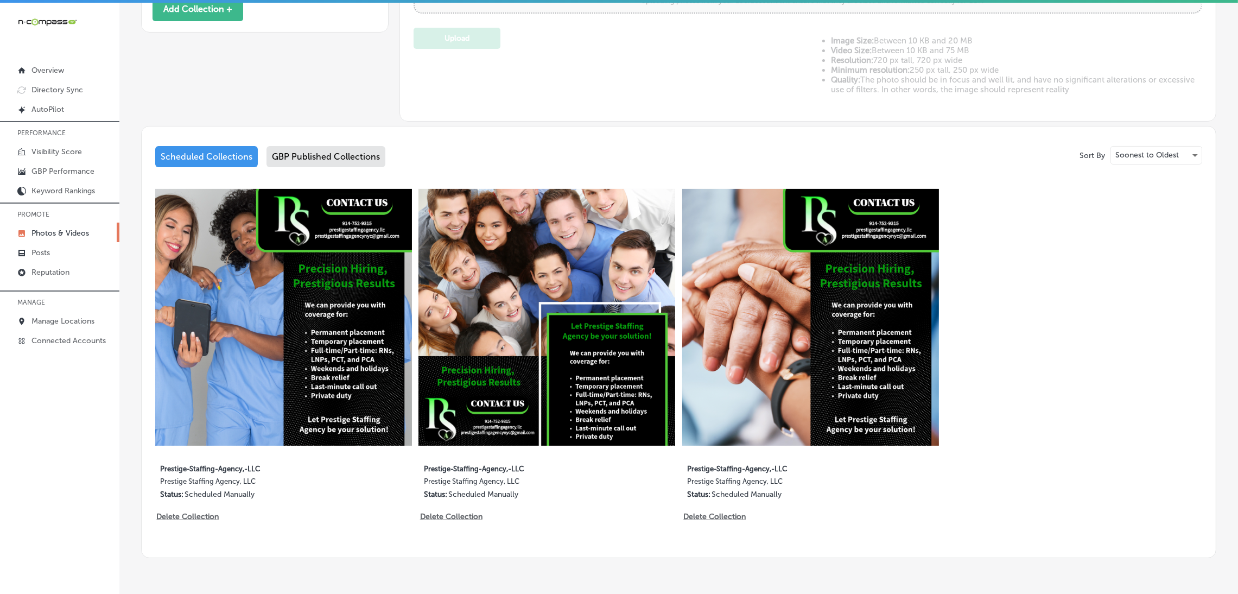
scroll to position [476, 0]
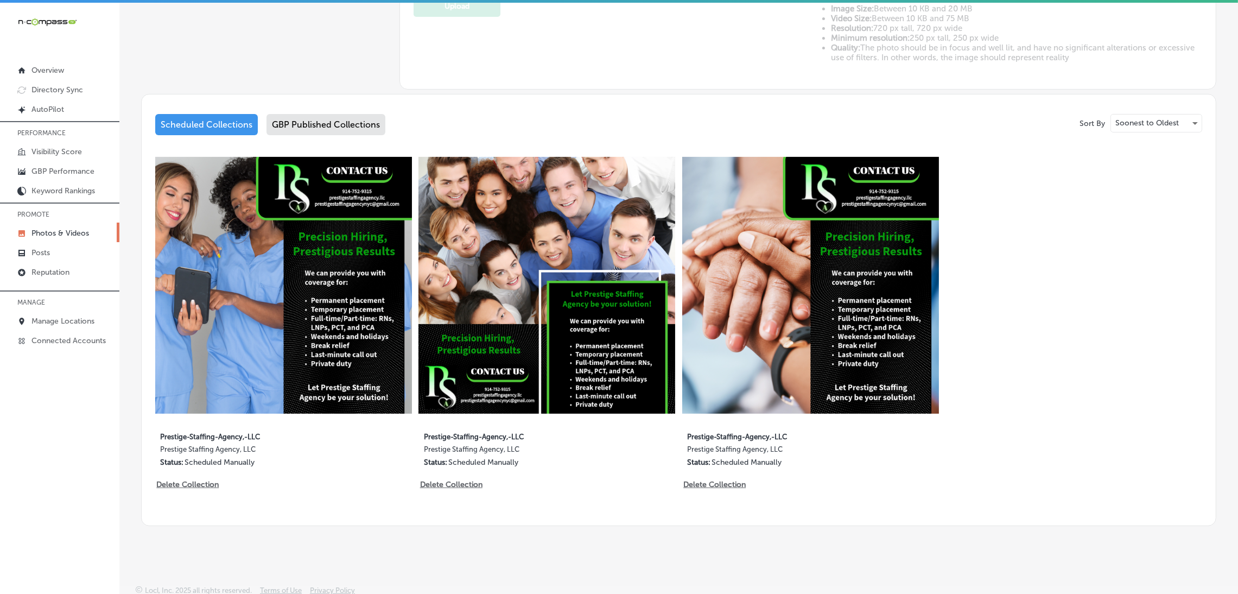
click at [308, 122] on div "GBP Published Collections" at bounding box center [325, 124] width 119 height 21
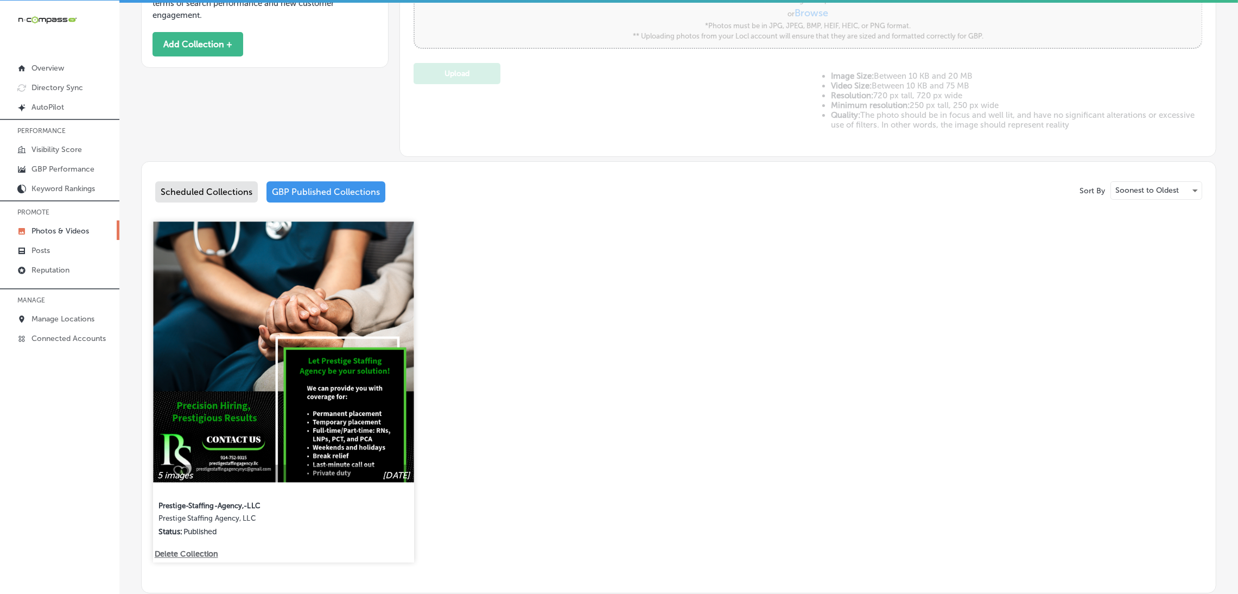
scroll to position [476, 0]
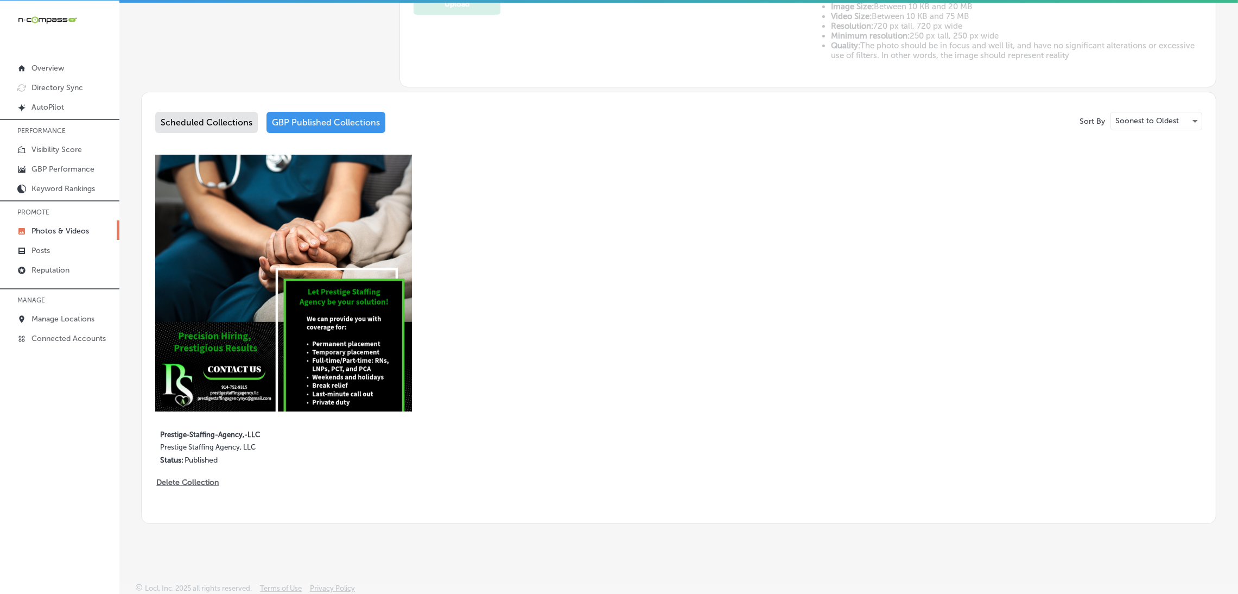
click at [814, 354] on div "5 images [DATE] Prestige-Staffing-Agency,-LLC Prestige Staffing Agency, LLC Sta…" at bounding box center [678, 323] width 1047 height 336
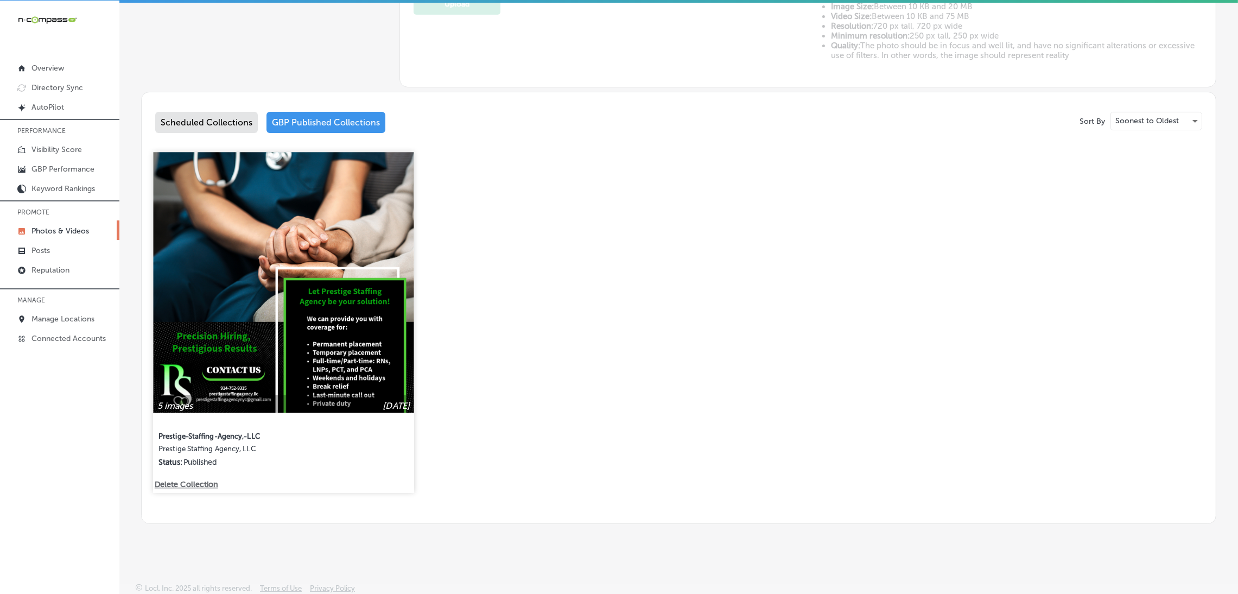
click at [203, 482] on p "Delete Collection" at bounding box center [186, 484] width 62 height 9
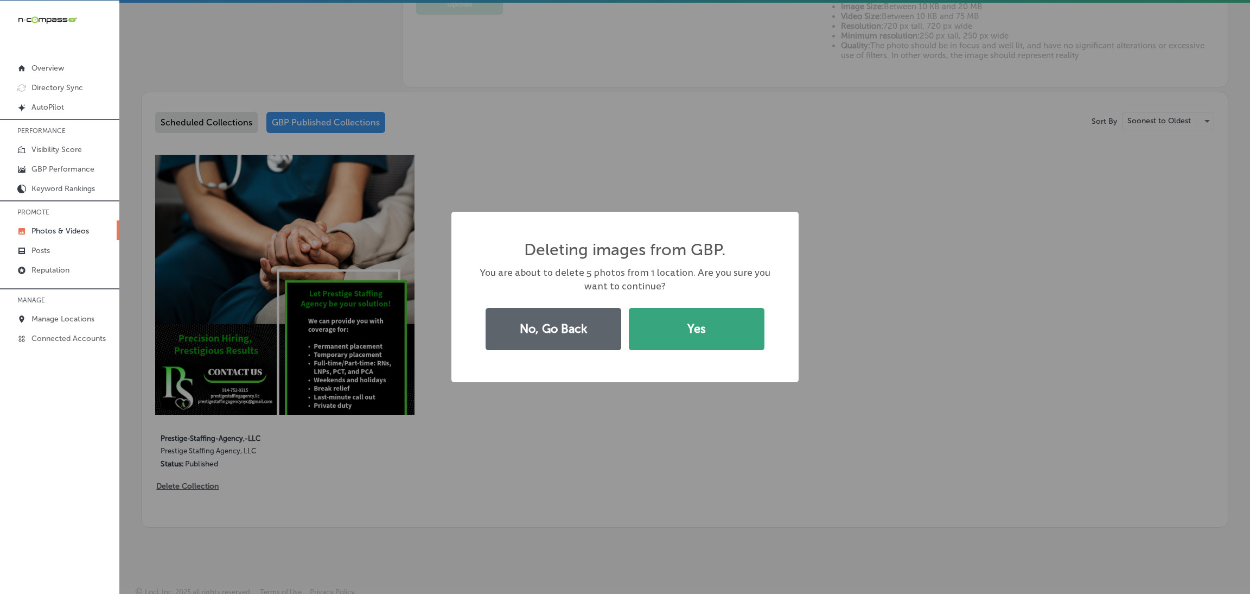
click at [684, 329] on button "Yes" at bounding box center [697, 329] width 136 height 42
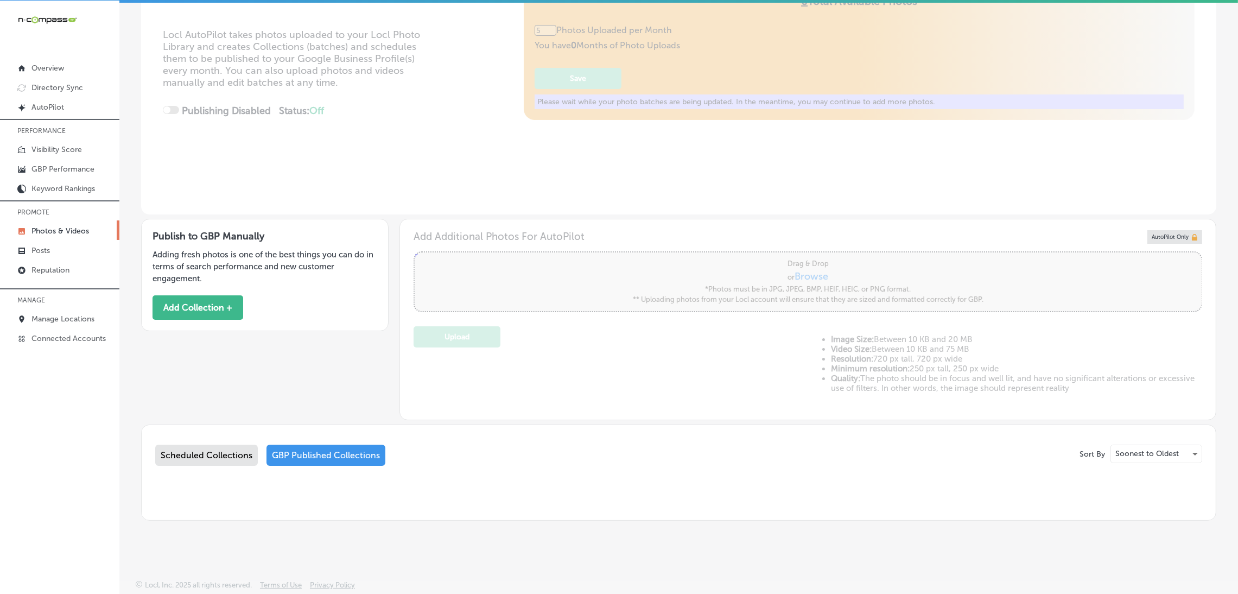
scroll to position [157, 0]
click at [220, 462] on div "Scheduled Collections" at bounding box center [206, 455] width 103 height 21
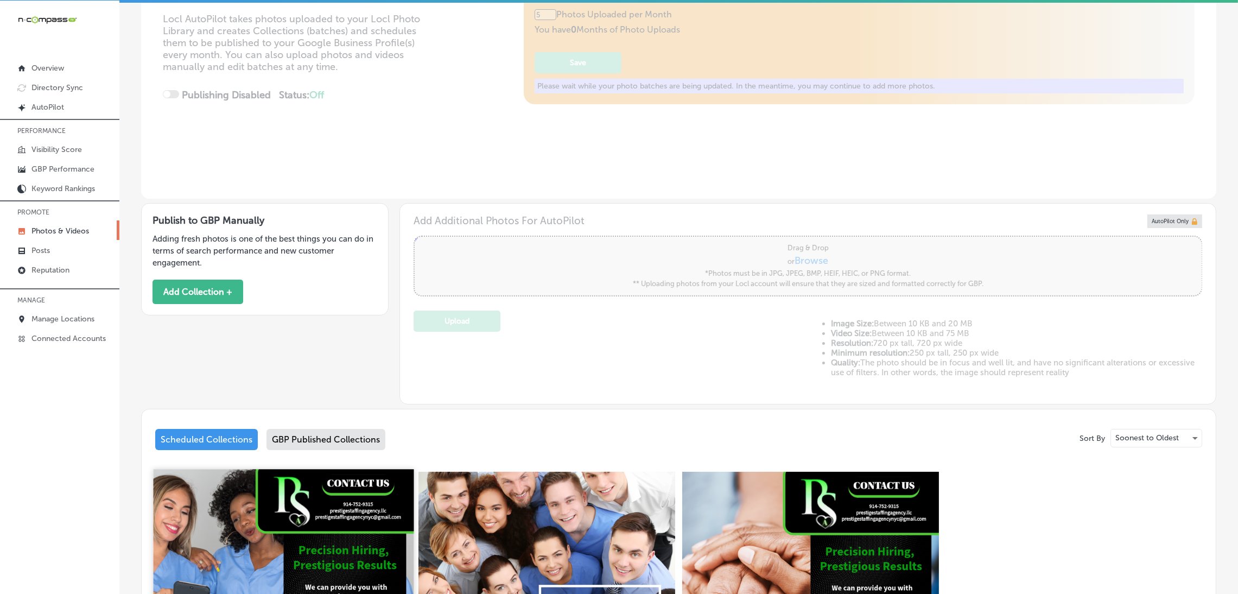
scroll to position [490, 0]
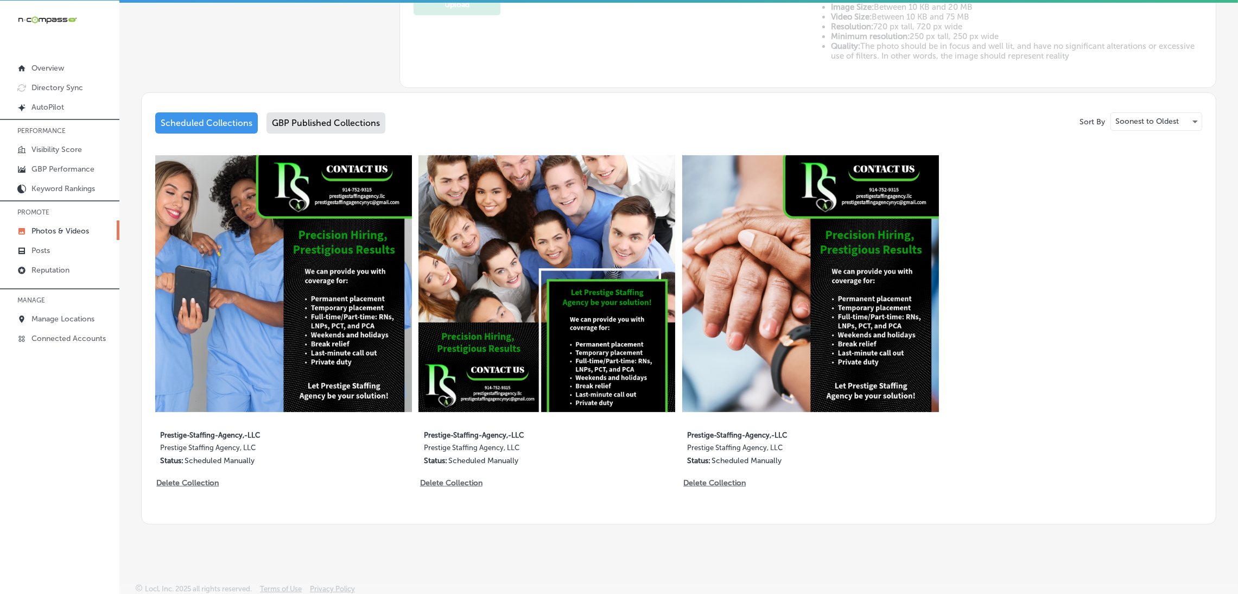
drag, startPoint x: 668, startPoint y: 453, endPoint x: 684, endPoint y: 463, distance: 19.3
click at [668, 454] on div "4 images [DATE] Prestige-Staffing-Agency,-LLC Prestige Staffing Agency, LLC Sta…" at bounding box center [546, 316] width 257 height 323
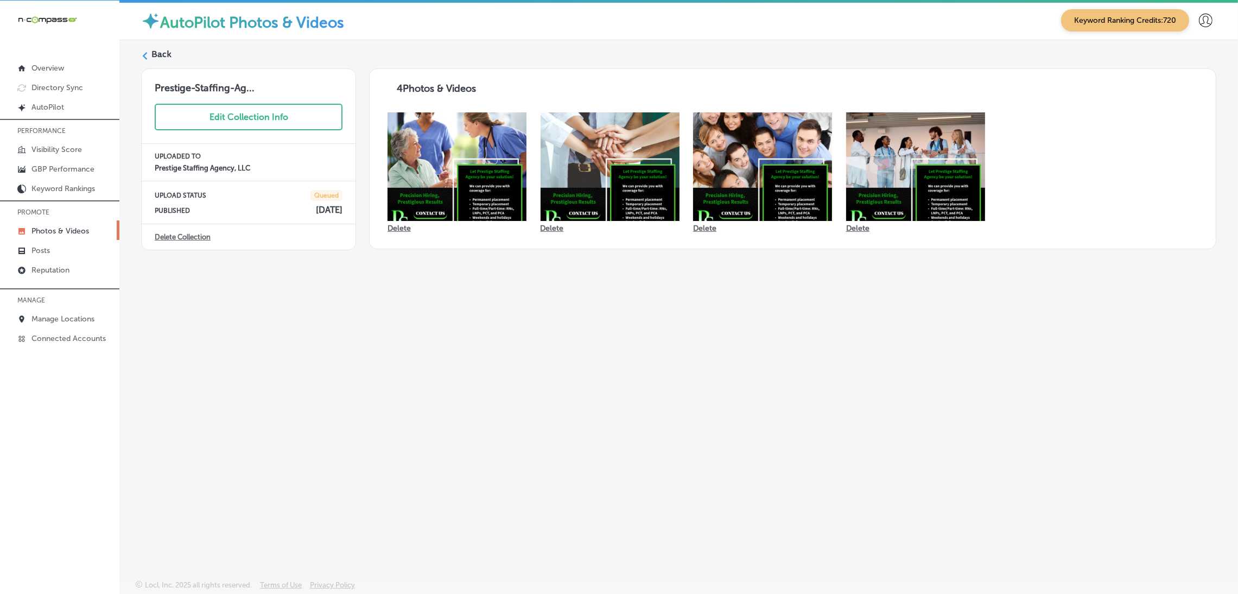
click at [167, 58] on label "Back" at bounding box center [161, 54] width 20 height 12
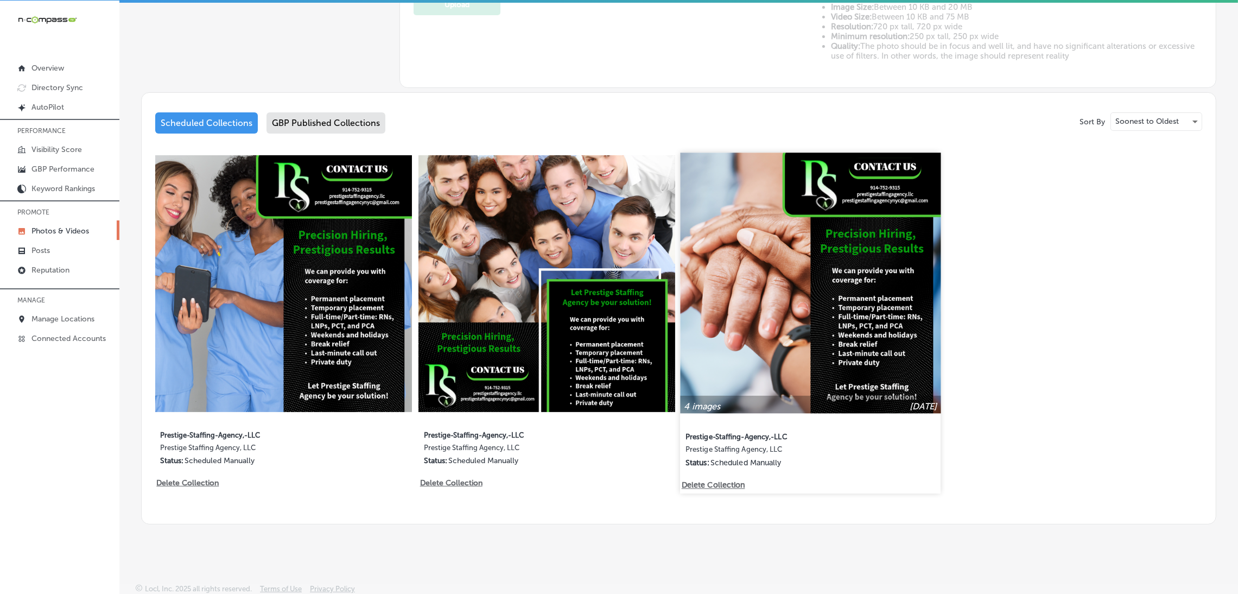
type input "5"
click at [707, 485] on p "Delete Collection" at bounding box center [712, 484] width 62 height 9
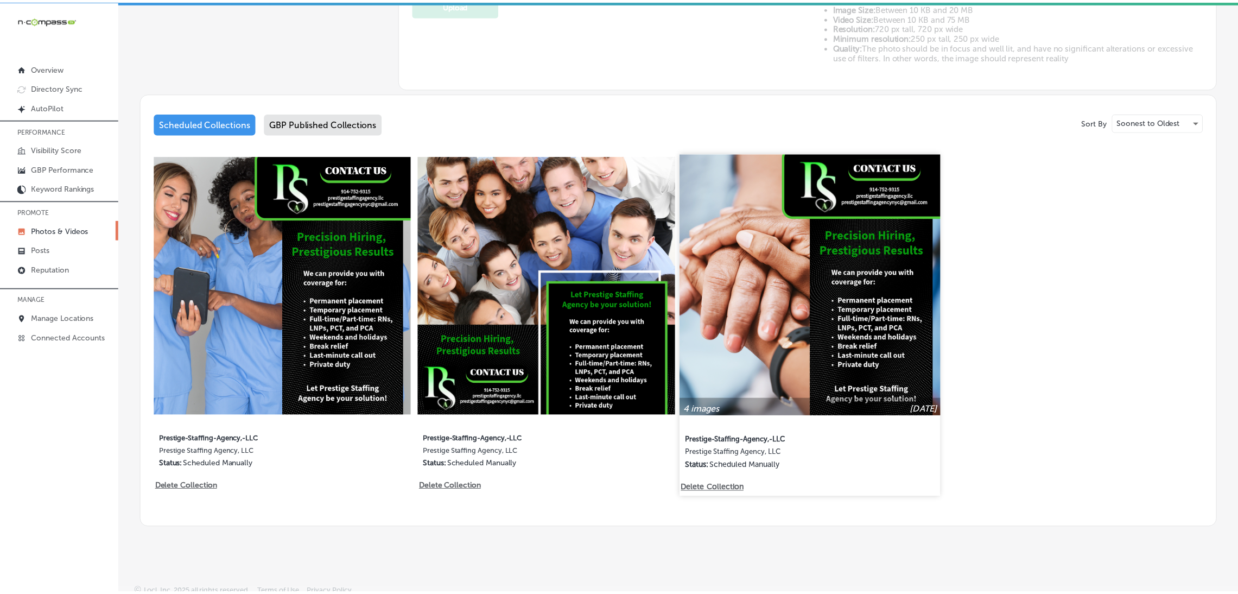
scroll to position [490, 0]
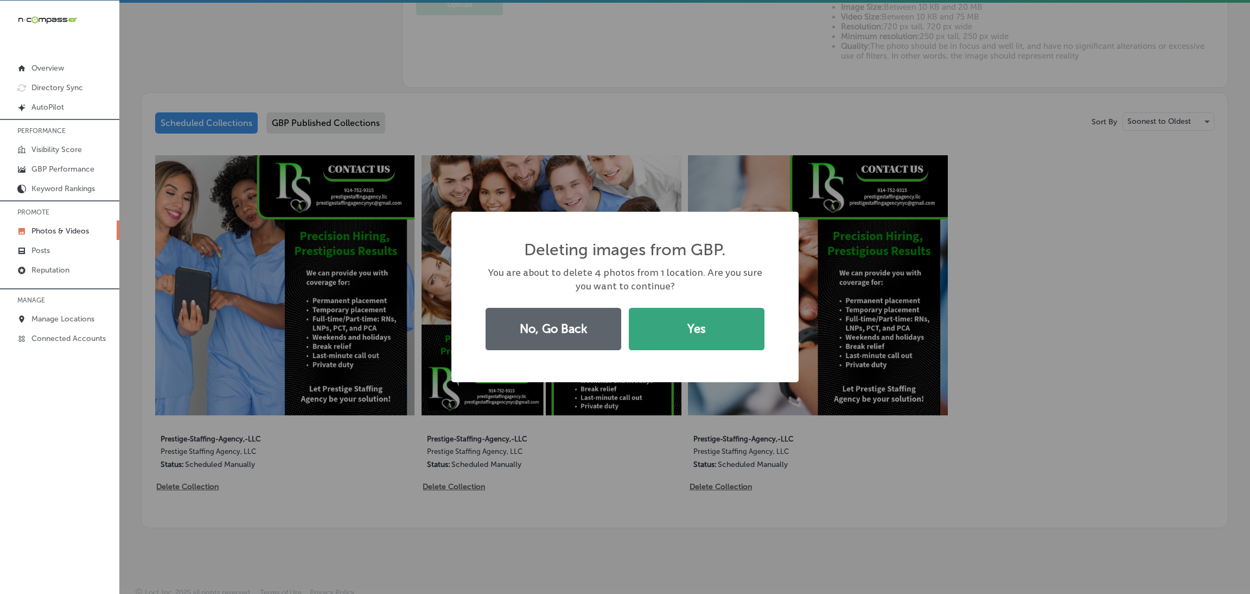
click at [689, 314] on button "Yes" at bounding box center [697, 329] width 136 height 42
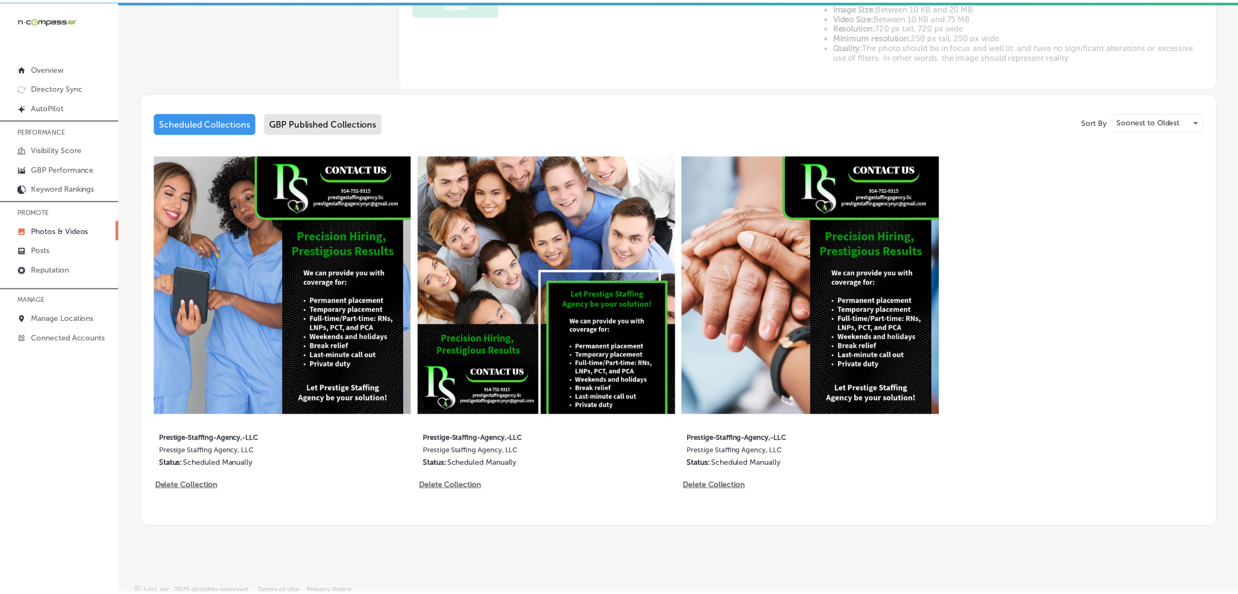
scroll to position [490, 0]
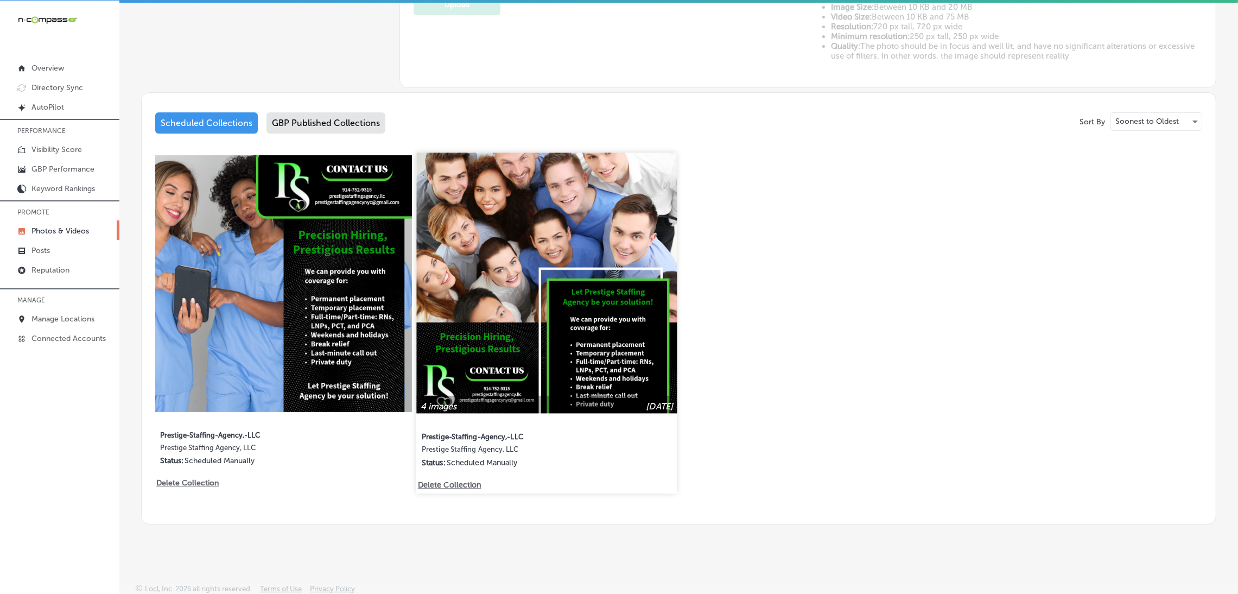
click at [432, 480] on p "Delete Collection" at bounding box center [449, 484] width 62 height 9
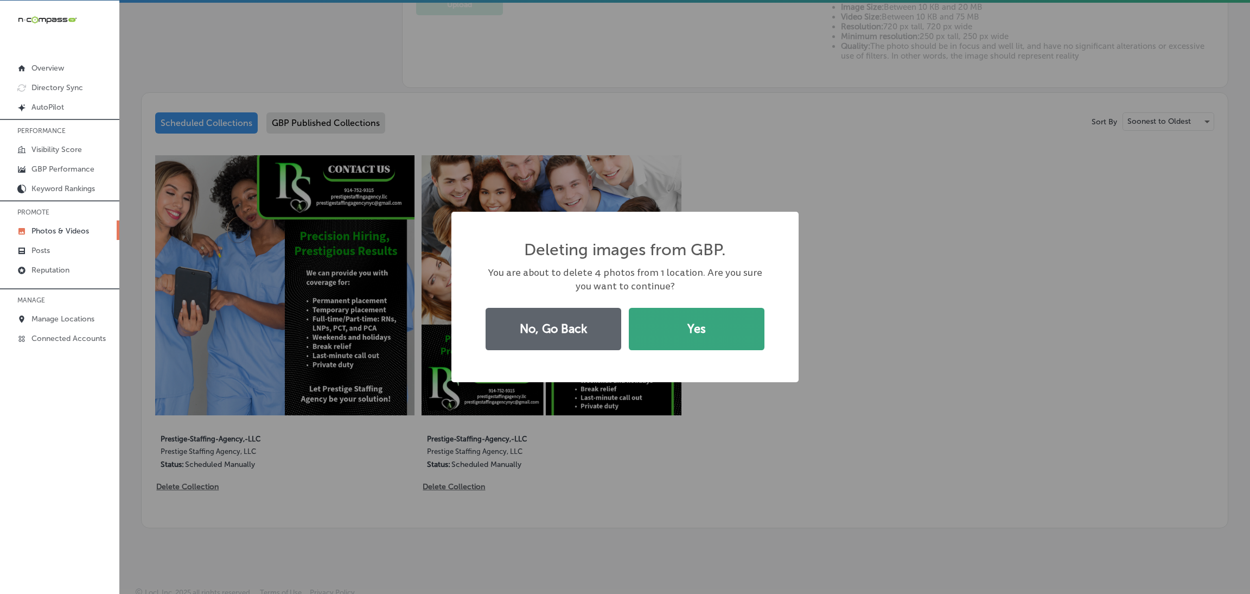
click at [652, 335] on button "Yes" at bounding box center [697, 329] width 136 height 42
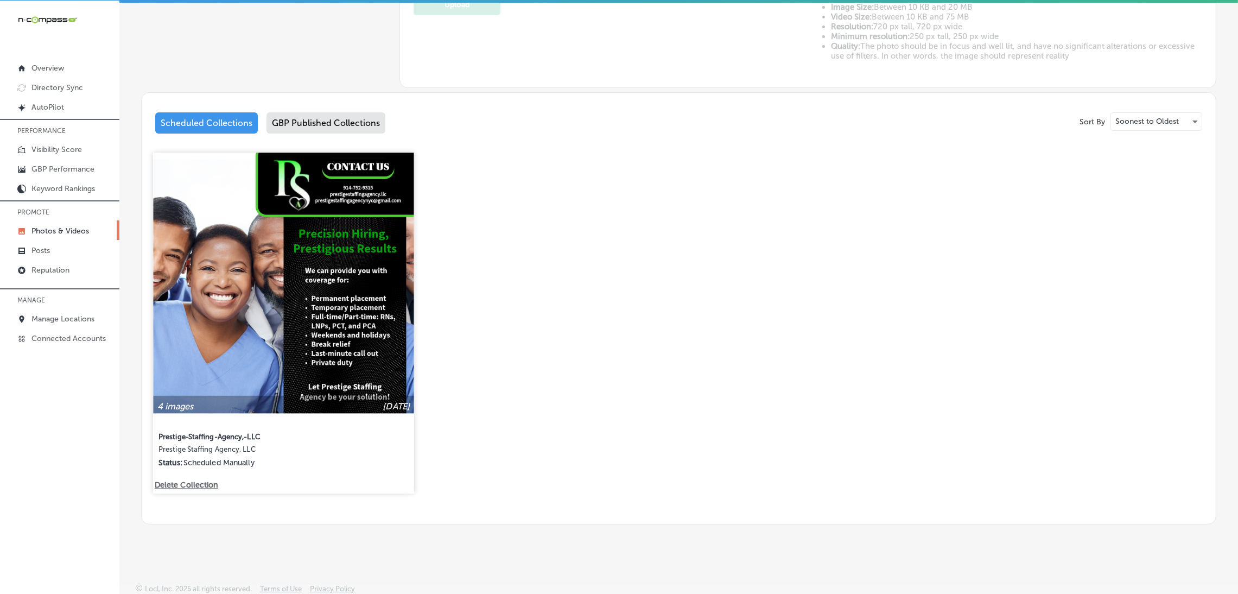
click at [191, 480] on p "Delete Collection" at bounding box center [186, 484] width 62 height 9
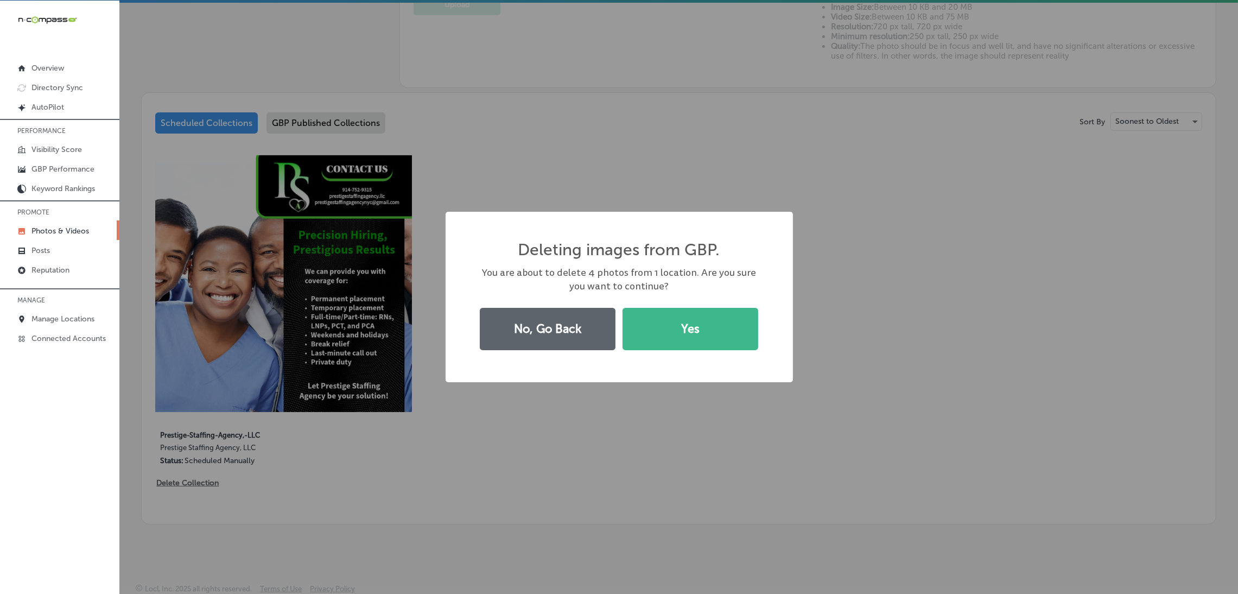
scroll to position [490, 0]
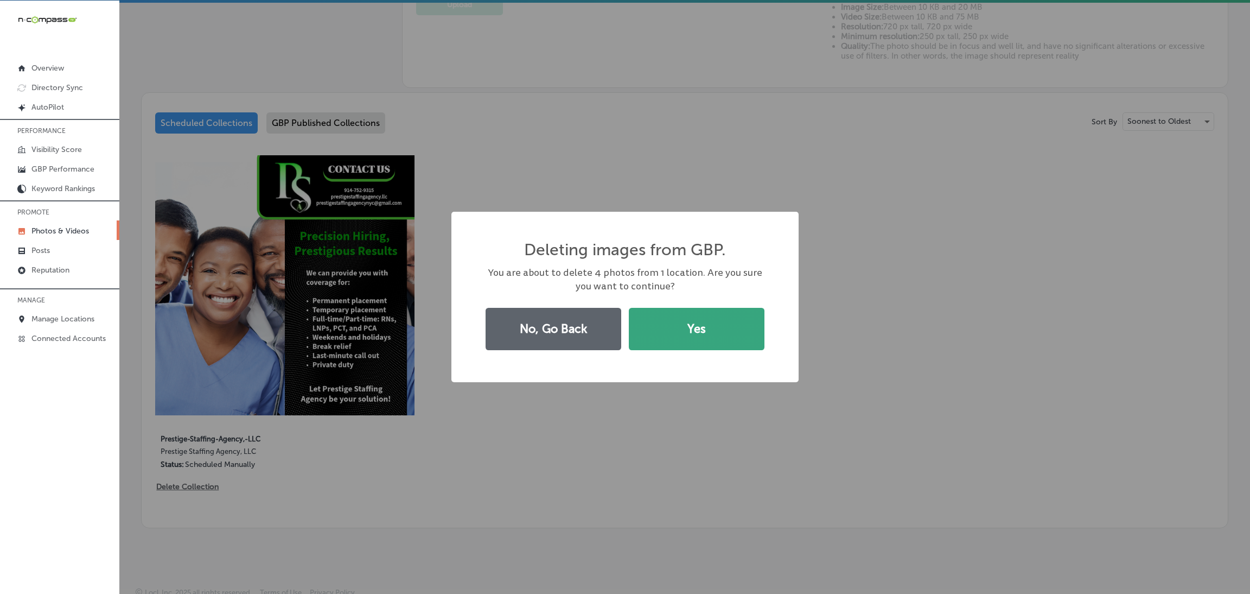
click at [659, 319] on button "Yes" at bounding box center [697, 329] width 136 height 42
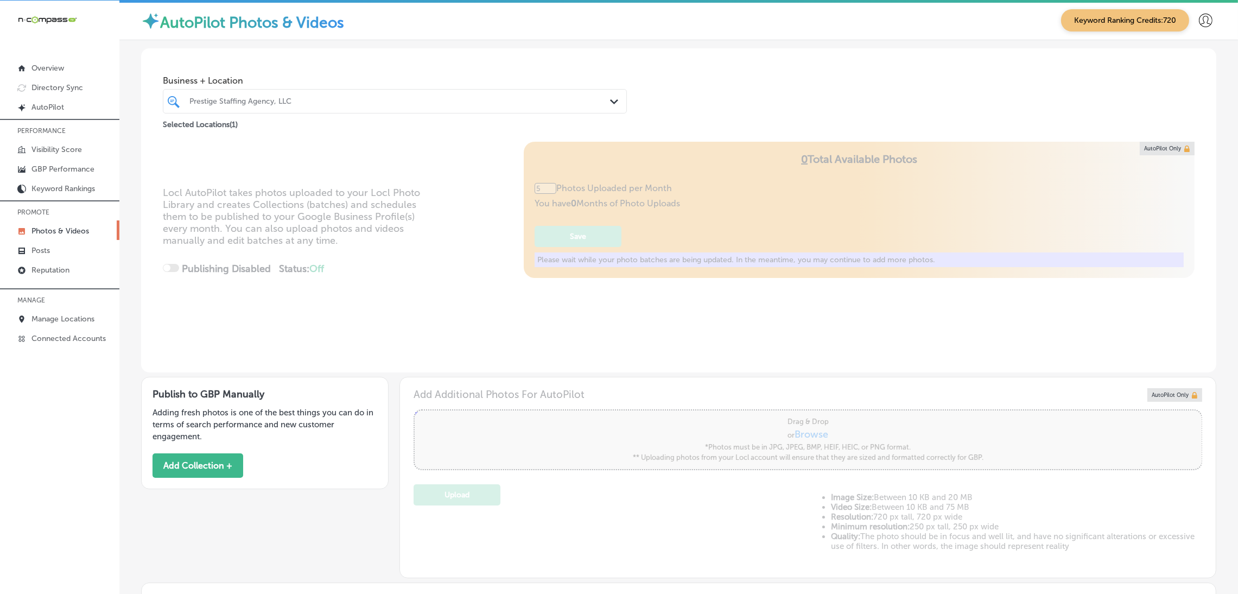
scroll to position [0, 0]
click at [28, 256] on link "Posts" at bounding box center [59, 252] width 119 height 20
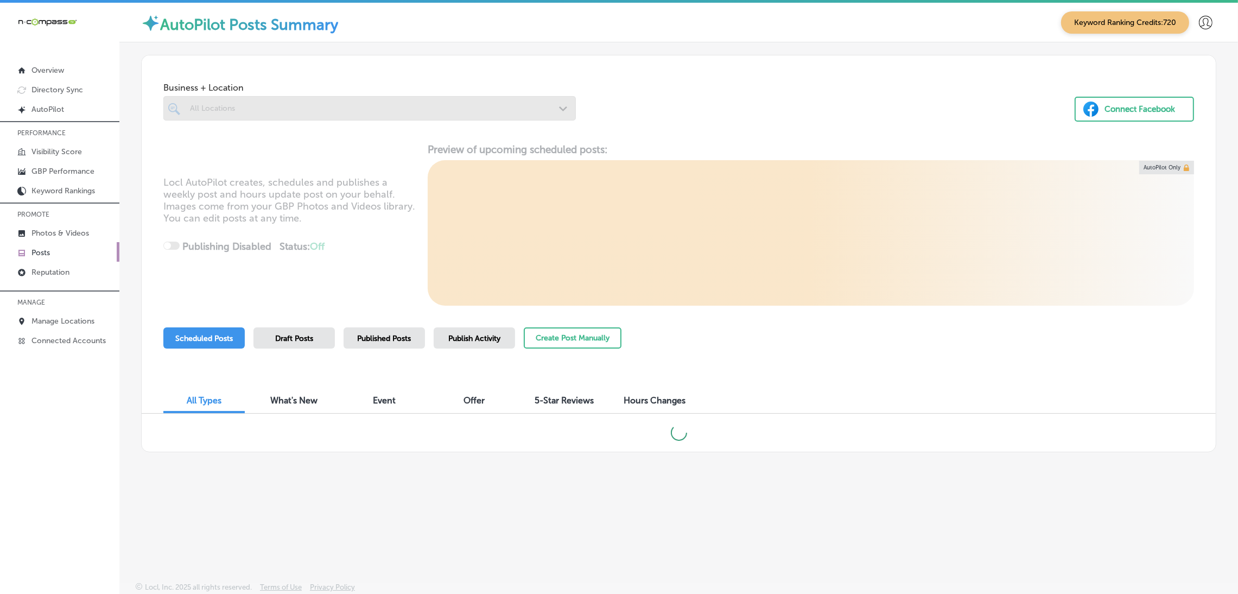
click at [332, 104] on div at bounding box center [369, 108] width 412 height 24
click at [276, 111] on div "All Locations" at bounding box center [375, 108] width 370 height 9
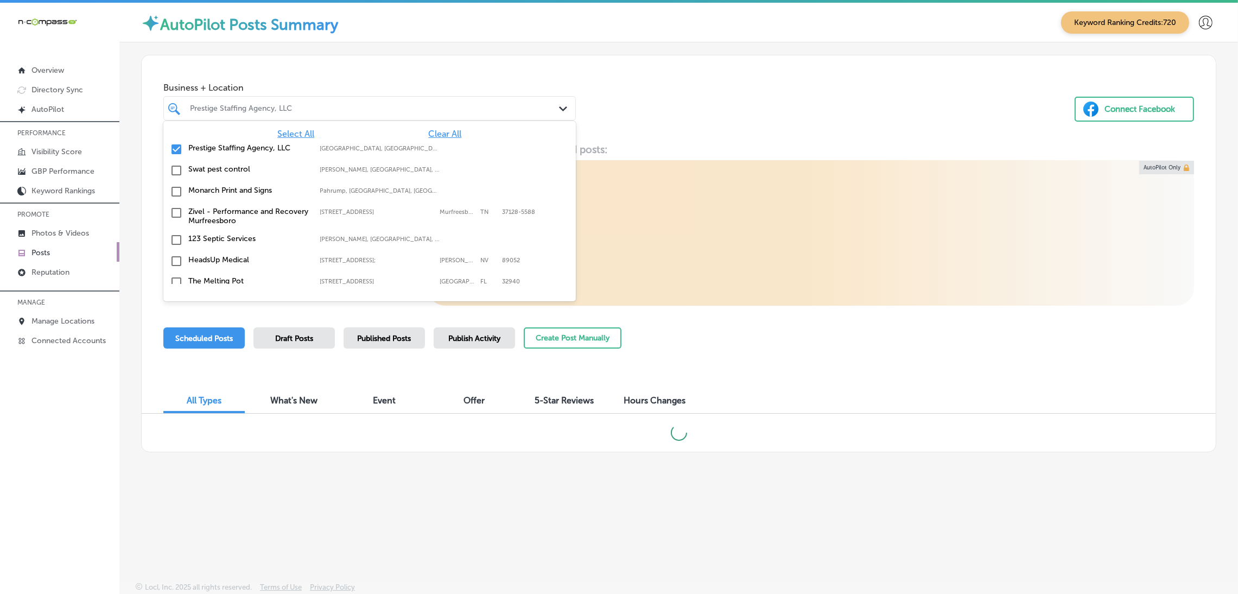
click at [276, 111] on div "Prestige Staffing Agency, LLC" at bounding box center [375, 108] width 370 height 9
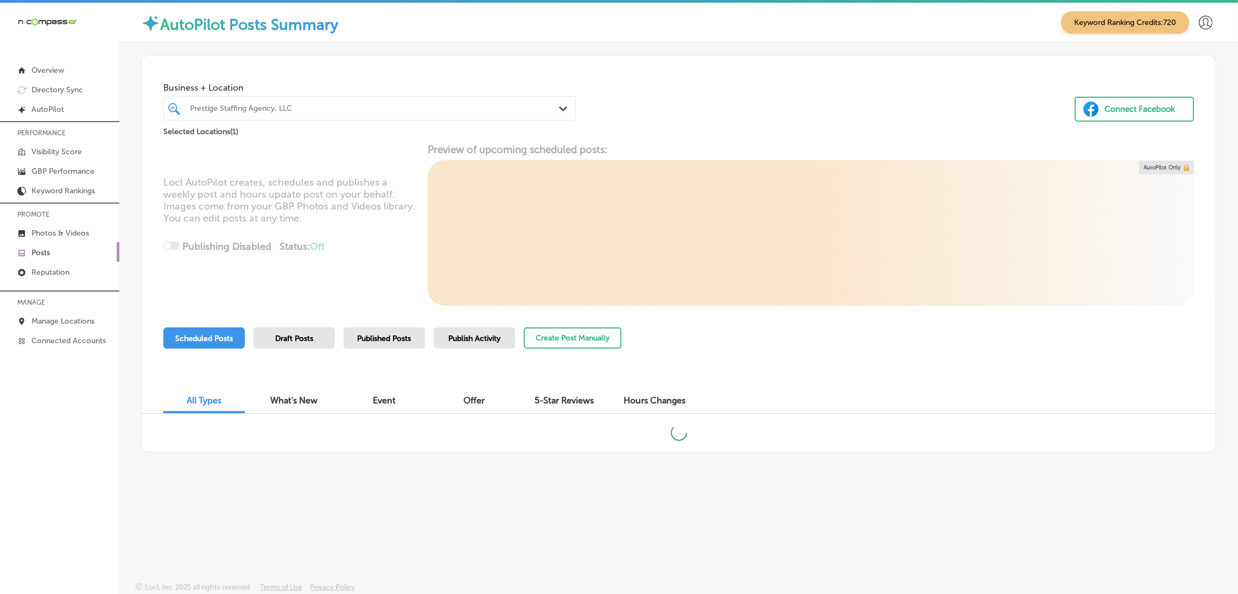
click at [276, 111] on div "Prestige Staffing Agency, LLC" at bounding box center [375, 108] width 370 height 9
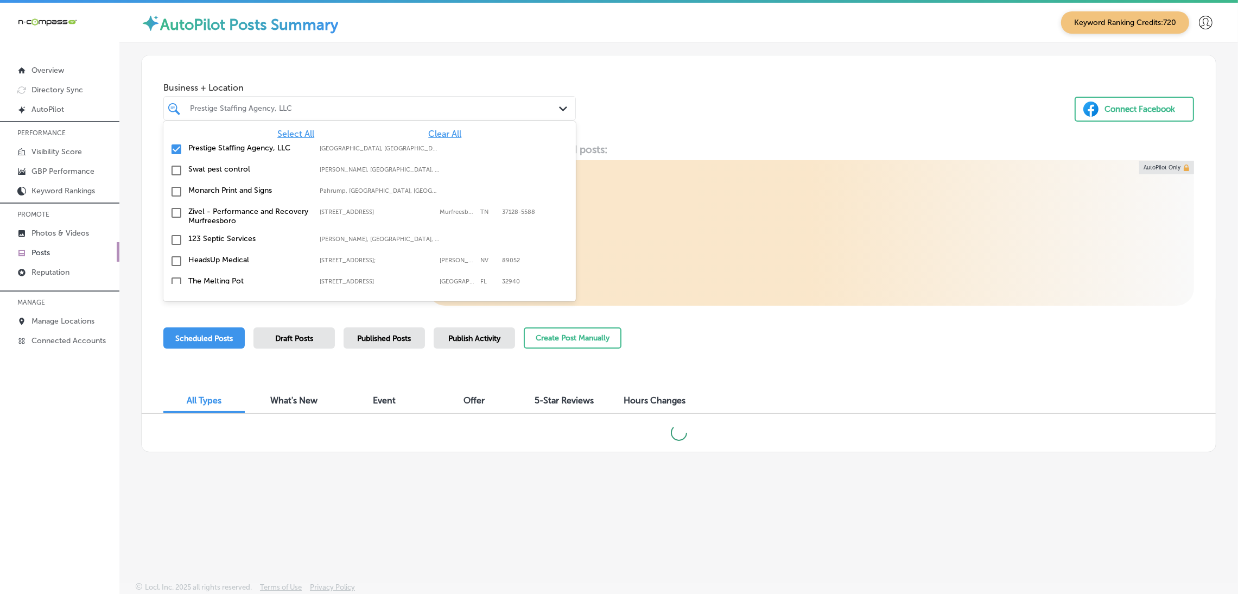
click at [659, 104] on div "Business + Location option focused, 1 of 163. 163 results available. Use Up and…" at bounding box center [679, 96] width 1074 height 82
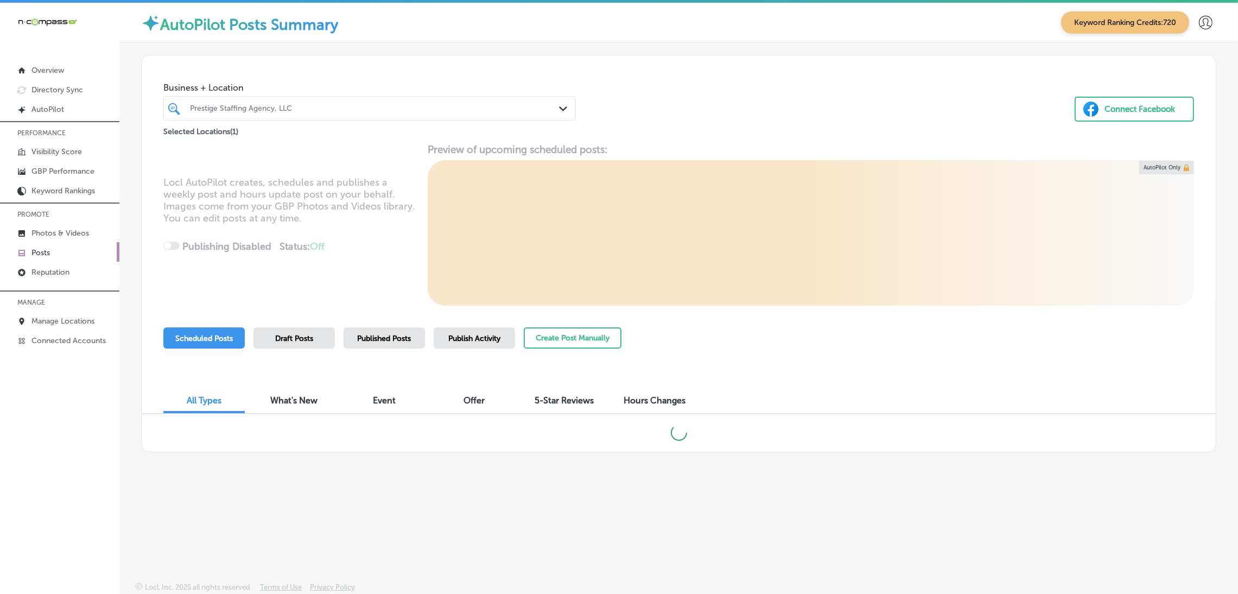
scroll to position [2, 0]
click at [473, 335] on span "Publish Activity" at bounding box center [474, 336] width 52 height 9
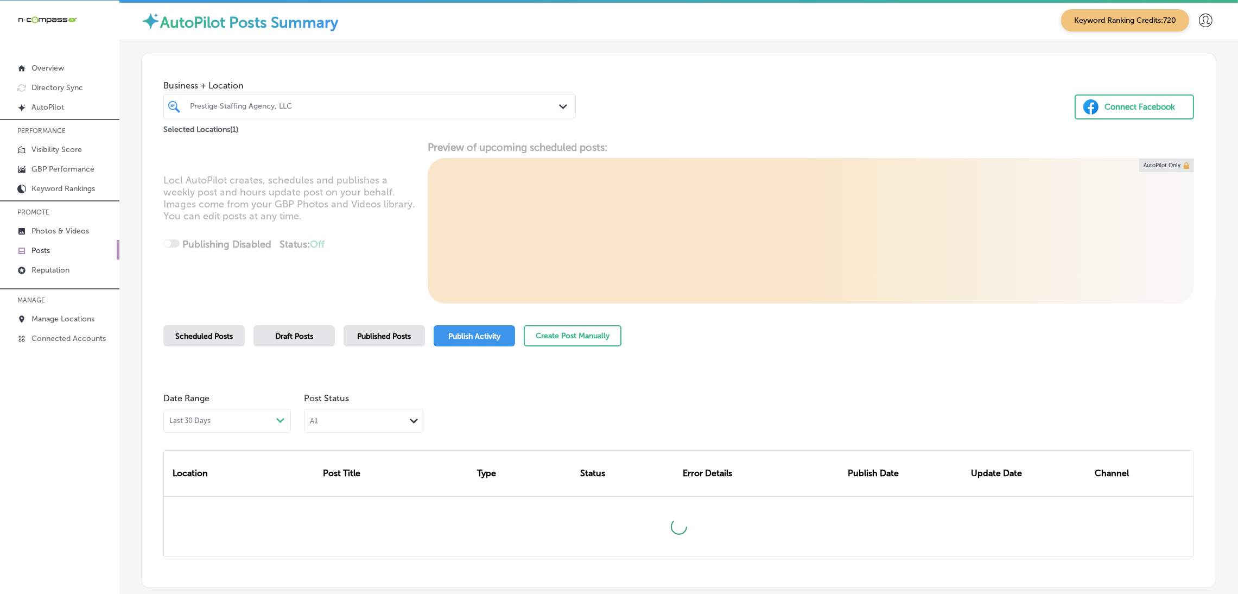
click at [391, 340] on div "Published Posts" at bounding box center [383, 335] width 81 height 21
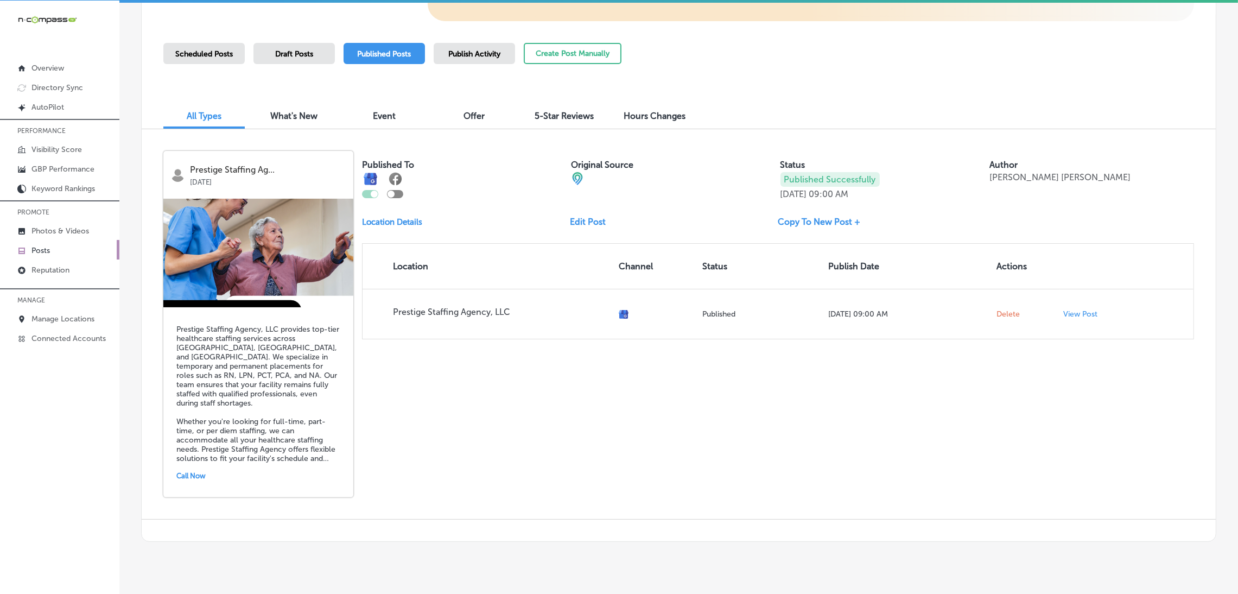
scroll to position [303, 0]
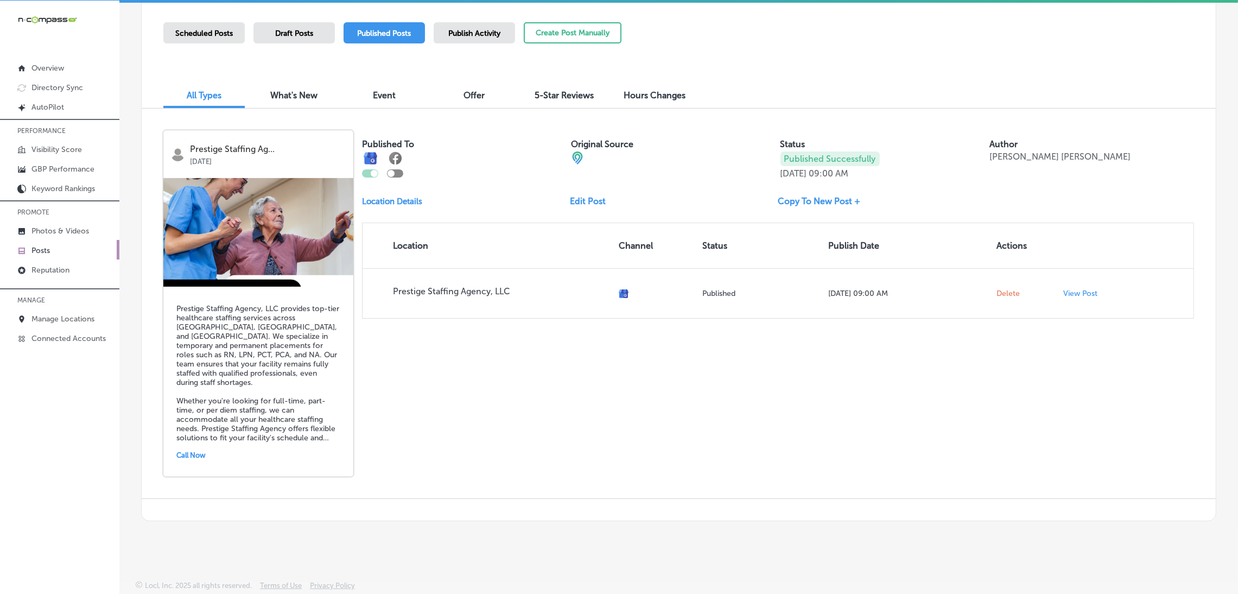
click at [577, 203] on link "Edit Post" at bounding box center [592, 201] width 44 height 10
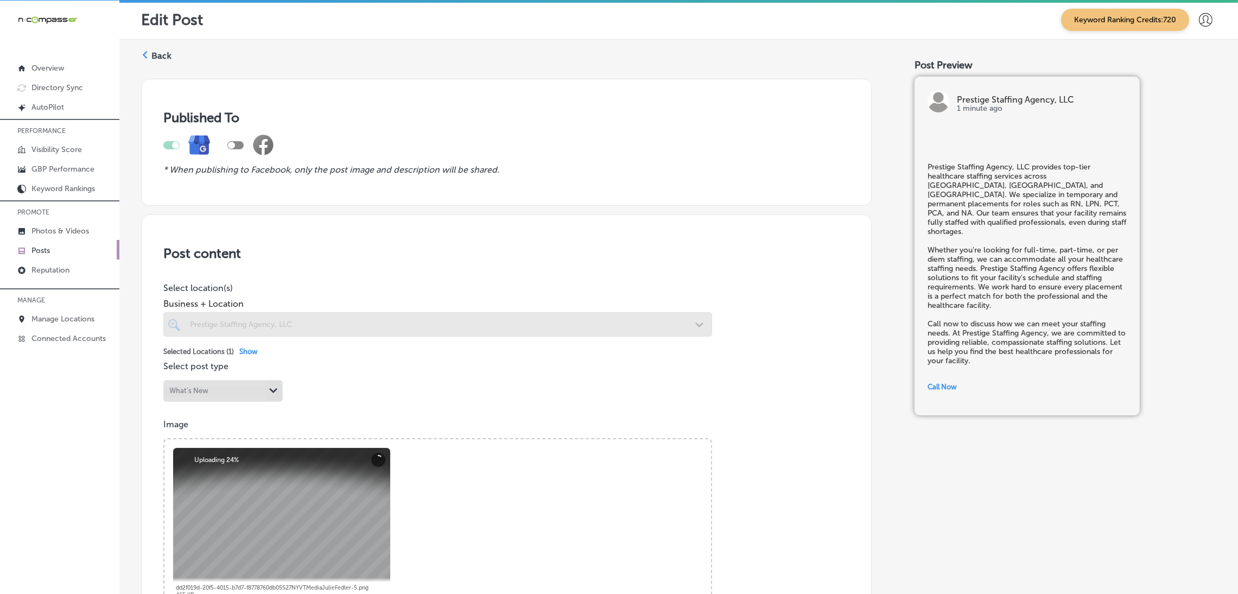
click at [167, 50] on label "Back" at bounding box center [161, 56] width 20 height 12
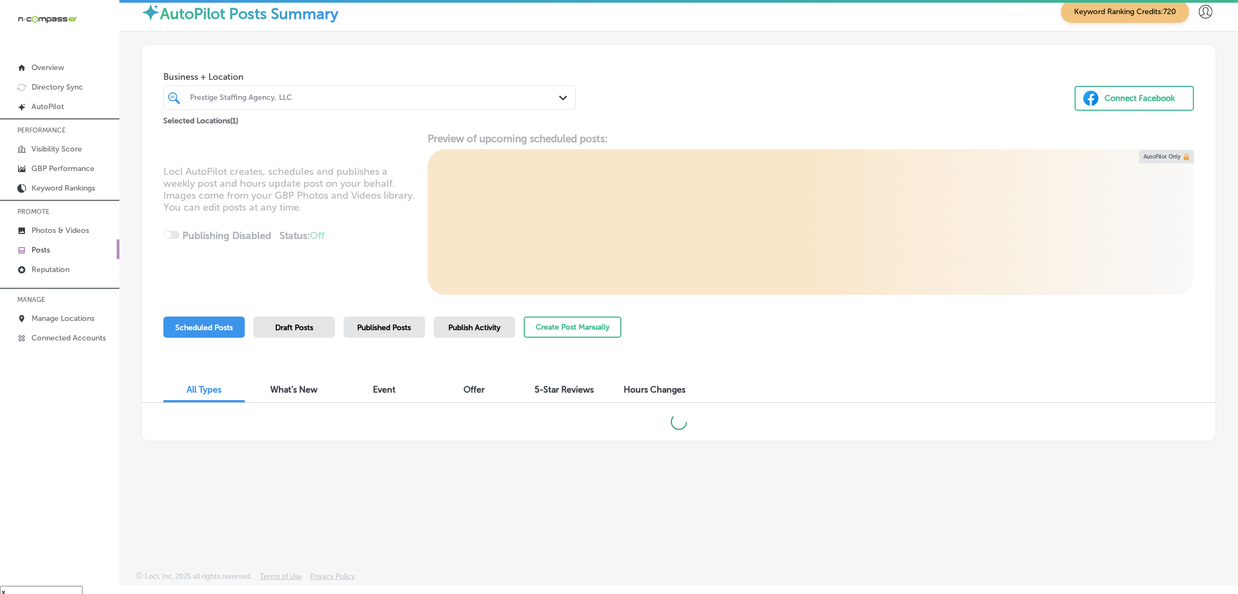
scroll to position [15, 0]
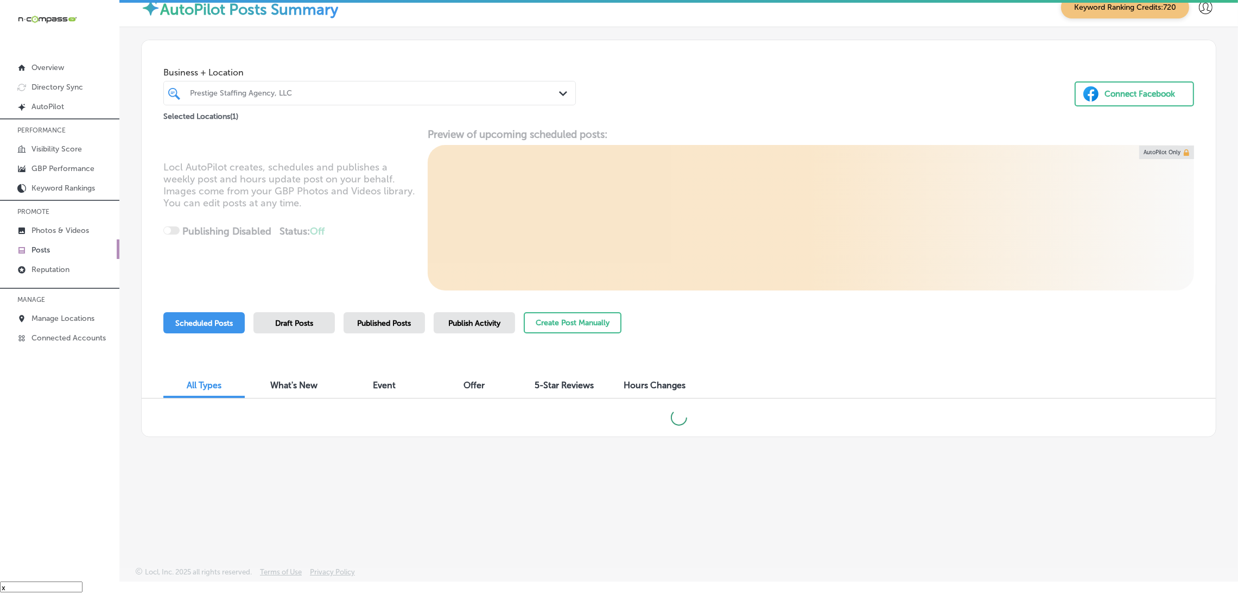
click at [406, 322] on span "Published Posts" at bounding box center [385, 322] width 54 height 9
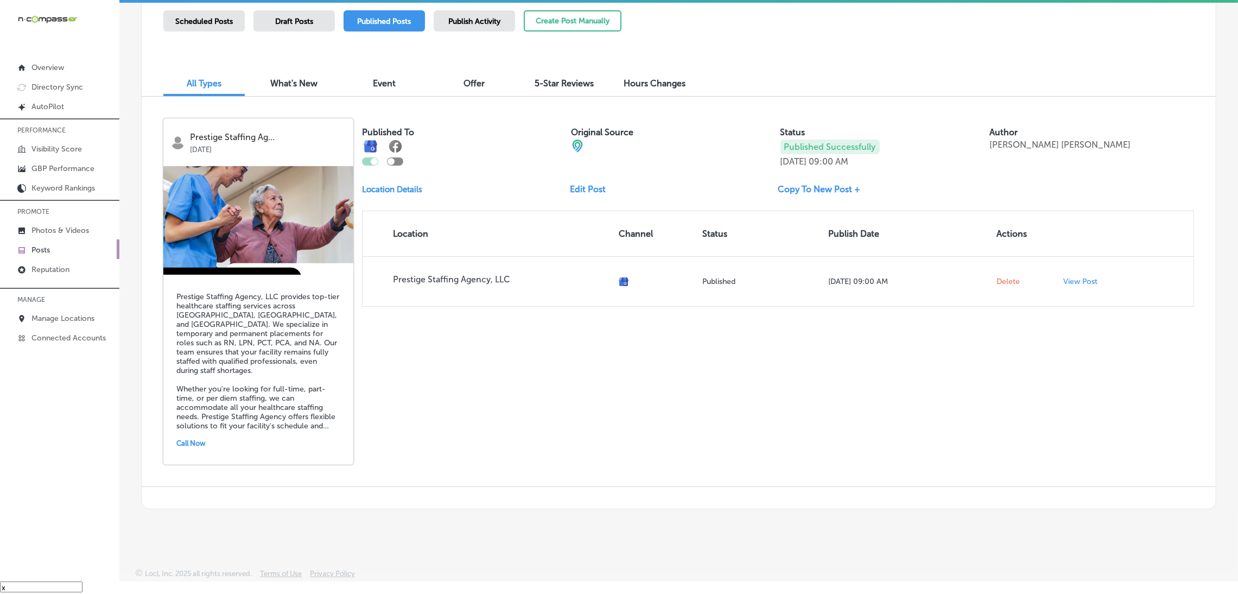
scroll to position [303, 0]
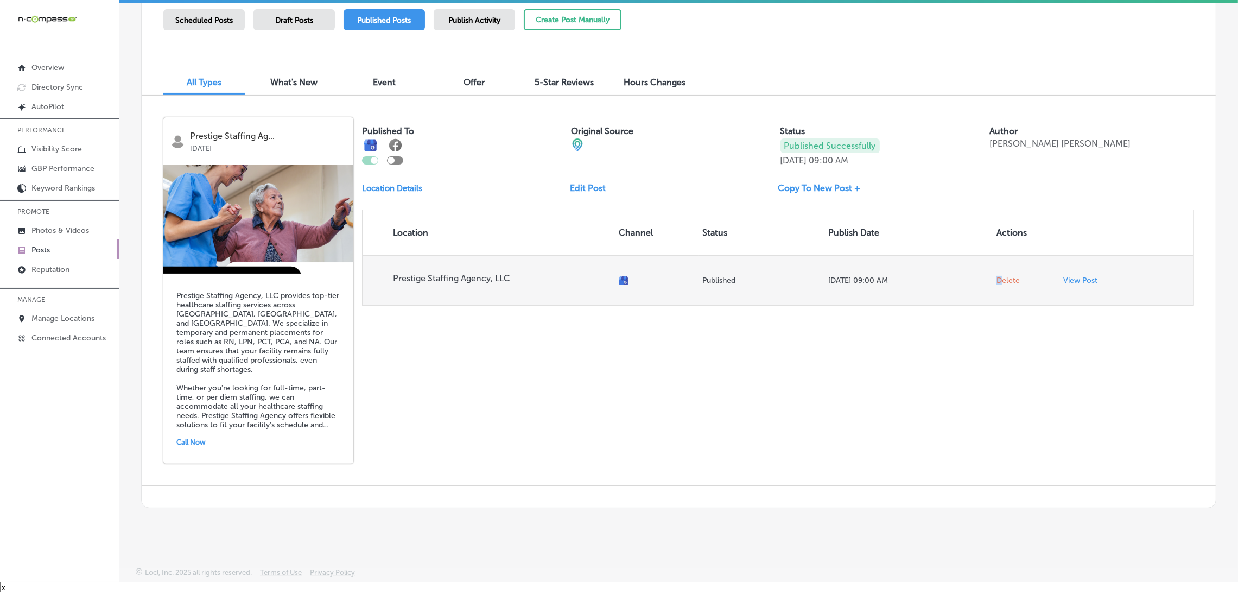
click at [996, 278] on span "Delete" at bounding box center [1007, 281] width 23 height 10
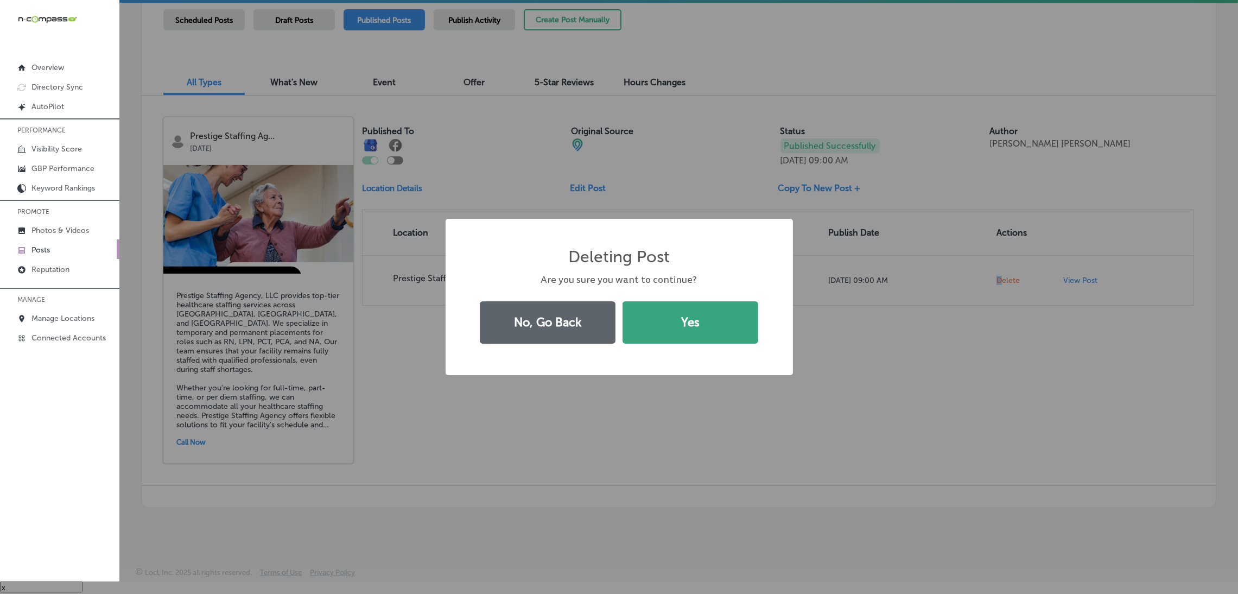
click at [722, 316] on button "Yes" at bounding box center [690, 322] width 136 height 42
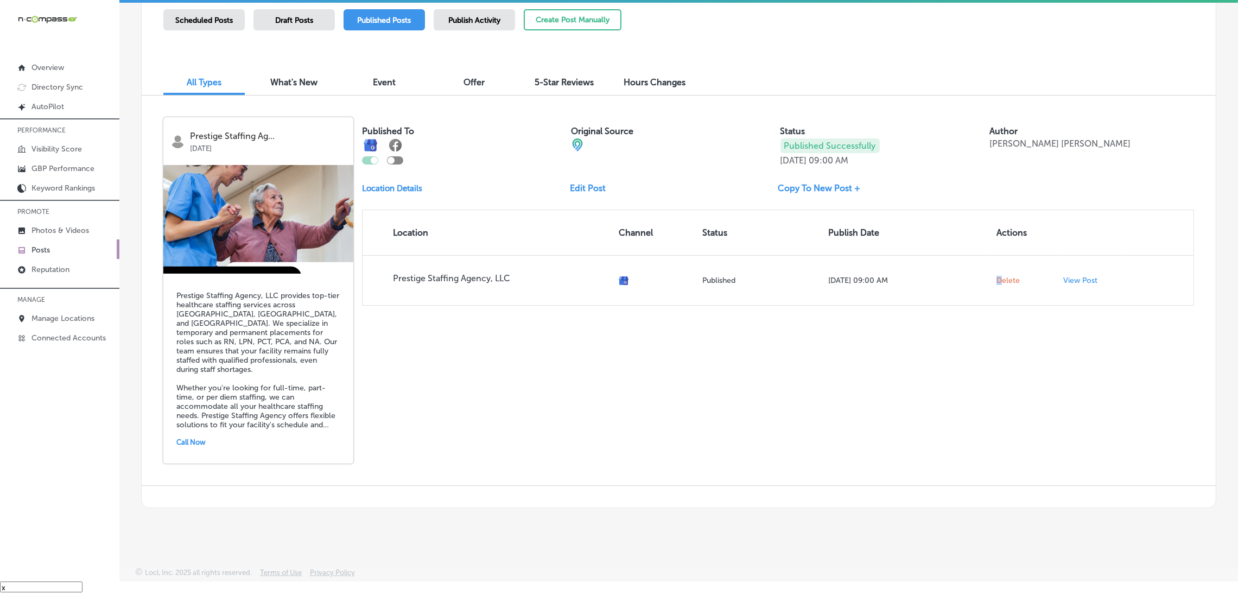
scroll to position [0, 0]
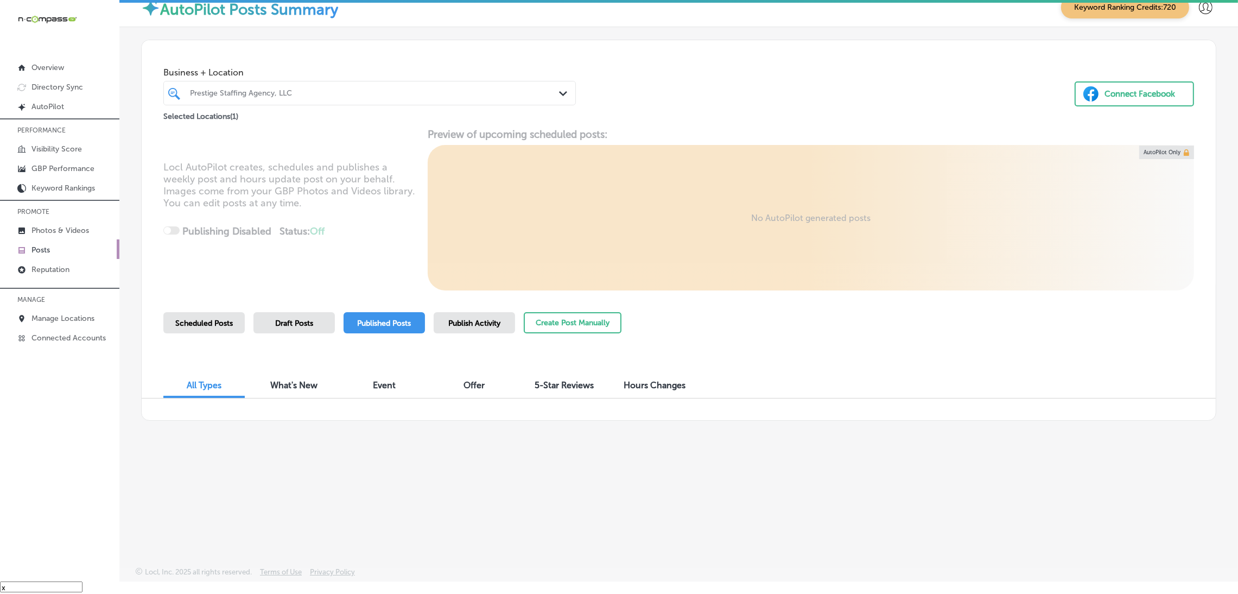
click at [193, 326] on span "Scheduled Posts" at bounding box center [204, 322] width 58 height 9
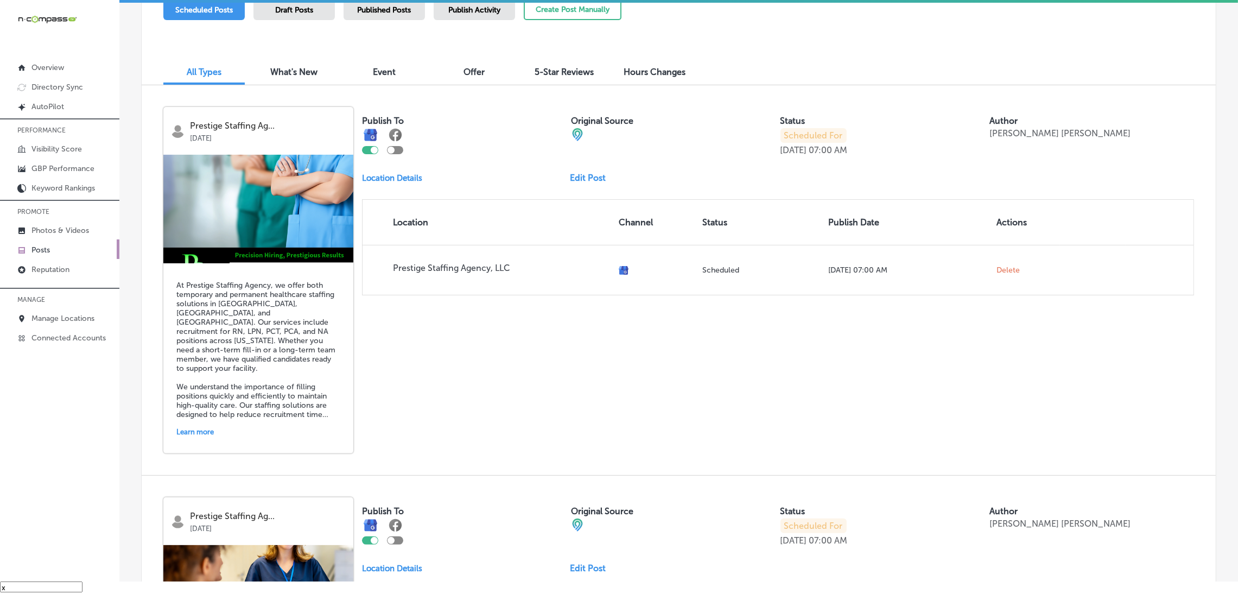
scroll to position [326, 0]
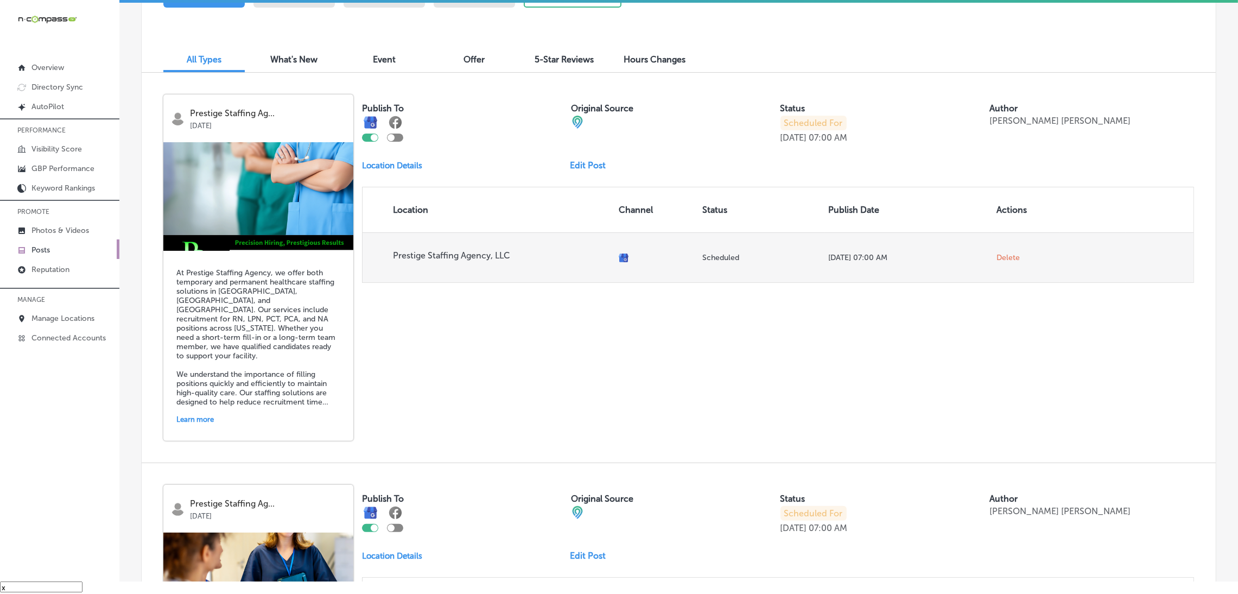
click at [996, 262] on span "Delete" at bounding box center [1007, 258] width 23 height 10
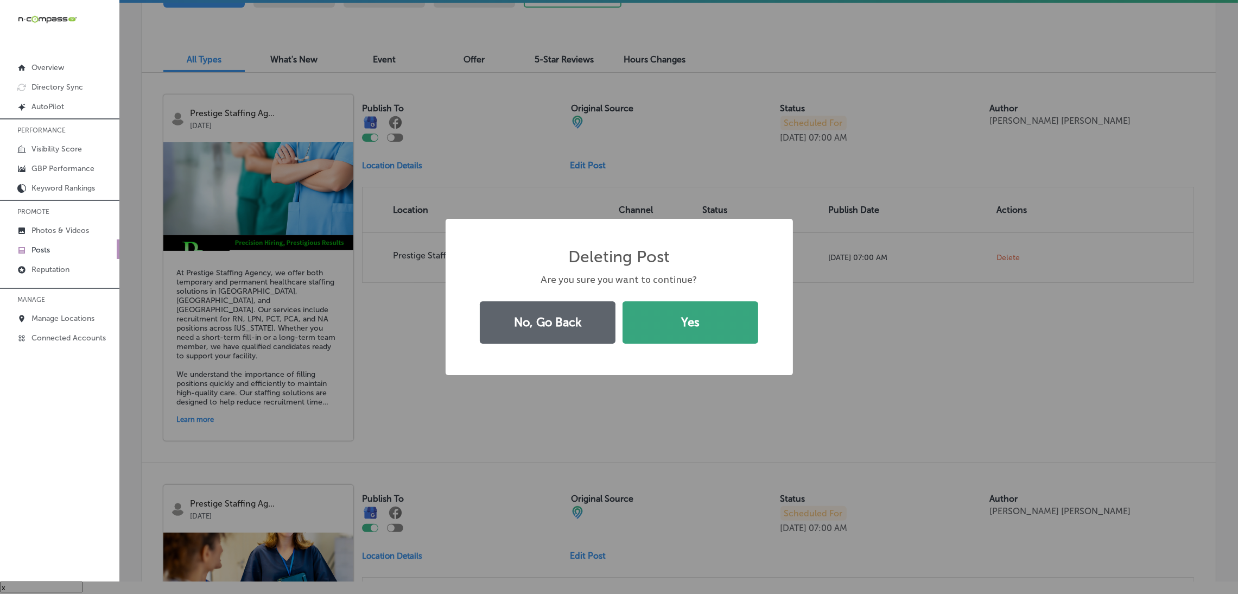
click at [660, 329] on button "Yes" at bounding box center [690, 322] width 136 height 42
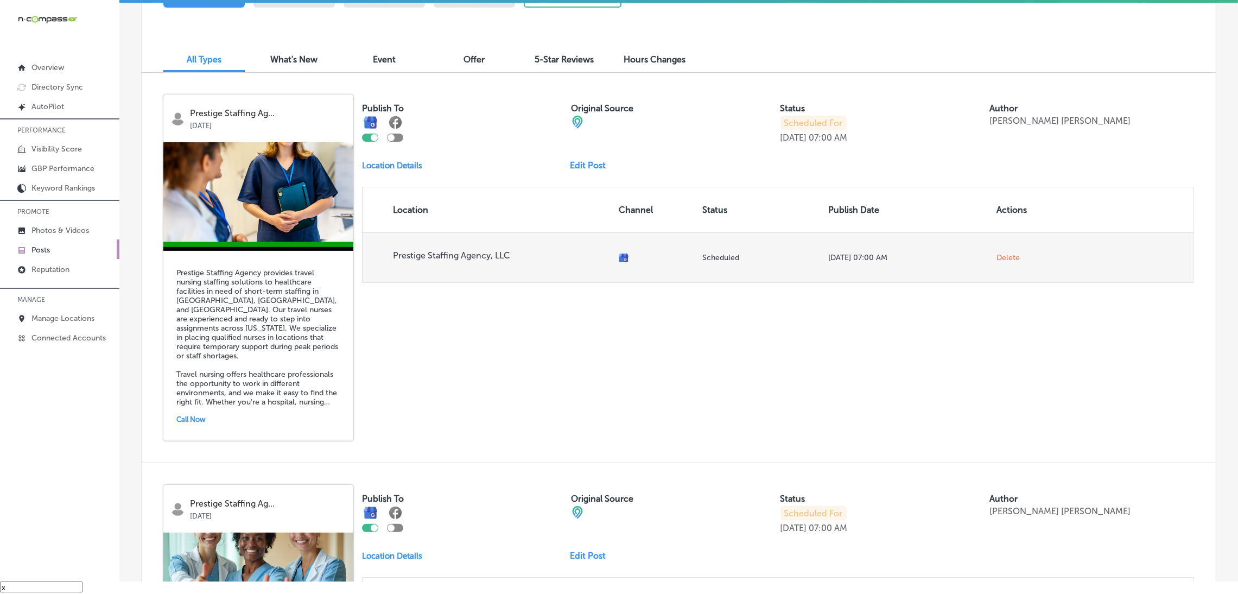
click at [1005, 258] on span "Delete" at bounding box center [1007, 258] width 23 height 10
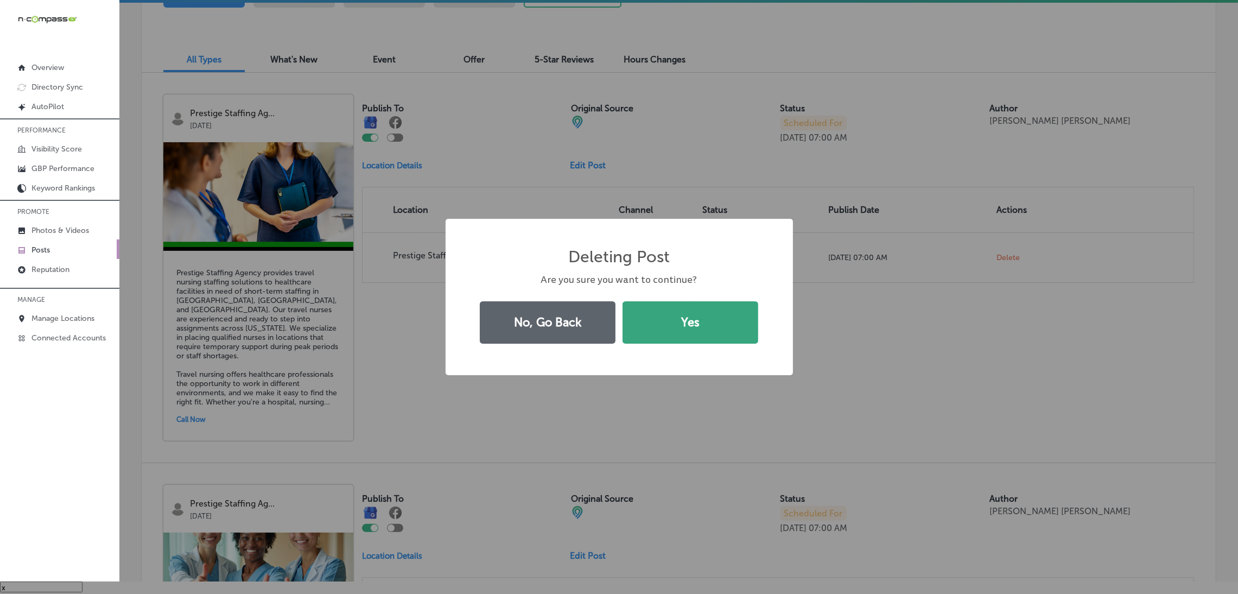
click at [675, 318] on button "Yes" at bounding box center [690, 322] width 136 height 42
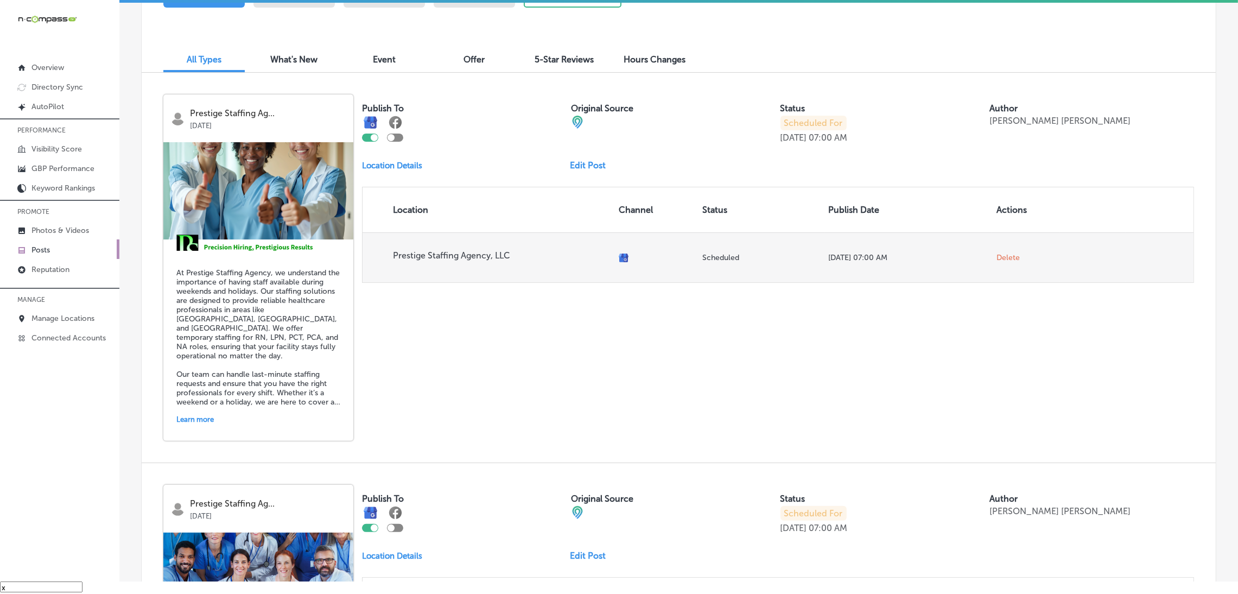
click at [1006, 257] on span "Delete" at bounding box center [1007, 258] width 23 height 10
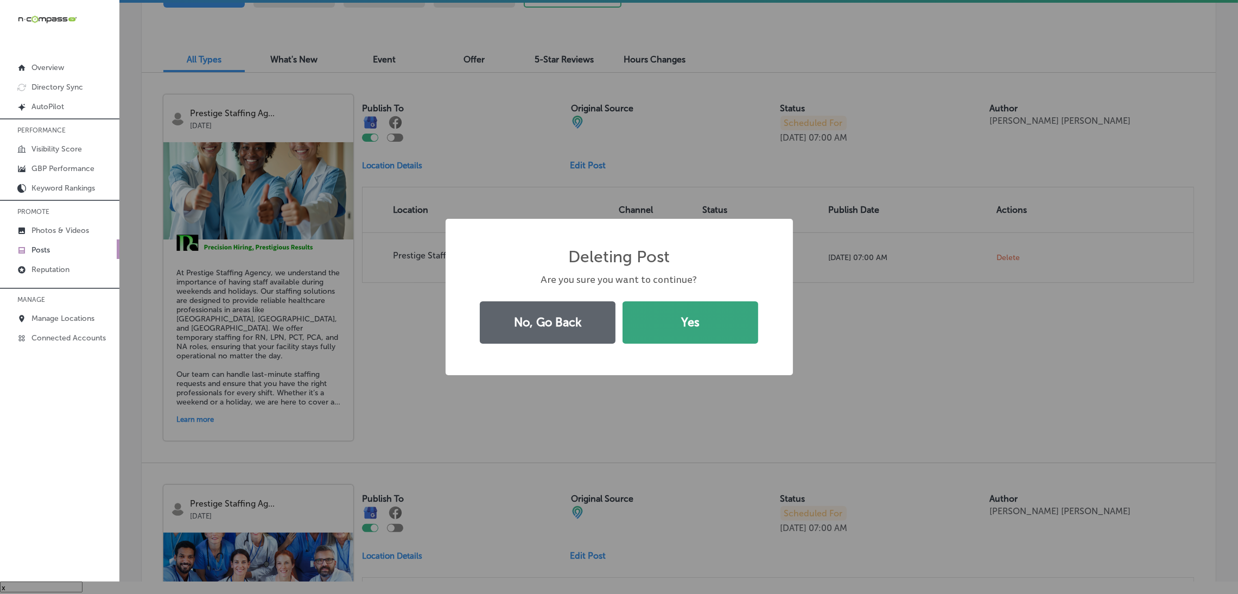
drag, startPoint x: 697, startPoint y: 327, endPoint x: 702, endPoint y: 316, distance: 11.9
click at [699, 329] on button "Yes" at bounding box center [690, 322] width 136 height 42
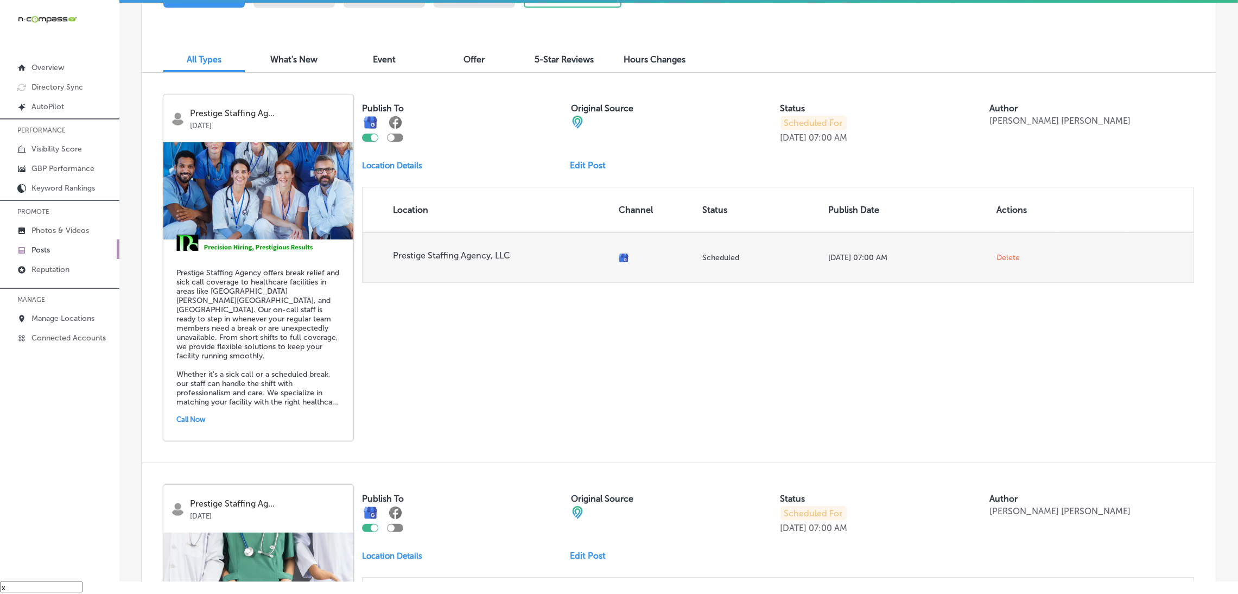
click at [1000, 258] on span "Delete" at bounding box center [1007, 258] width 23 height 10
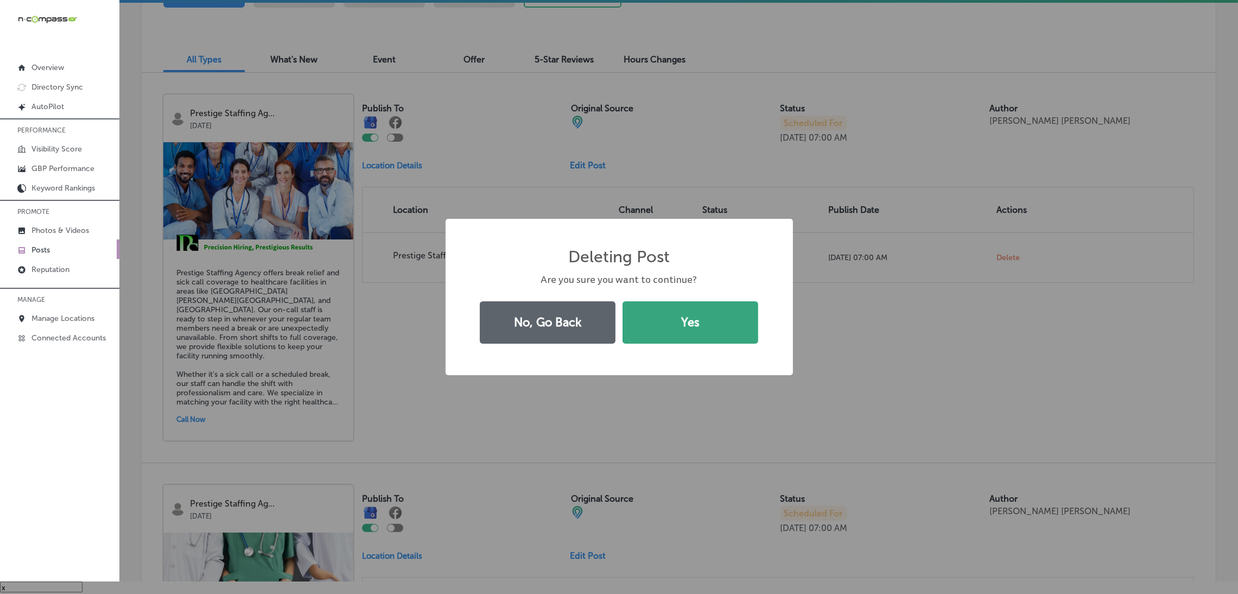
drag, startPoint x: 692, startPoint y: 350, endPoint x: 735, endPoint y: 342, distance: 43.1
click at [693, 352] on div "Deleting Post × Are you sure you want to continue? No, Go Back Yes" at bounding box center [618, 297] width 347 height 157
click at [691, 316] on button "Yes" at bounding box center [690, 322] width 136 height 42
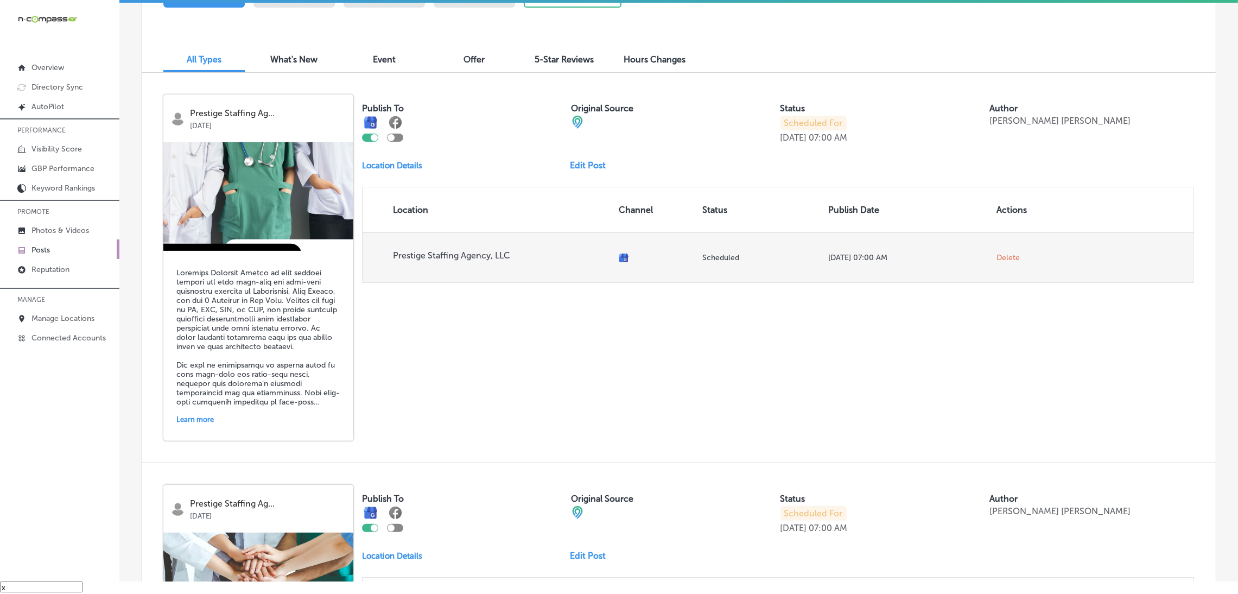
click at [1000, 260] on span "Delete" at bounding box center [1007, 258] width 23 height 10
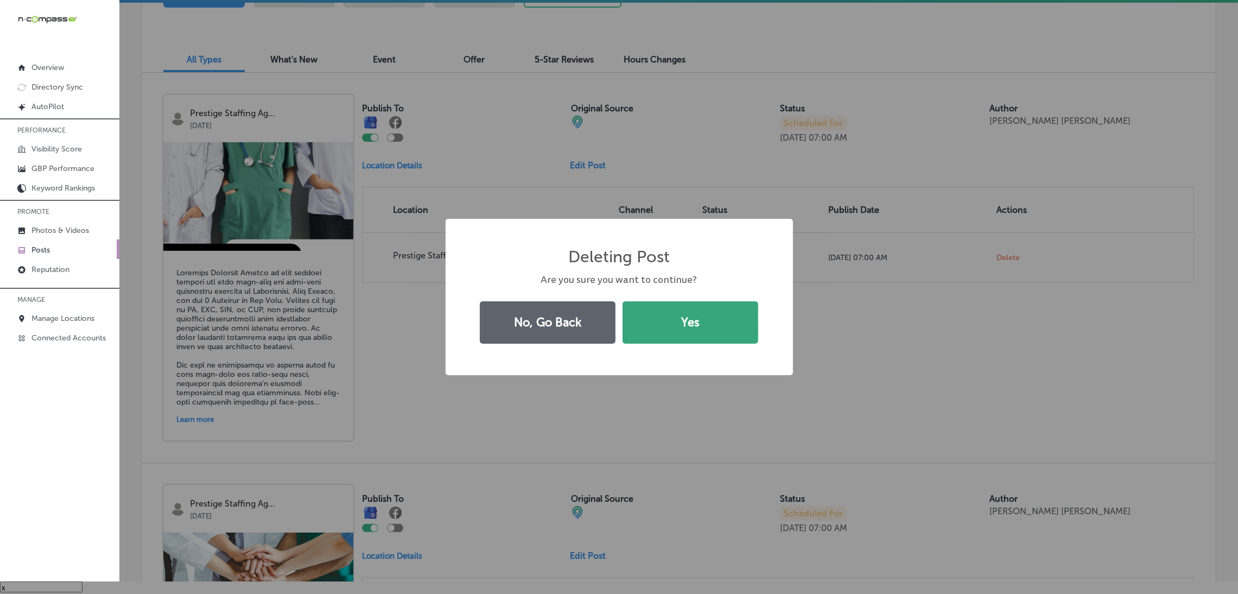
click at [711, 309] on button "Yes" at bounding box center [690, 322] width 136 height 42
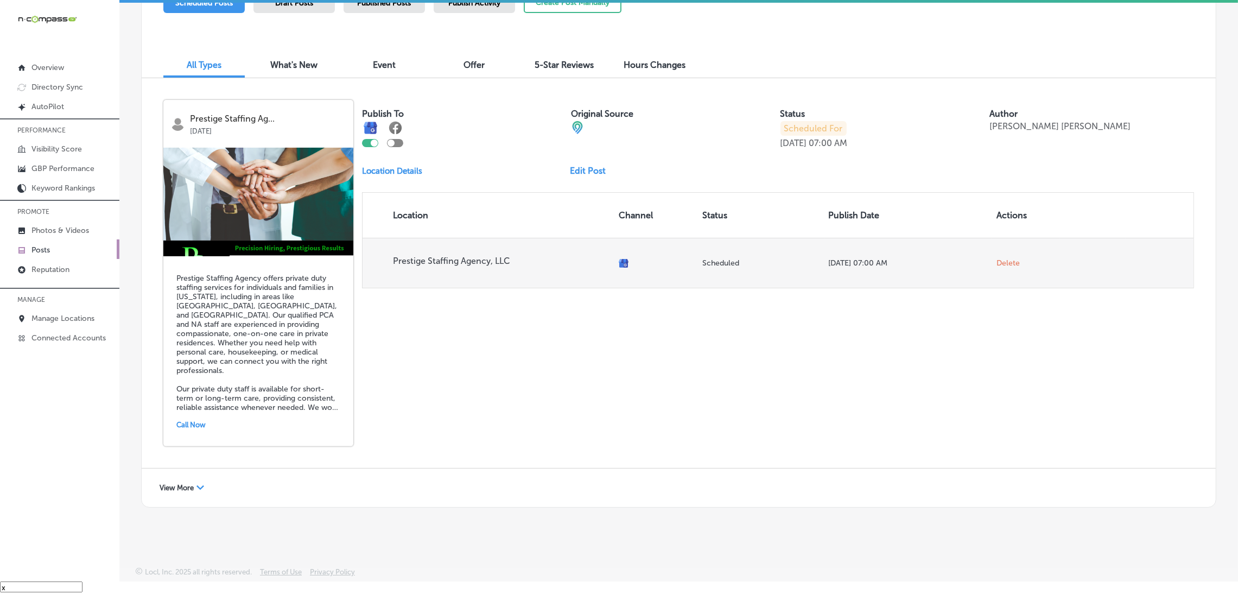
scroll to position [320, 0]
click at [1002, 259] on span "Delete" at bounding box center [1007, 264] width 23 height 10
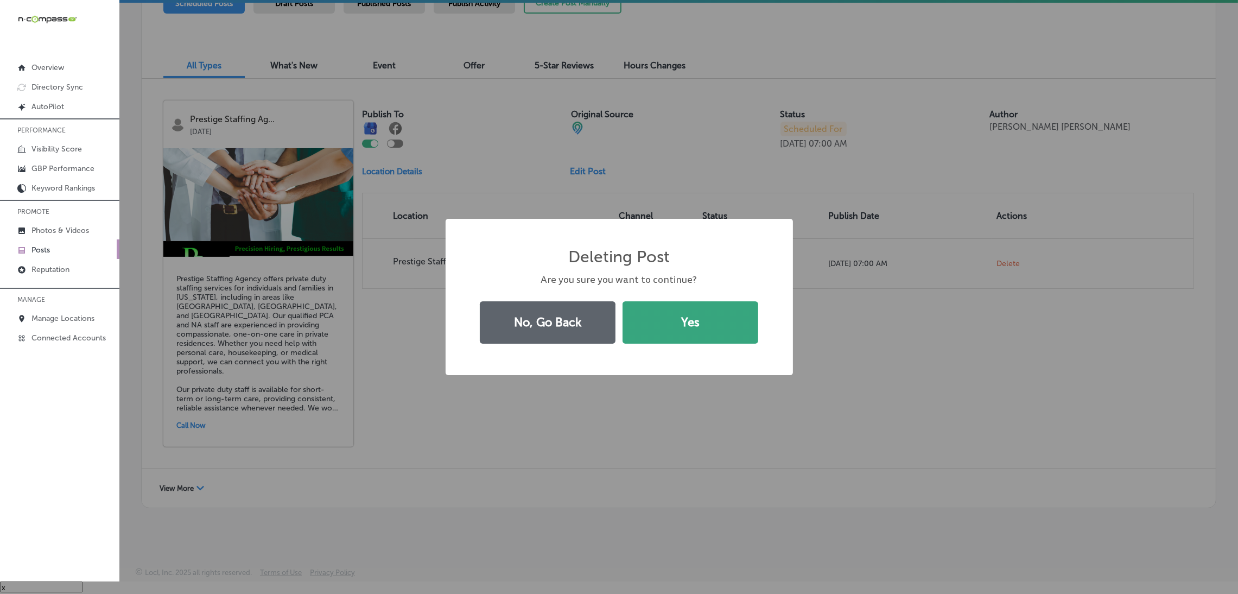
click at [721, 320] on button "Yes" at bounding box center [690, 322] width 136 height 42
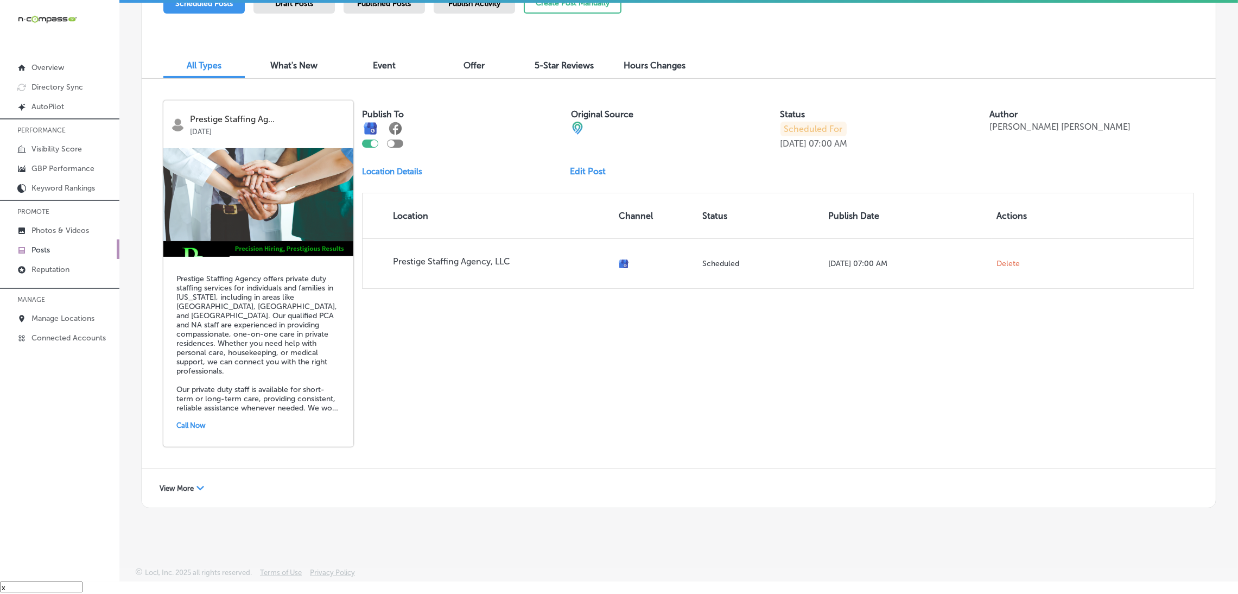
scroll to position [0, 0]
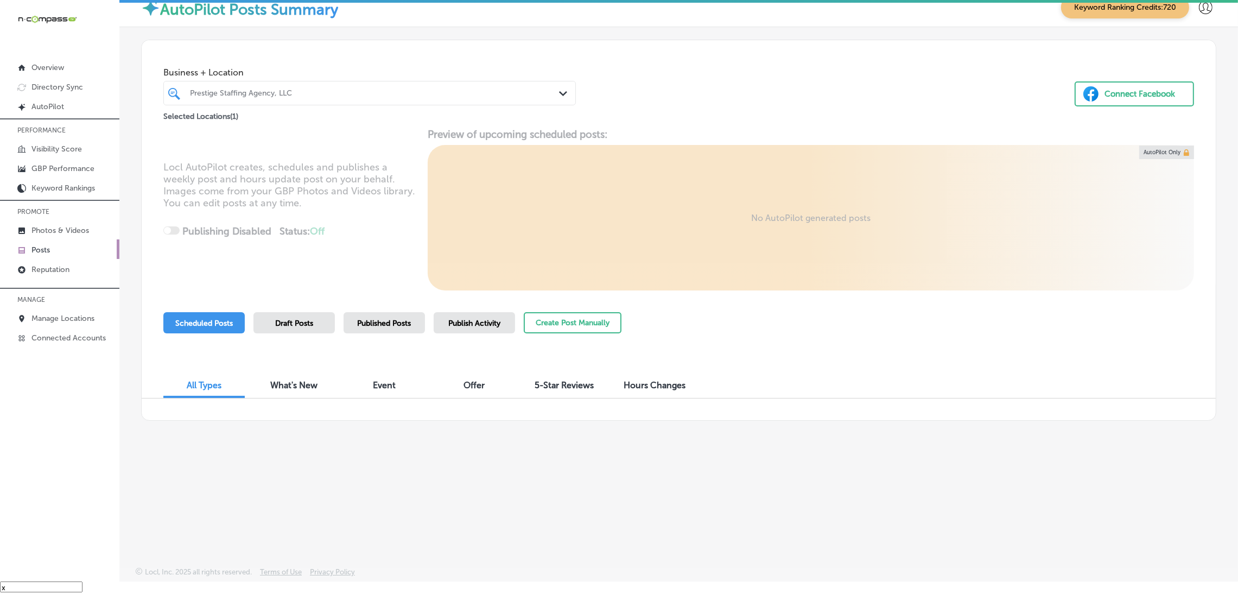
click at [184, 485] on div "Business + Location Prestige Staffing Agency, LLC Path Created with Sketch. Sel…" at bounding box center [678, 271] width 1118 height 488
click at [264, 314] on div "Draft Posts" at bounding box center [293, 322] width 81 height 21
click at [198, 322] on span "Scheduled Posts" at bounding box center [204, 322] width 58 height 9
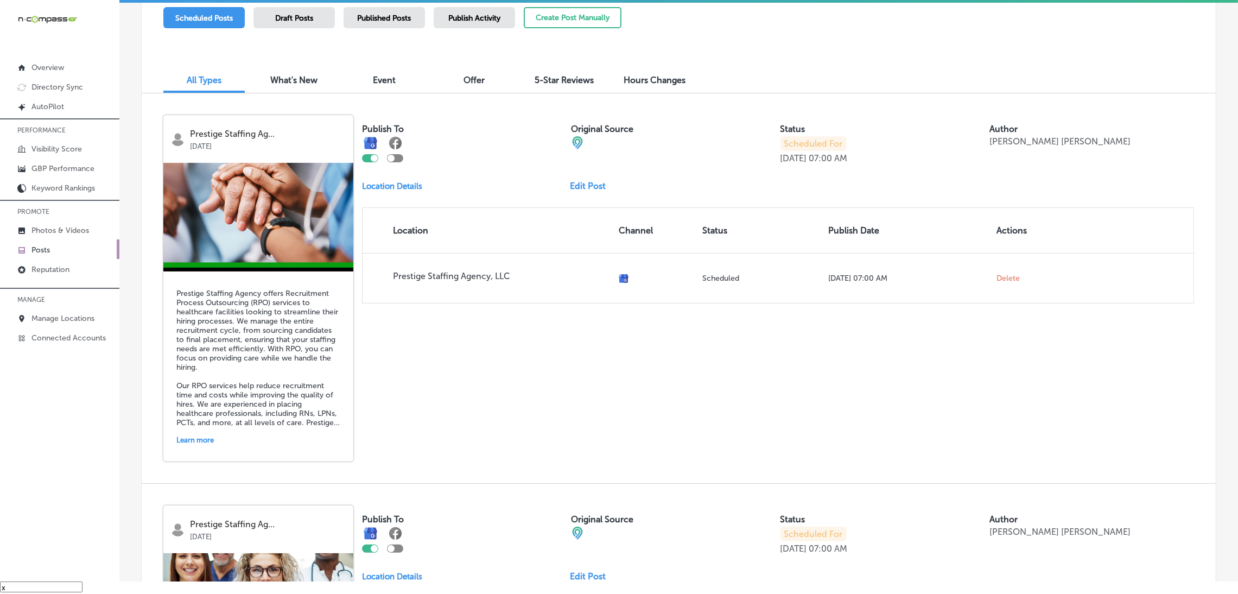
scroll to position [406, 0]
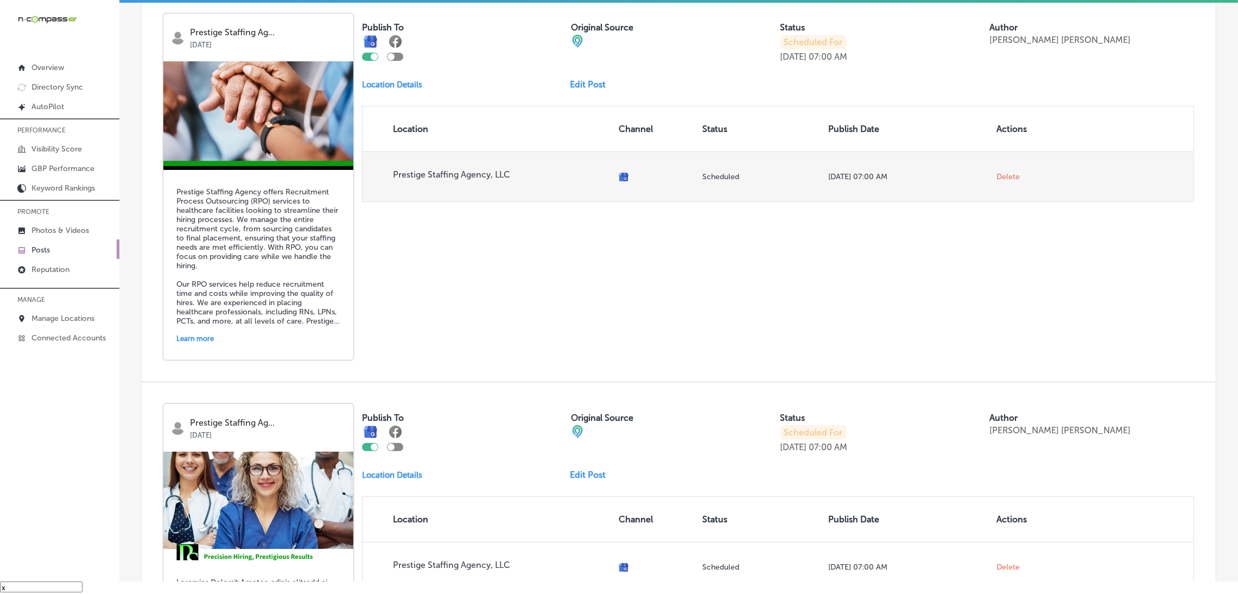
click at [996, 177] on span "Delete" at bounding box center [1007, 177] width 23 height 10
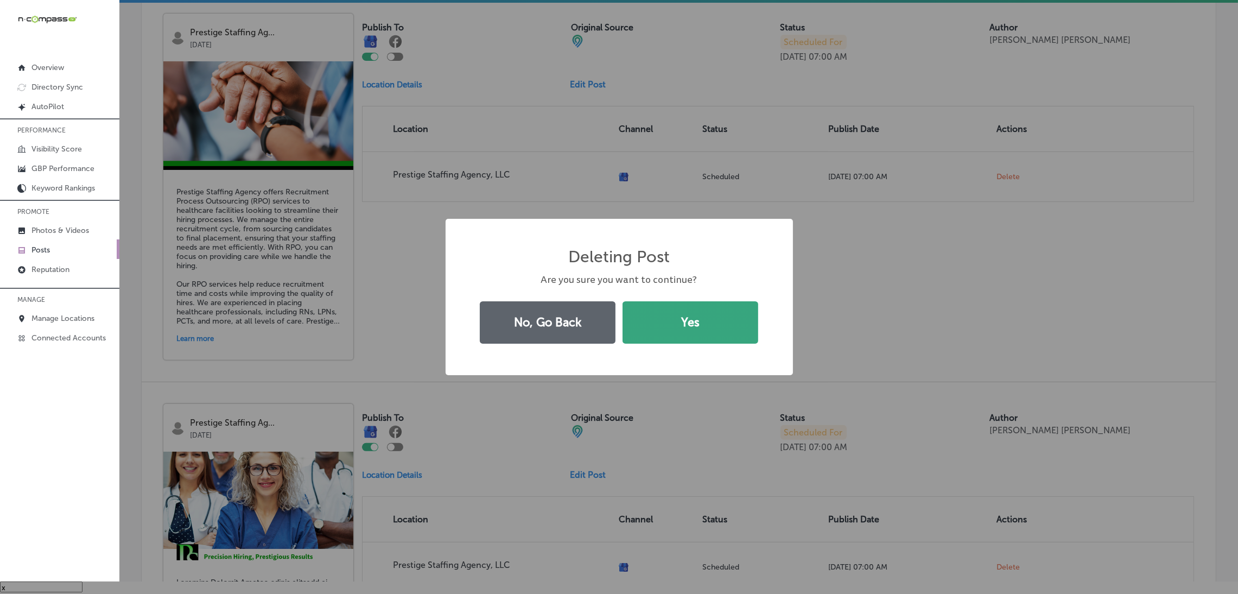
click at [660, 330] on button "Yes" at bounding box center [690, 322] width 136 height 42
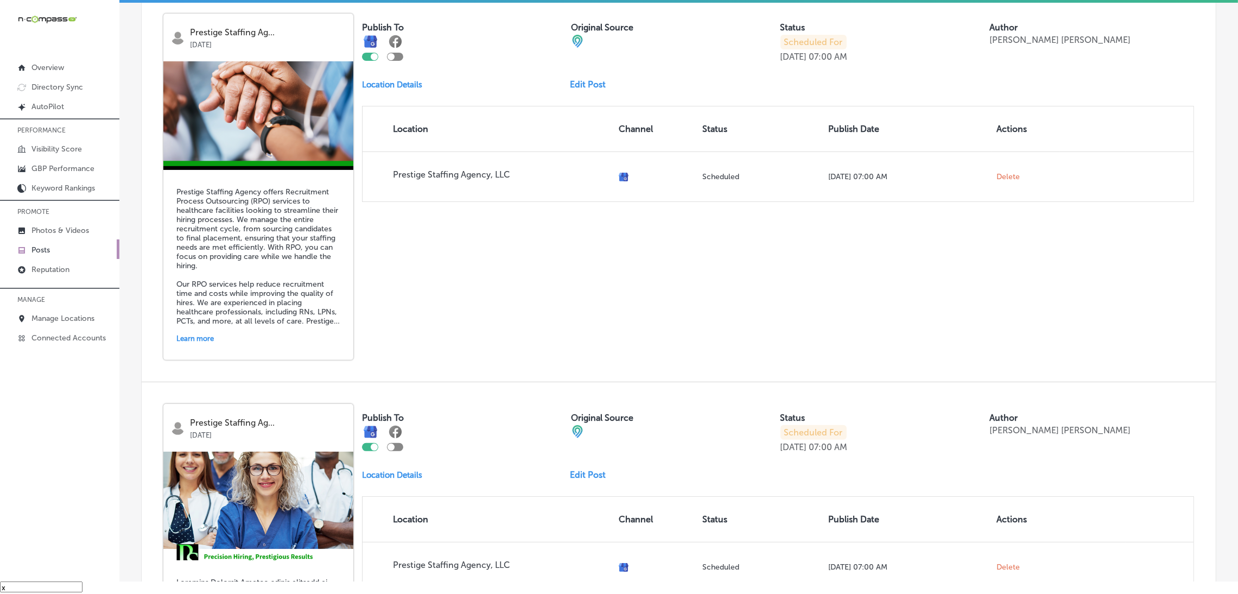
scroll to position [303, 0]
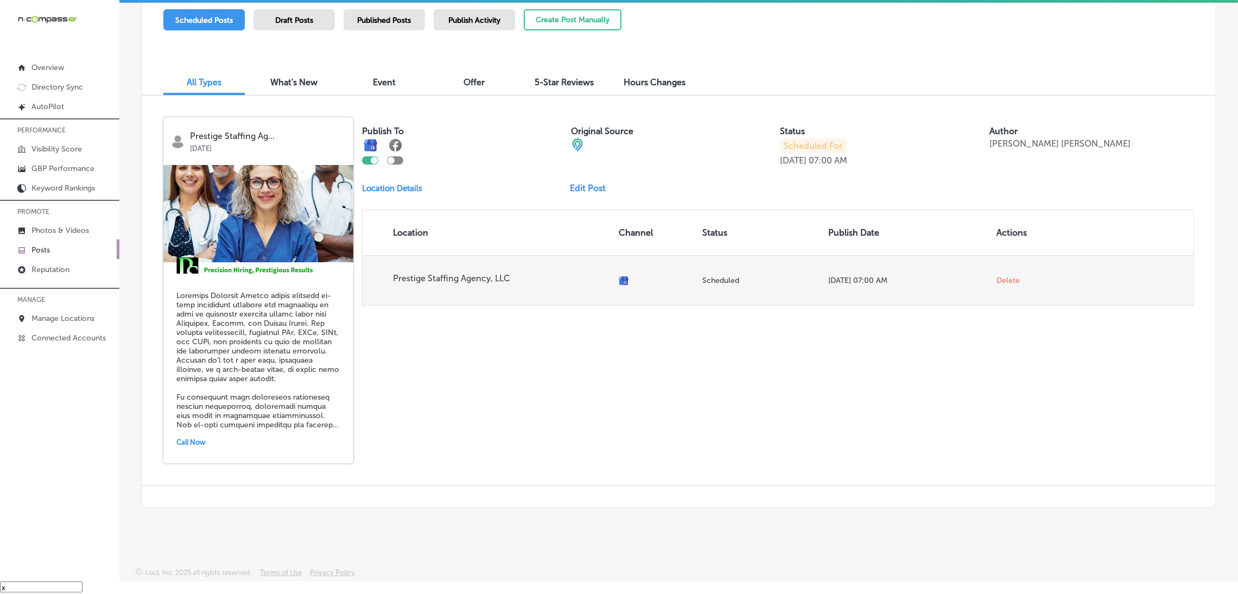
click at [1003, 278] on span "Delete" at bounding box center [1007, 281] width 23 height 10
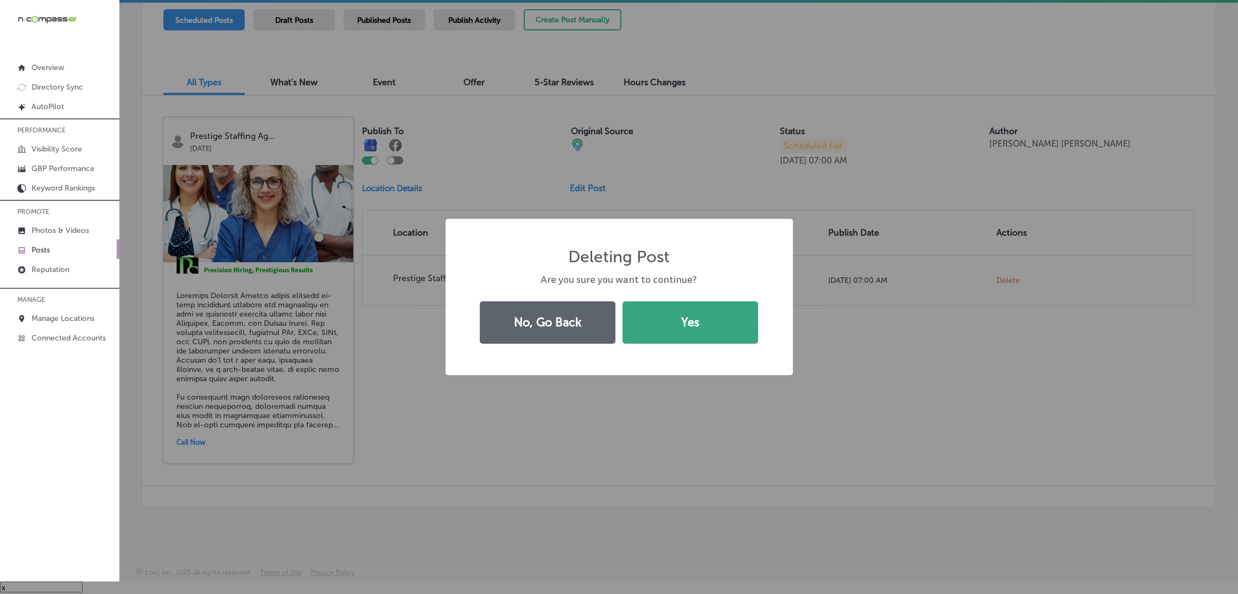
click at [681, 332] on button "Yes" at bounding box center [690, 322] width 136 height 42
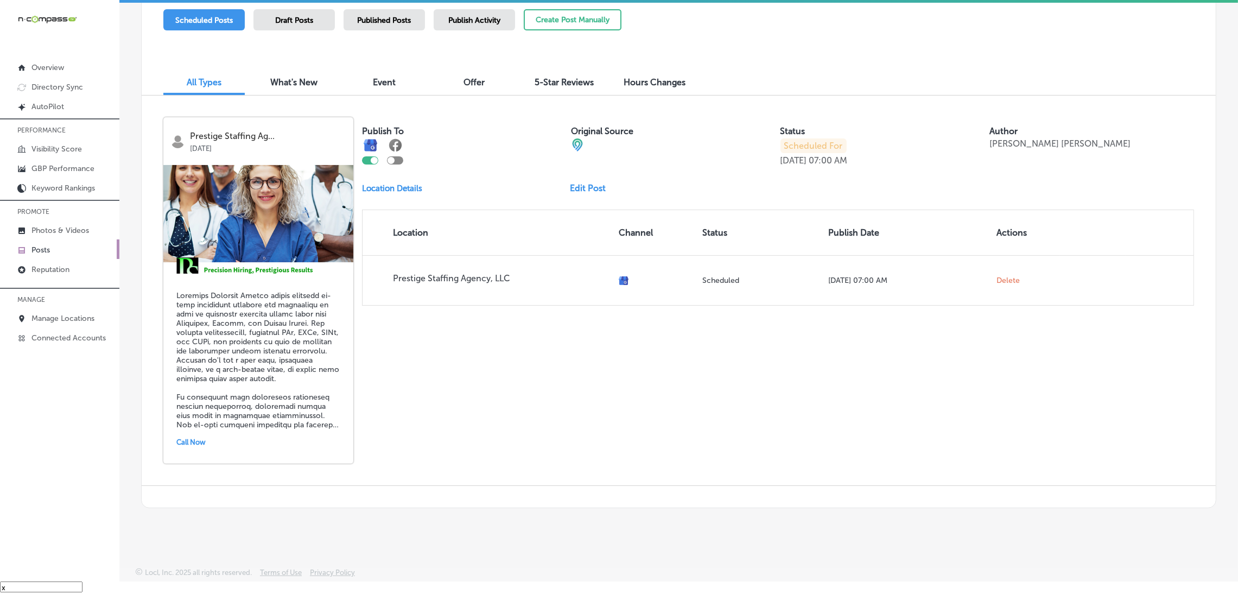
scroll to position [0, 0]
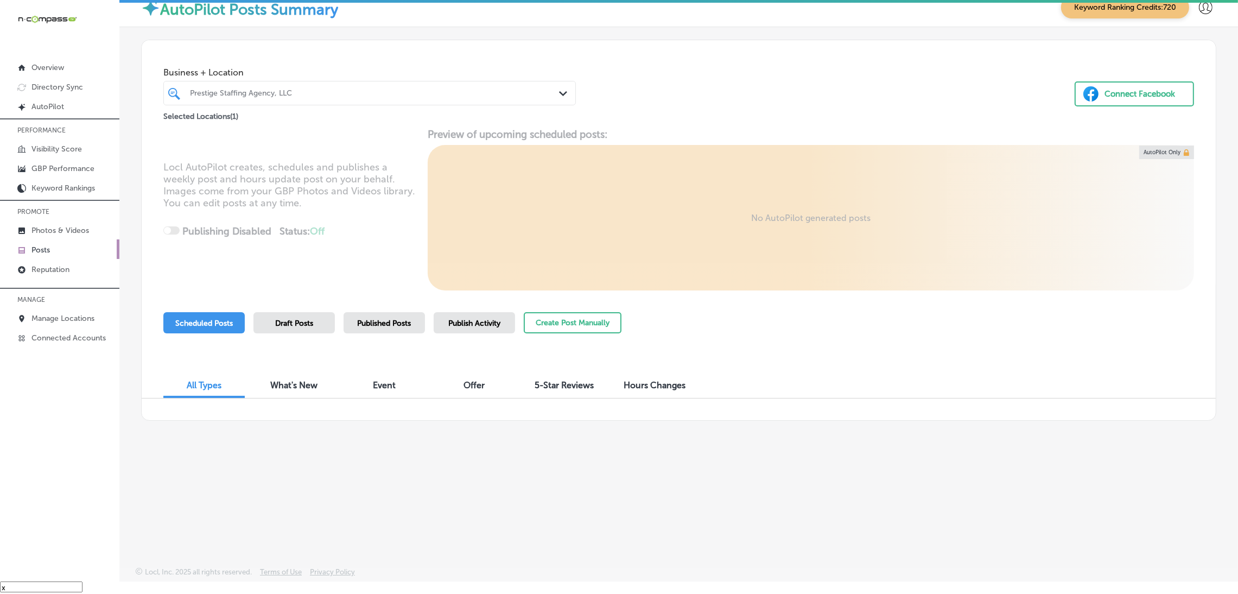
click at [333, 317] on div "Draft Posts" at bounding box center [293, 322] width 81 height 21
click at [200, 325] on span "Scheduled Posts" at bounding box center [204, 322] width 58 height 9
click at [288, 330] on div "Draft Posts" at bounding box center [293, 322] width 81 height 21
click at [214, 320] on span "Scheduled Posts" at bounding box center [204, 322] width 58 height 9
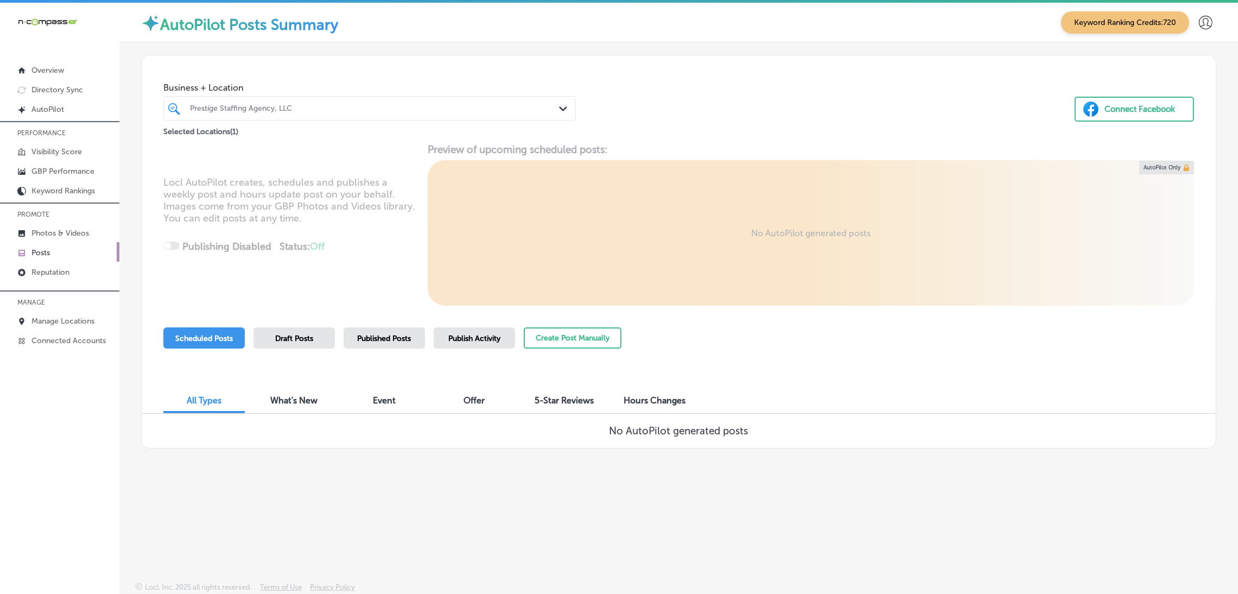
click at [309, 111] on div "Prestige Staffing Agency, LLC" at bounding box center [375, 108] width 370 height 9
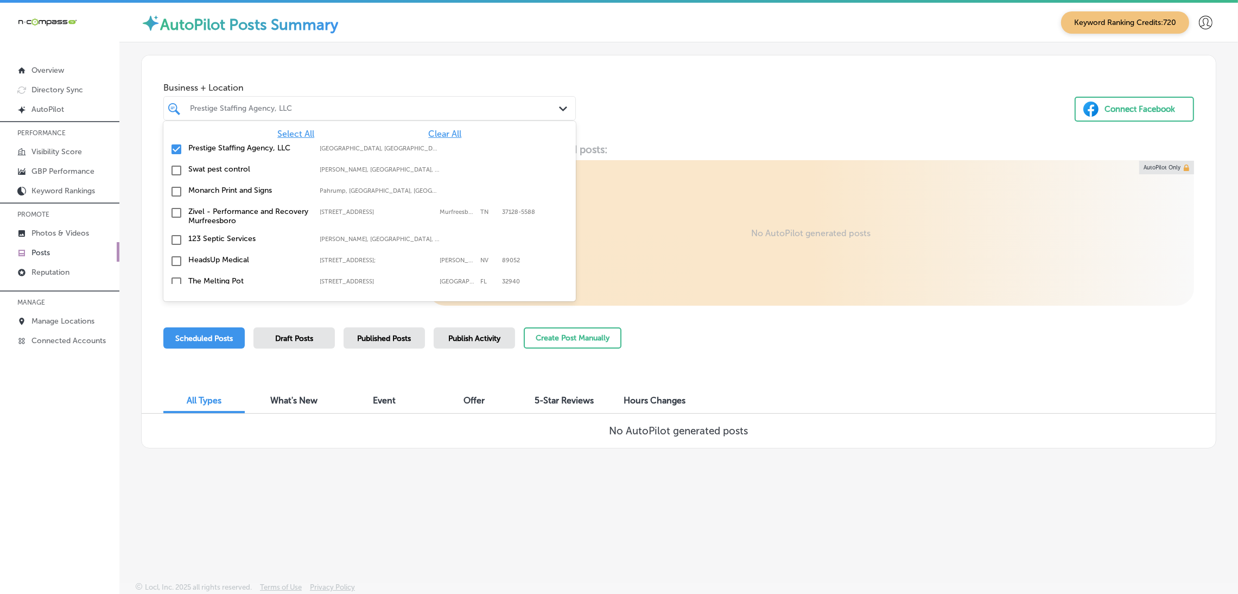
drag, startPoint x: 442, startPoint y: 134, endPoint x: 547, endPoint y: 118, distance: 106.5
click at [443, 134] on span "Clear All" at bounding box center [444, 134] width 33 height 10
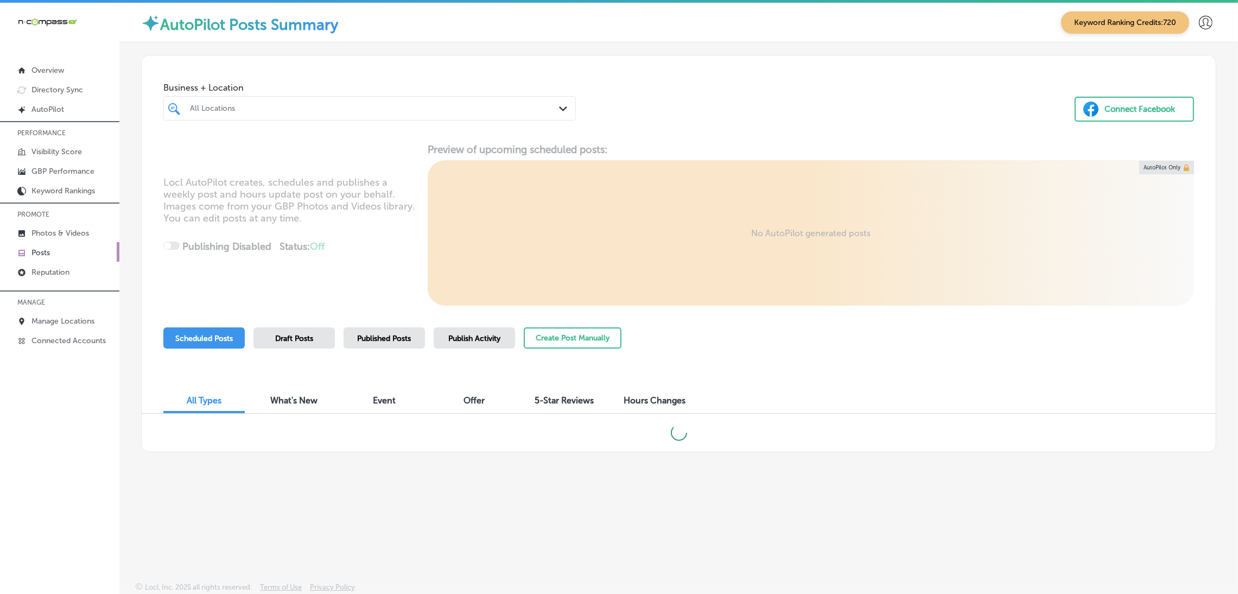
click at [678, 120] on div "Business + Location All Locations Path Created with Sketch. Connect Facebook" at bounding box center [679, 96] width 1074 height 82
click at [353, 104] on div "All Locations" at bounding box center [375, 108] width 370 height 9
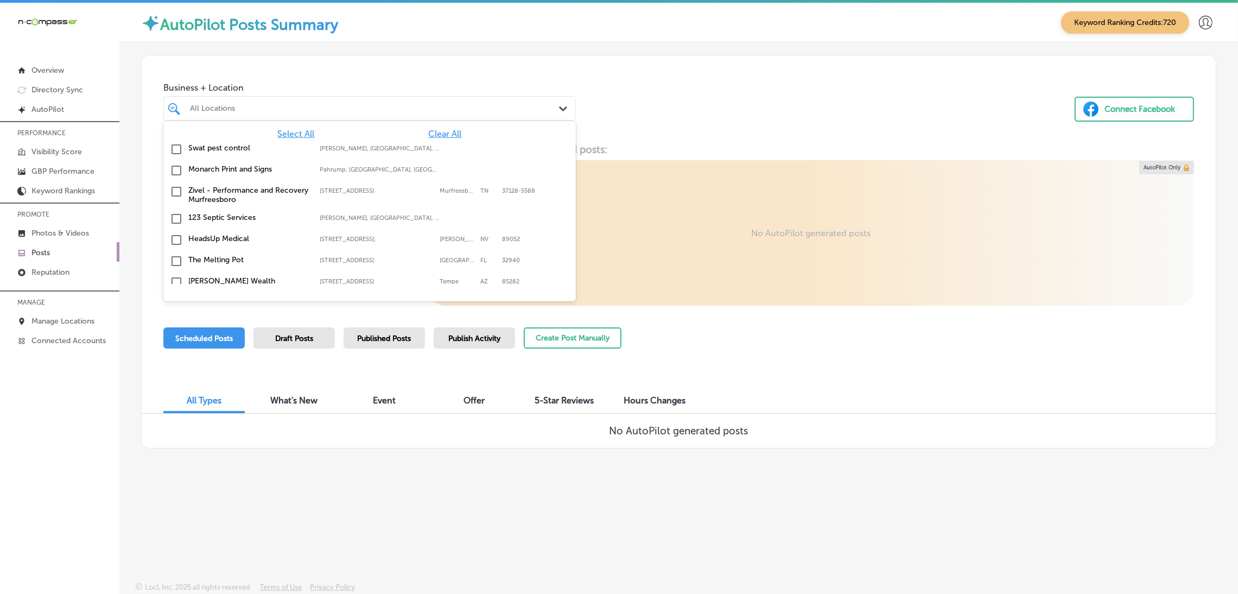
click at [285, 134] on span "Select All" at bounding box center [295, 134] width 37 height 10
click at [636, 125] on div "Business + Location option focused, 2 of 163. 163 results available. Use Up and…" at bounding box center [679, 96] width 1074 height 82
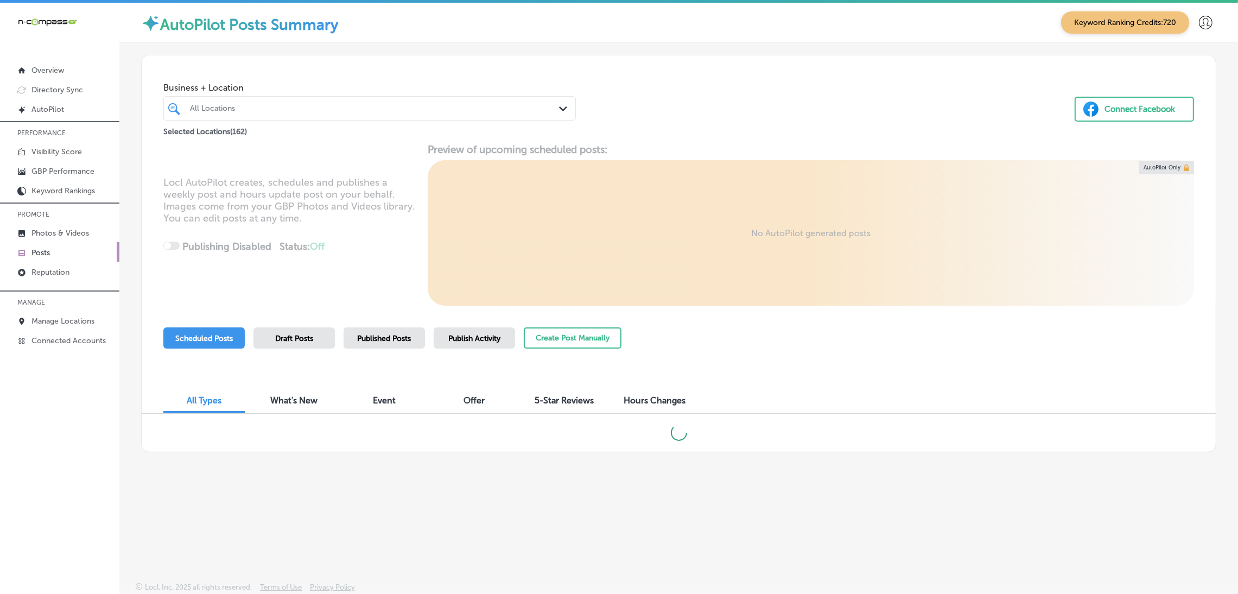
click at [467, 334] on span "Publish Activity" at bounding box center [474, 338] width 52 height 9
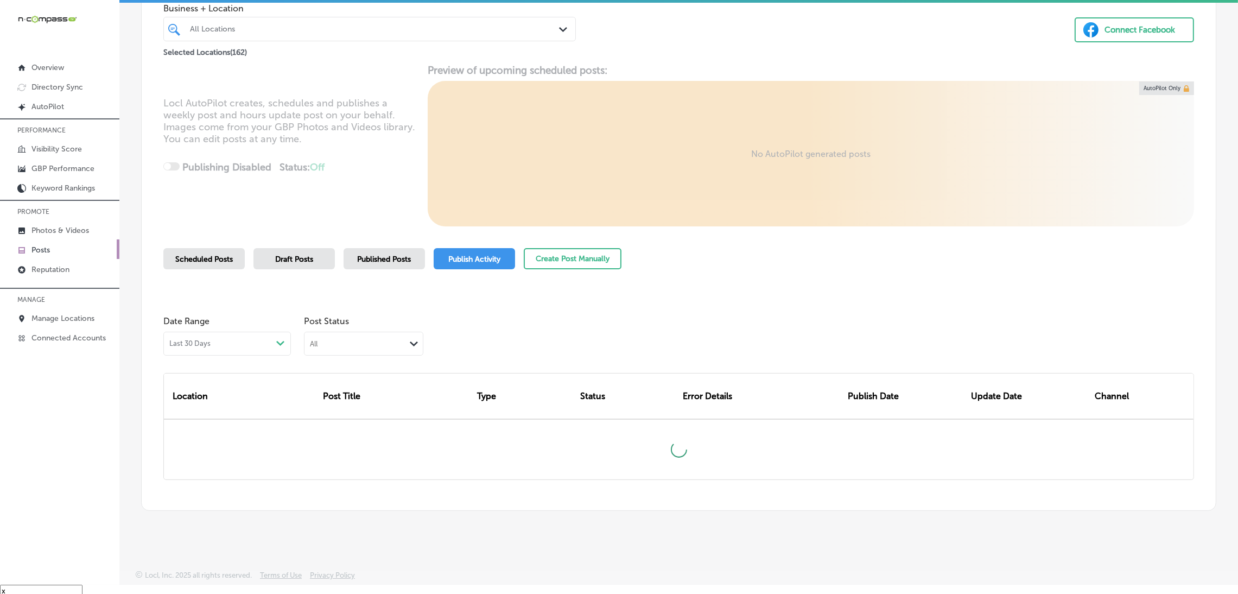
scroll to position [15, 0]
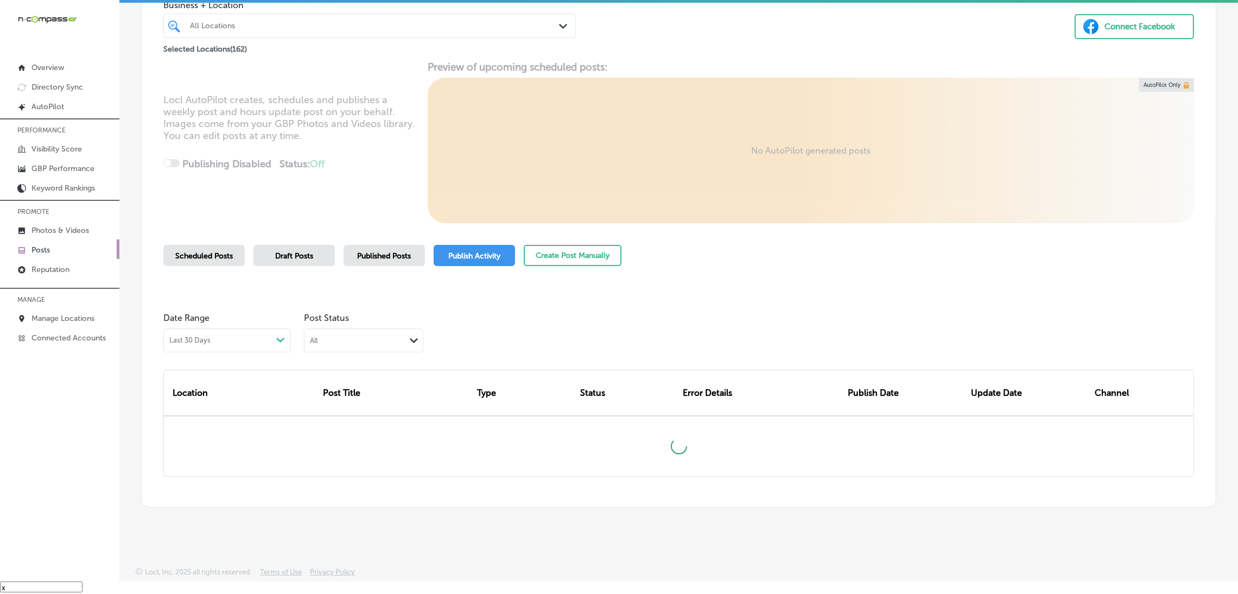
click at [409, 261] on div "Published Posts" at bounding box center [383, 255] width 81 height 21
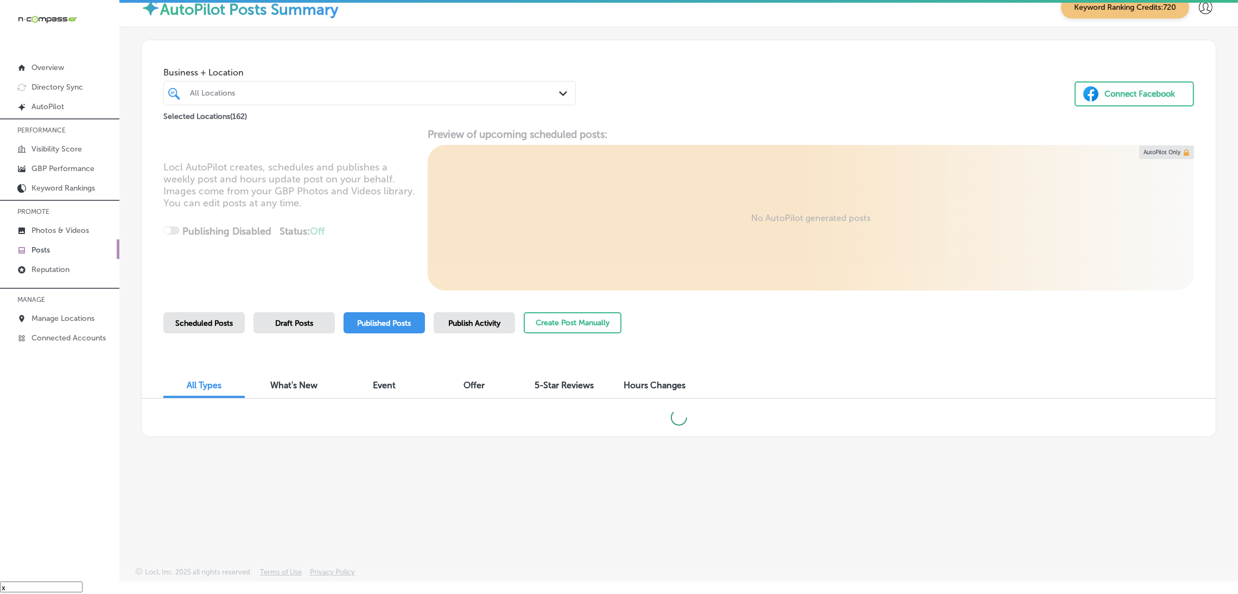
click at [481, 314] on div "Publish Activity" at bounding box center [474, 322] width 81 height 21
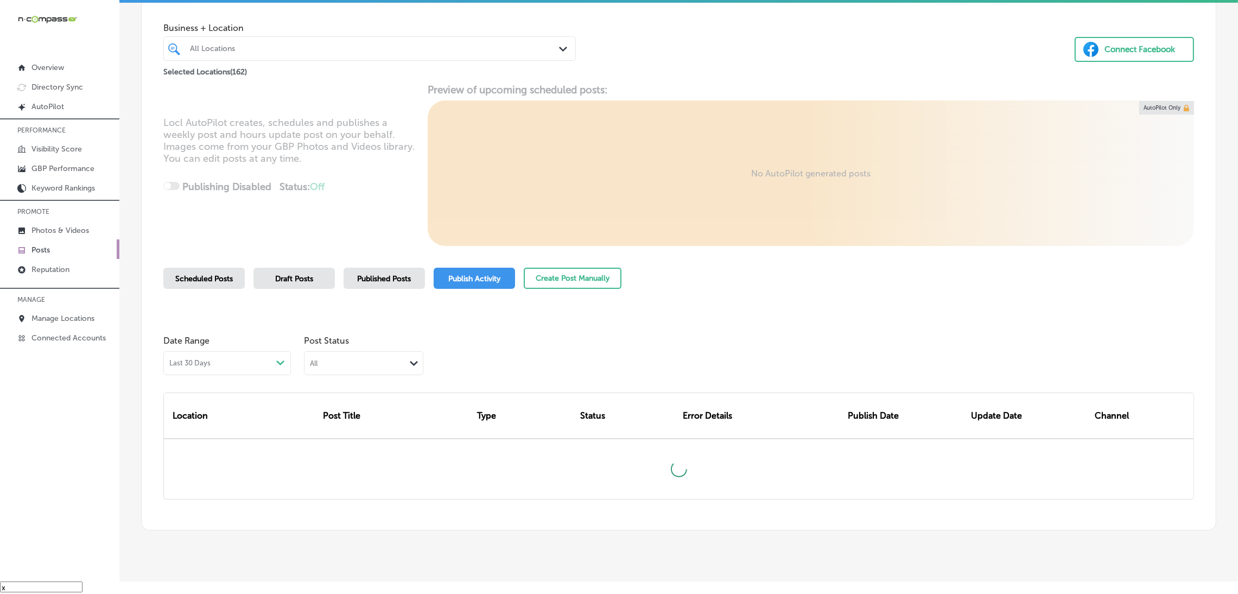
scroll to position [68, 0]
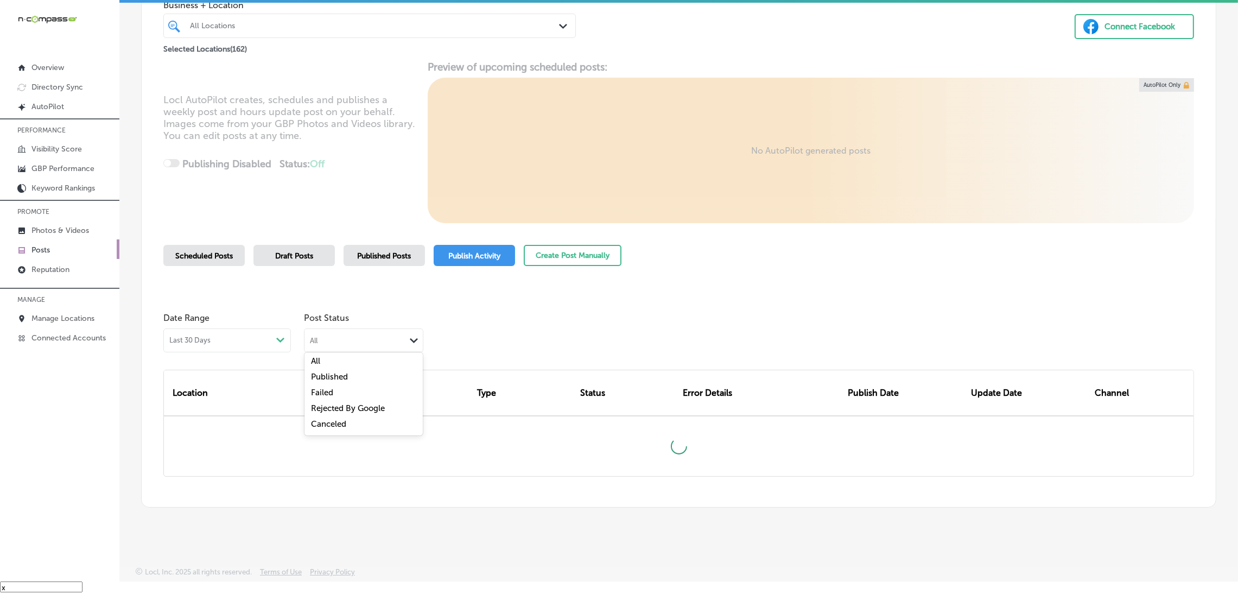
click at [340, 339] on div "All" at bounding box center [354, 340] width 101 height 10
click at [348, 407] on label "Rejected By Google" at bounding box center [348, 408] width 74 height 10
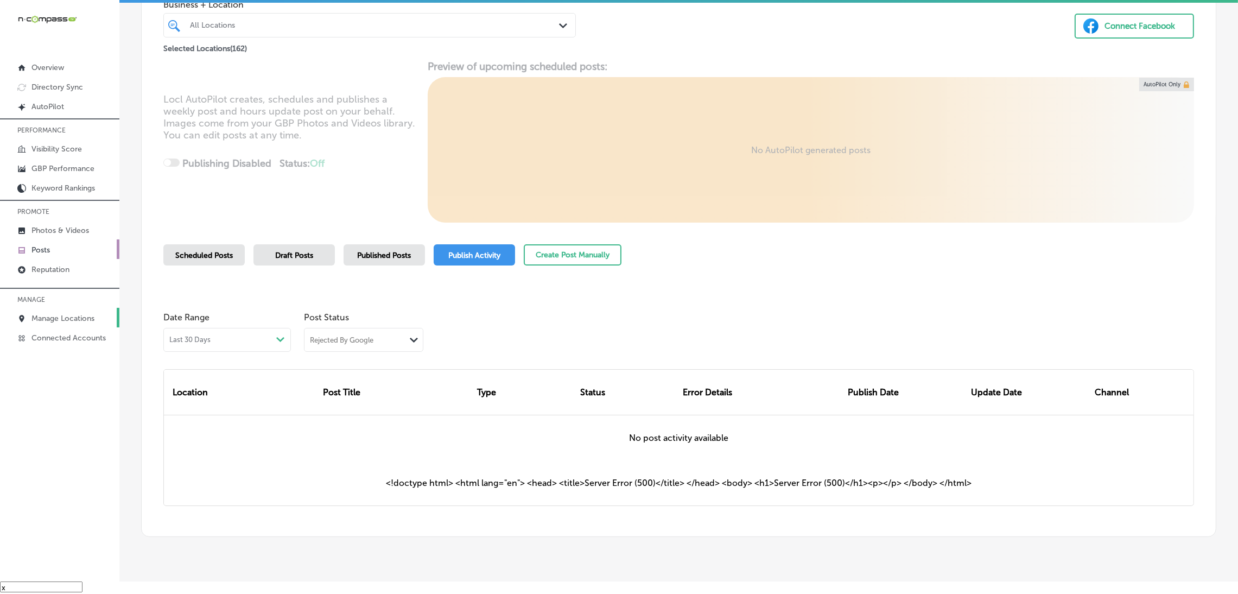
click at [61, 317] on p "Manage Locations" at bounding box center [62, 318] width 63 height 9
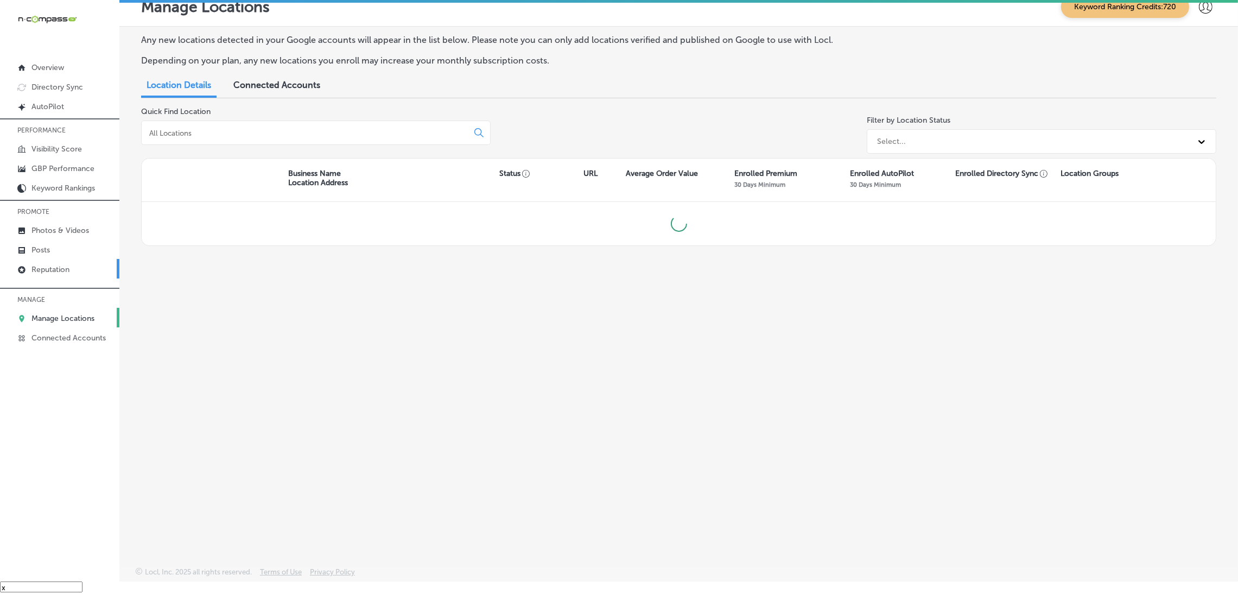
click at [73, 273] on link "Reputation" at bounding box center [59, 269] width 119 height 20
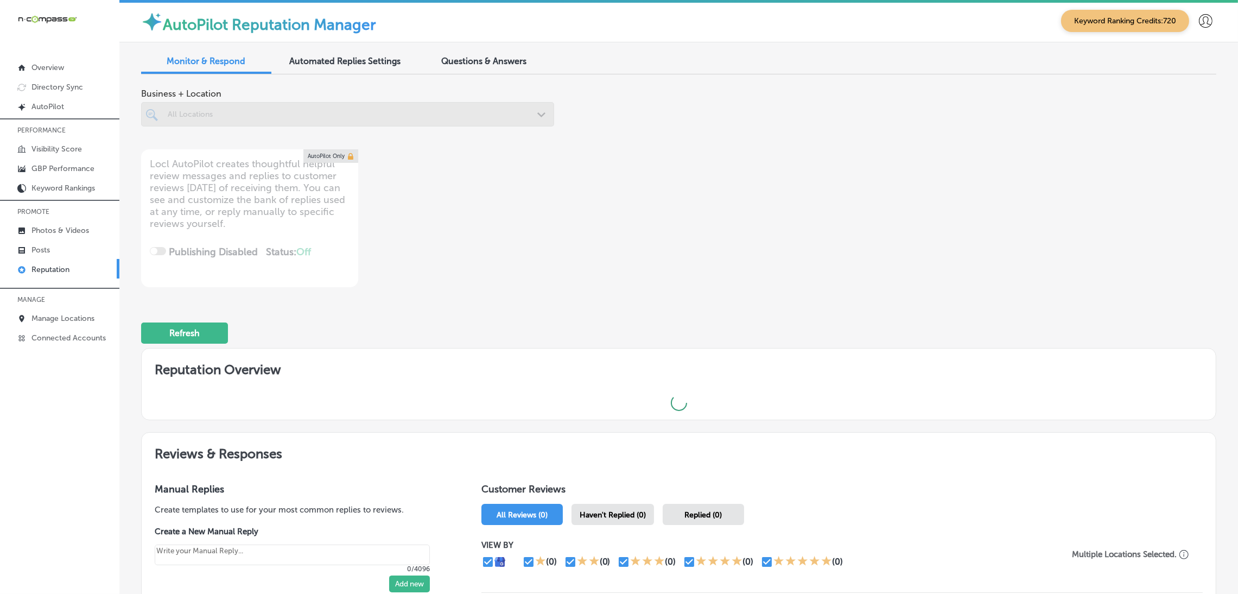
scroll to position [2, 0]
click at [240, 121] on div at bounding box center [347, 115] width 413 height 24
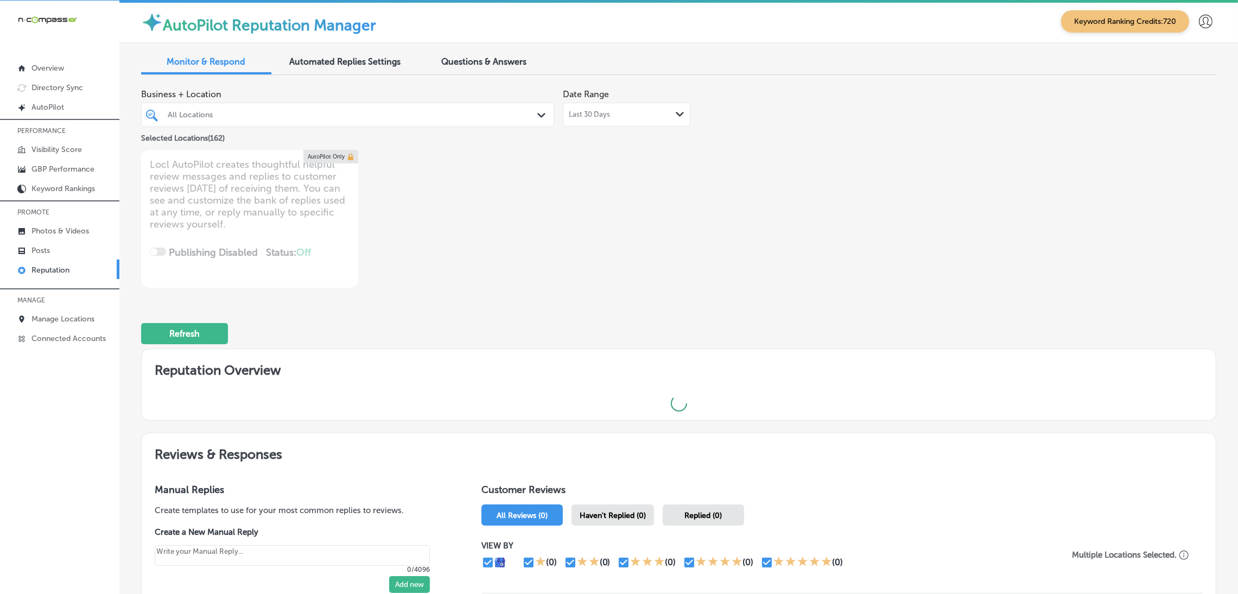
click at [502, 115] on div "All Locations" at bounding box center [353, 114] width 371 height 9
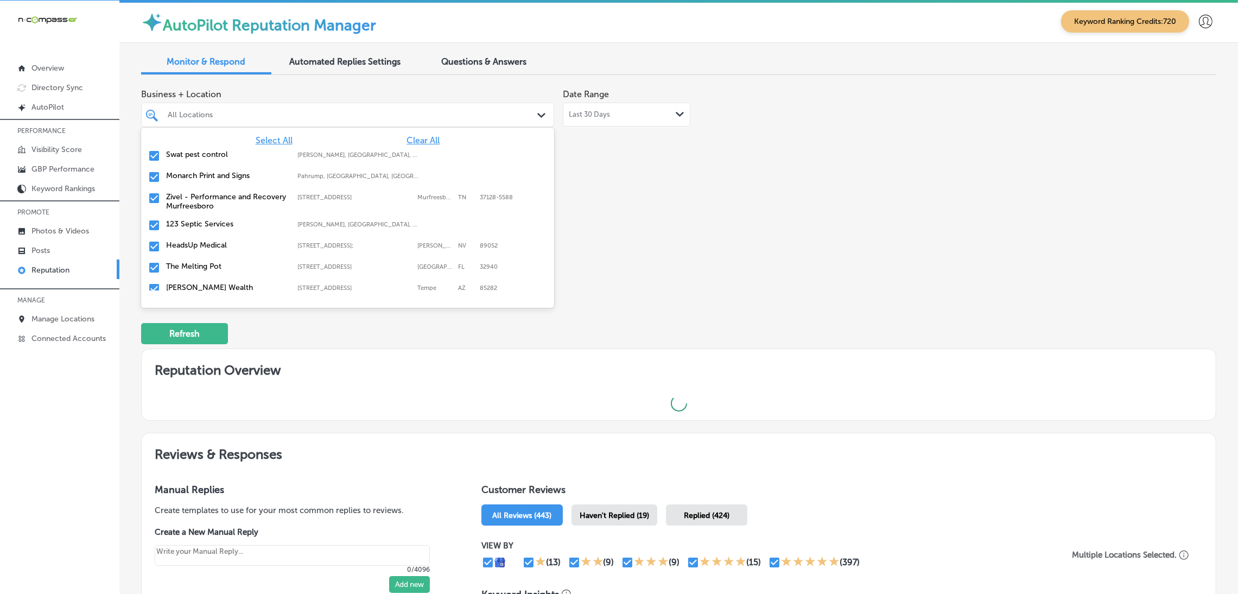
click at [701, 164] on div "Business + Location option focused, 1 of 163. 163 results available. Use Up and…" at bounding box center [463, 186] width 645 height 204
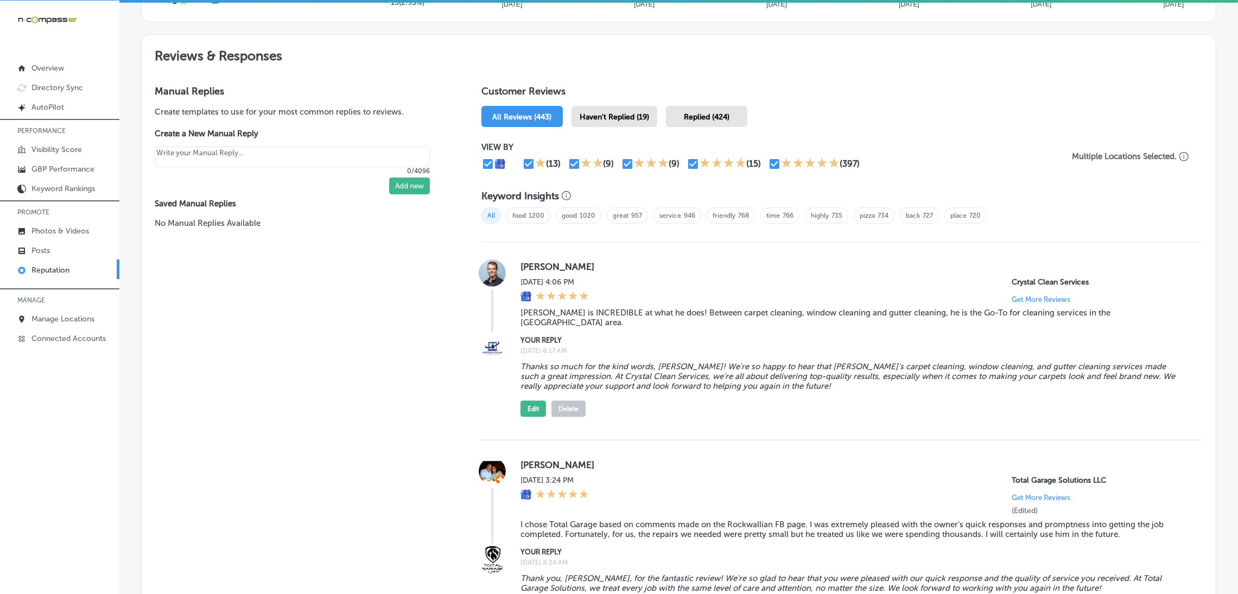
click at [631, 118] on span "Haven't Replied (19)" at bounding box center [613, 116] width 69 height 9
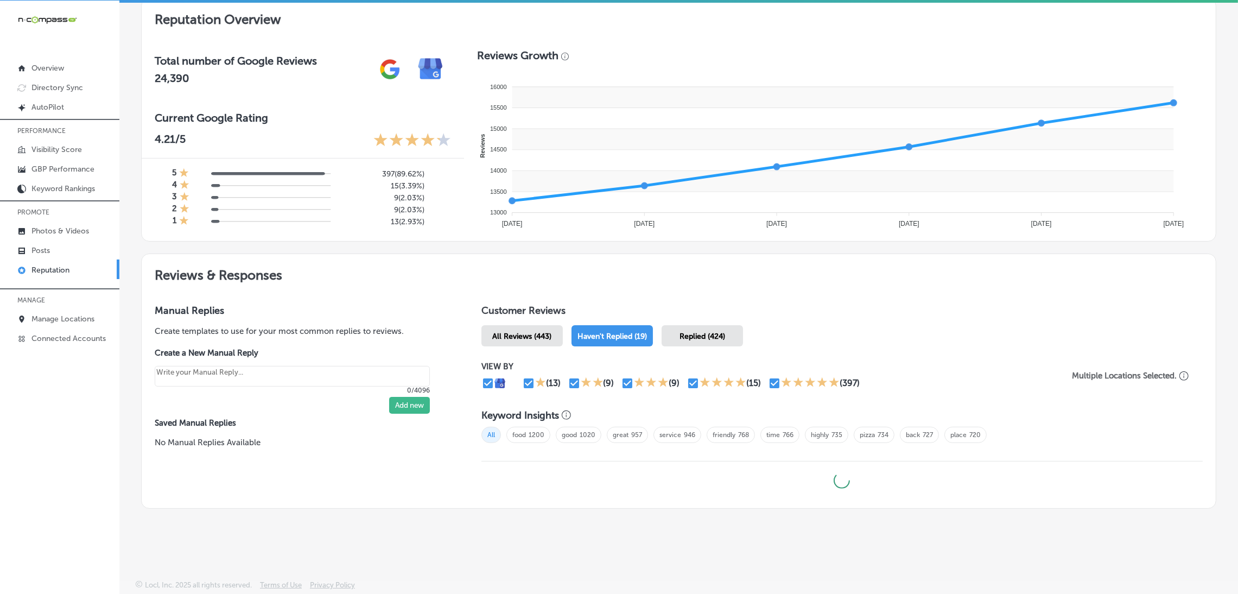
scroll to position [349, 0]
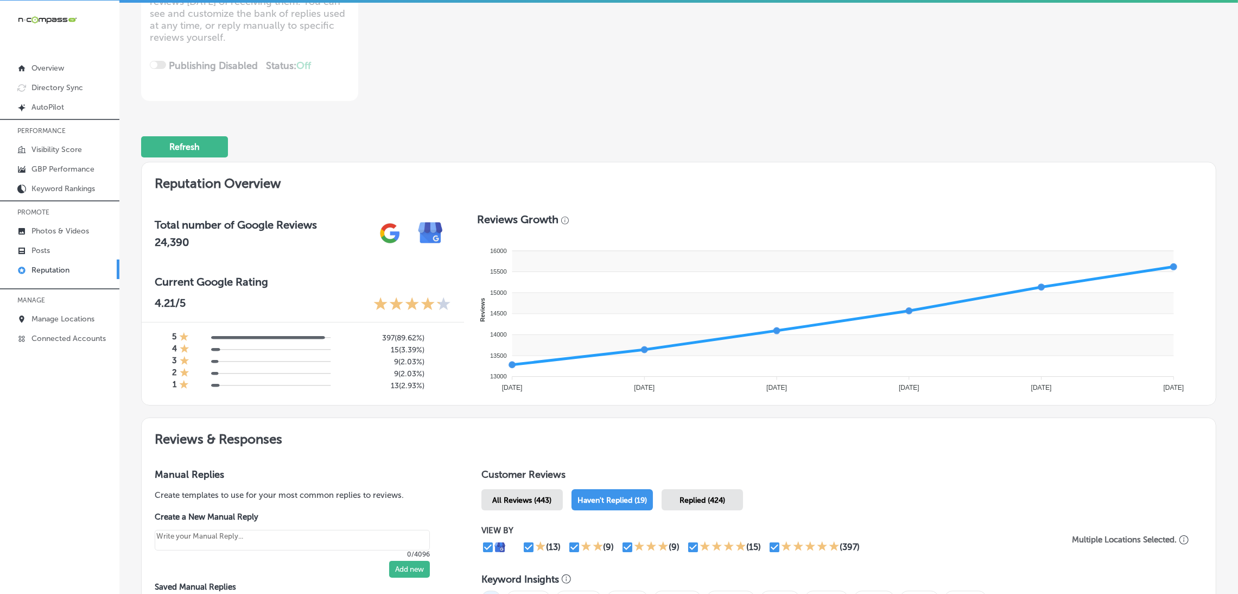
type textarea "x"
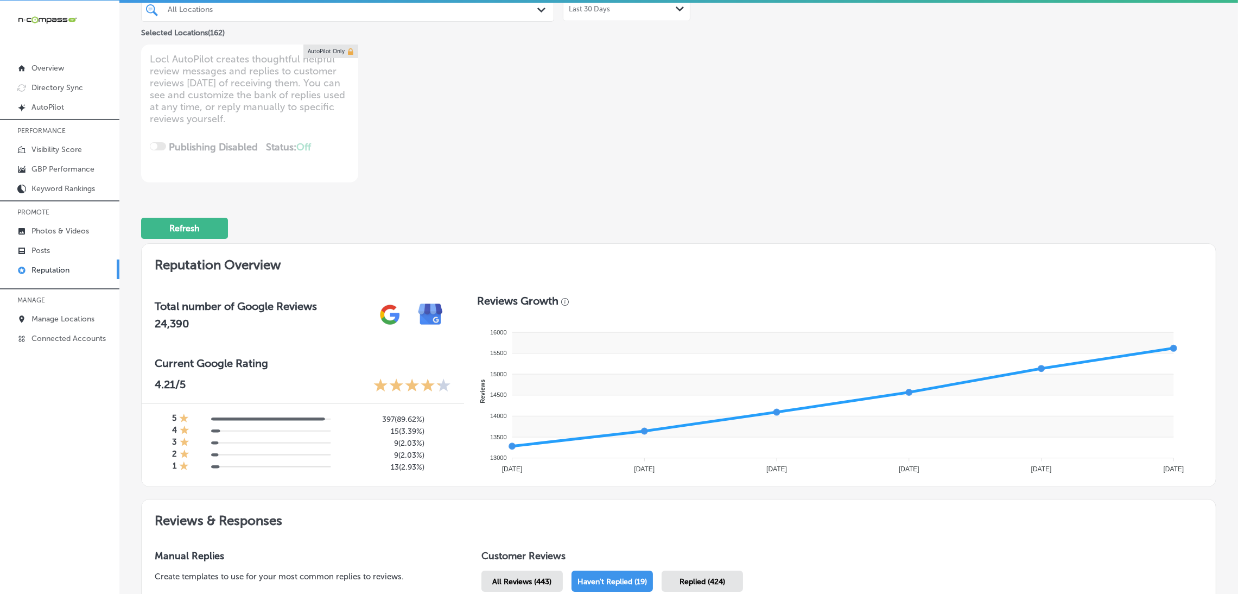
scroll to position [0, 0]
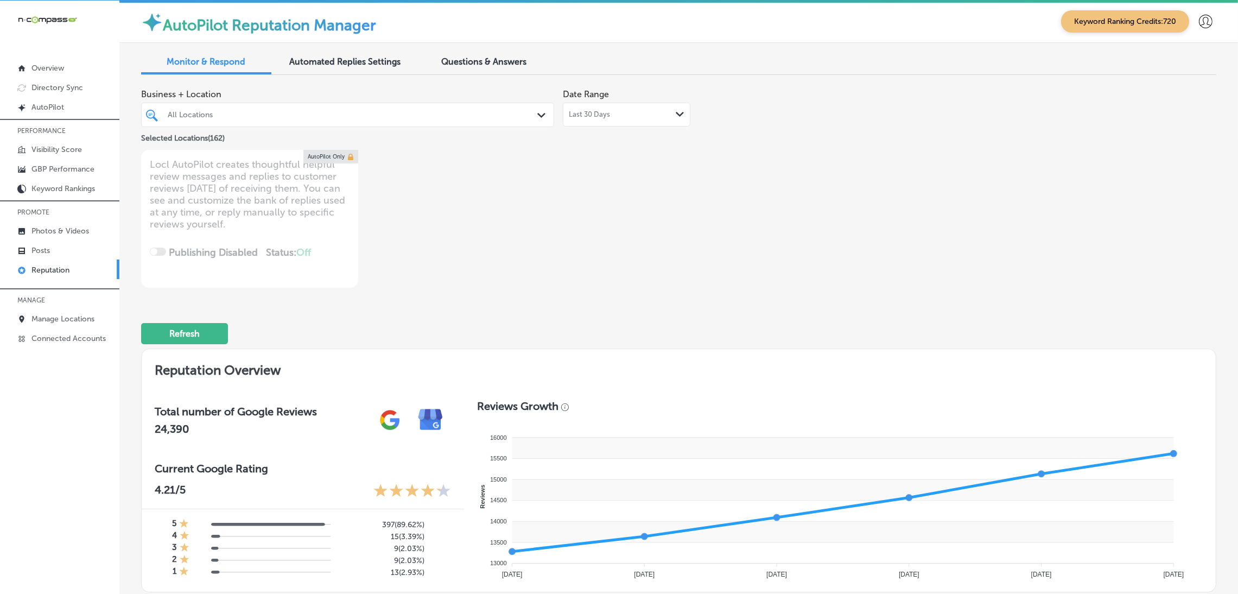
click at [843, 189] on div "Business + Location All Locations Path Created with Sketch. Selected Locations …" at bounding box center [678, 186] width 1075 height 204
